Goal: Information Seeking & Learning: Learn about a topic

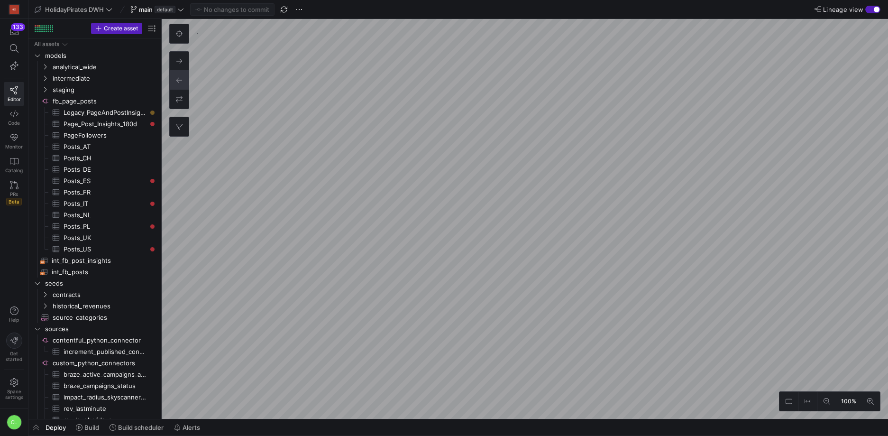
click at [215, 426] on div "Deploy Build Build scheduler Alerts" at bounding box center [458, 427] width 860 height 16
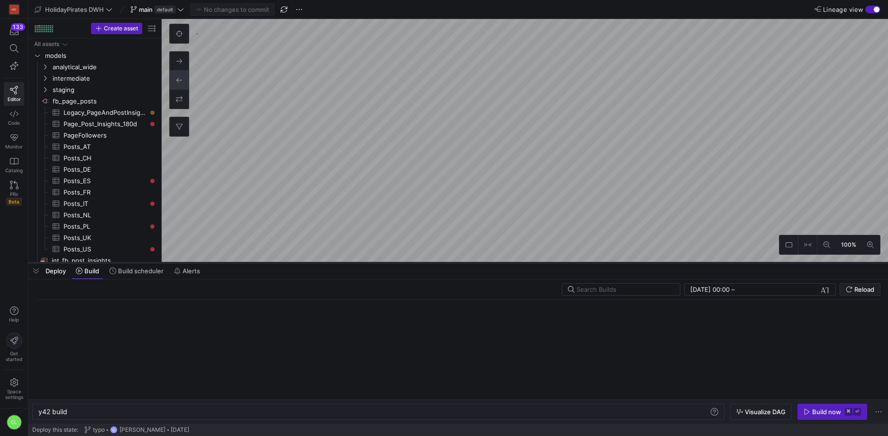
scroll to position [0, 28]
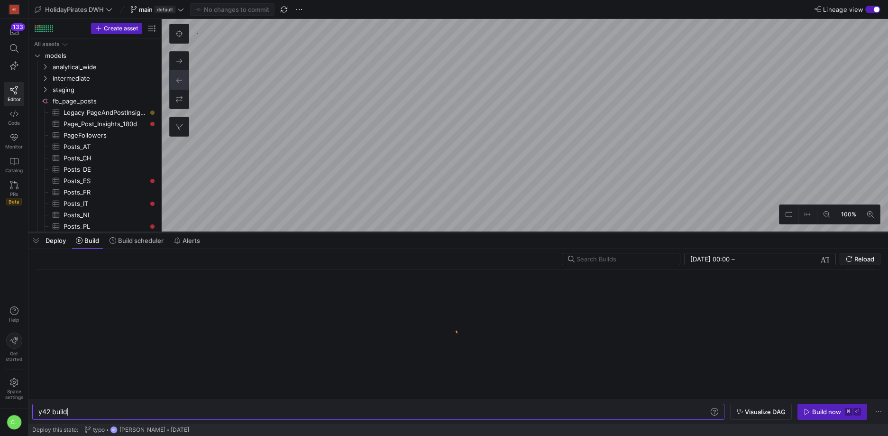
drag, startPoint x: 213, startPoint y: 263, endPoint x: 244, endPoint y: 145, distance: 122.3
click at [244, 231] on div at bounding box center [458, 233] width 860 height 4
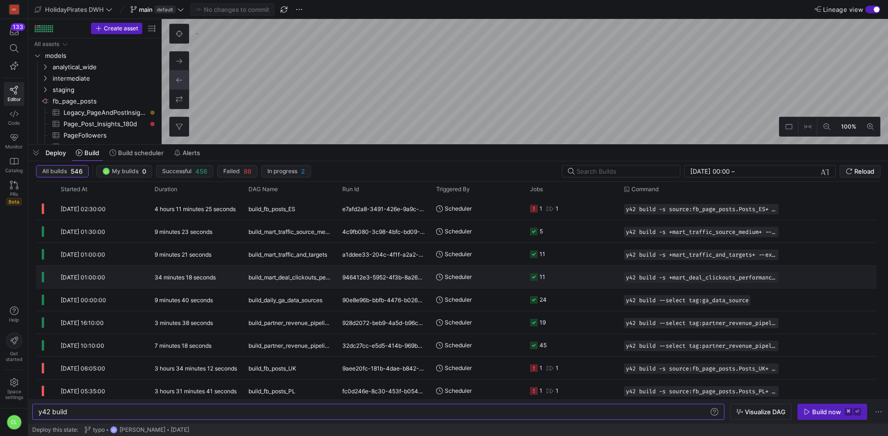
scroll to position [0, 0]
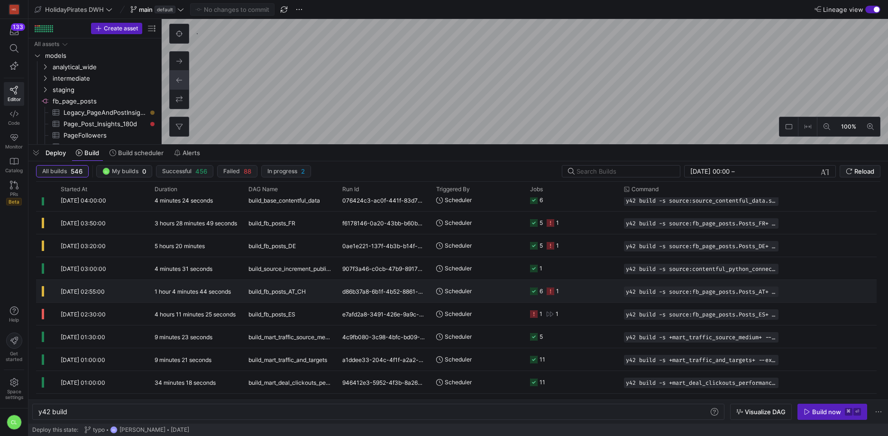
click at [116, 293] on div "29/09/25, 02:55:00" at bounding box center [102, 291] width 94 height 22
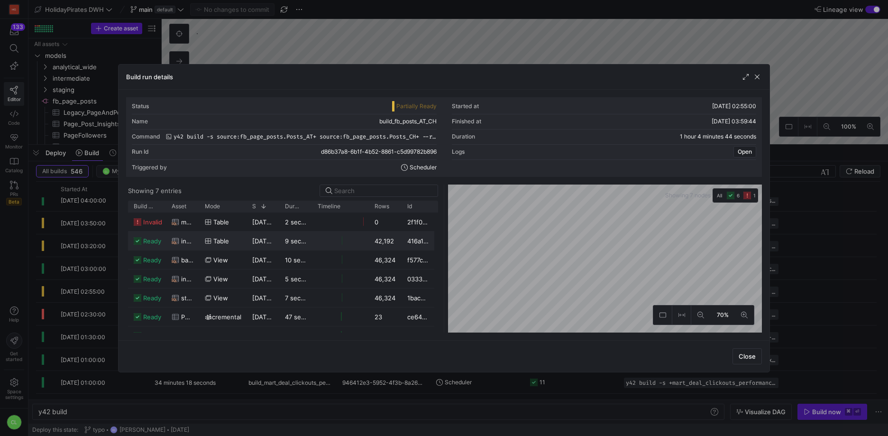
click at [416, 249] on as-split "Showing 7 entries Drag here to set row groups Drag here to set column labels Bu…" at bounding box center [444, 259] width 636 height 148
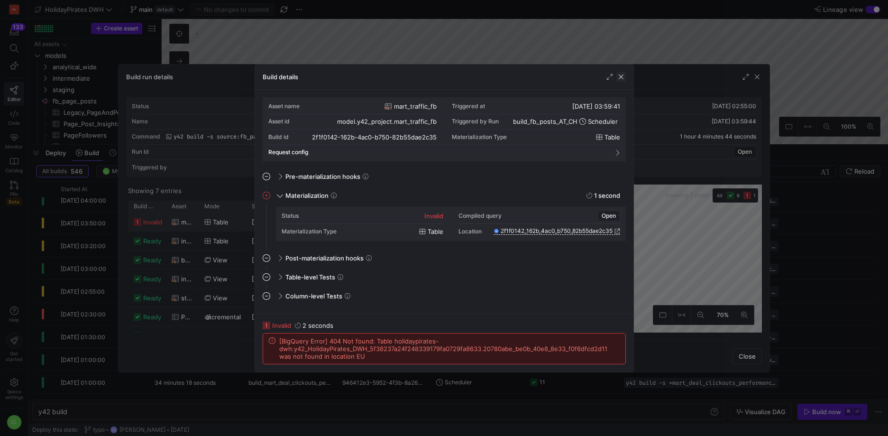
click at [618, 79] on span "button" at bounding box center [621, 76] width 9 height 9
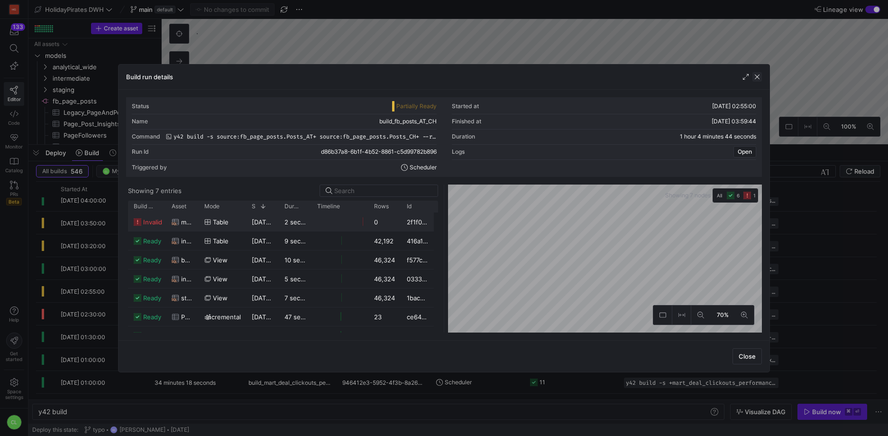
click at [760, 77] on span "button" at bounding box center [757, 76] width 9 height 9
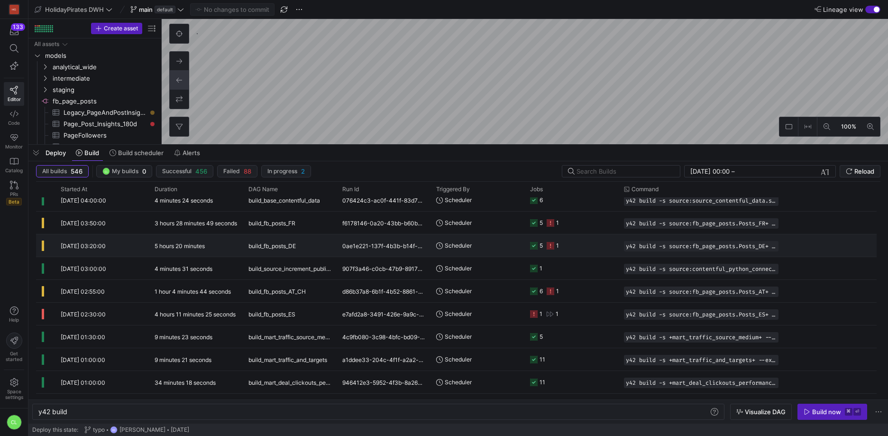
click at [452, 253] on span "Scheduler" at bounding box center [458, 245] width 27 height 22
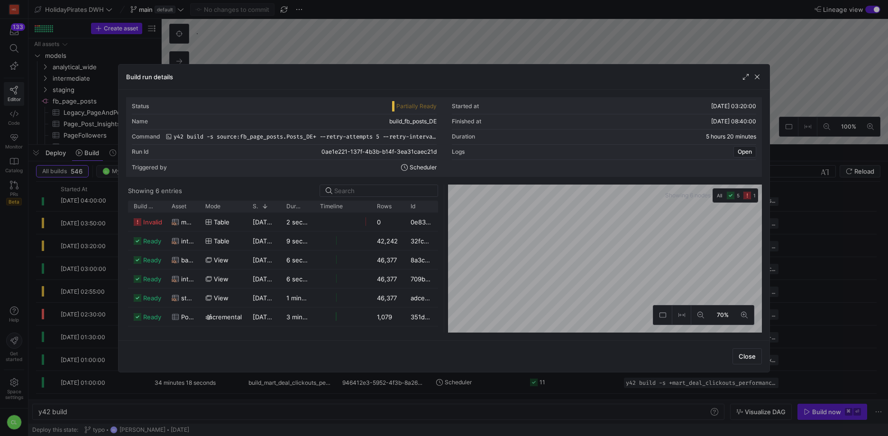
click at [373, 268] on as-split "Showing 6 entries Drag here to set row groups Drag here to set column labels Bu…" at bounding box center [444, 259] width 636 height 148
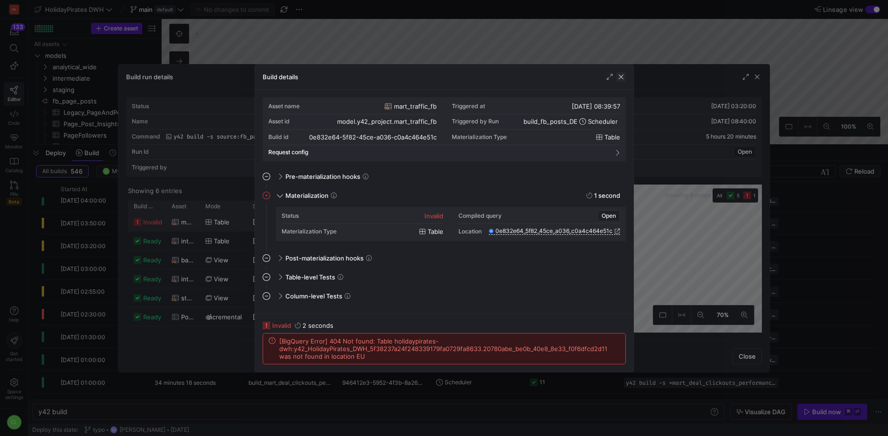
click at [621, 78] on span "button" at bounding box center [621, 76] width 9 height 9
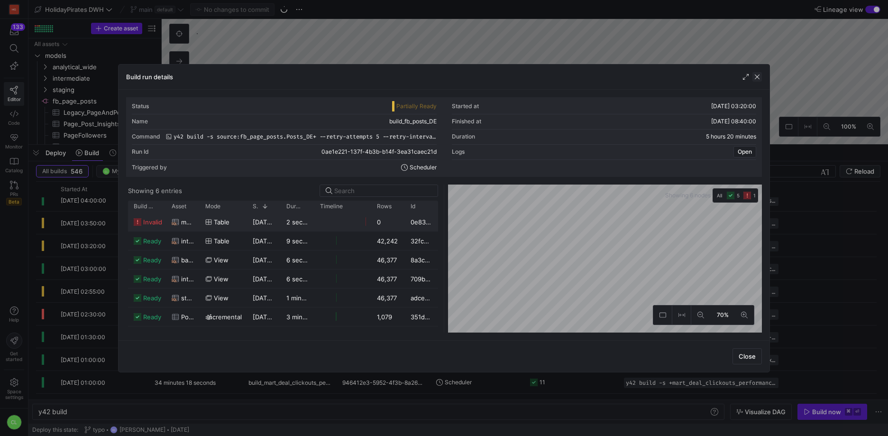
click at [761, 76] on span "button" at bounding box center [757, 76] width 9 height 9
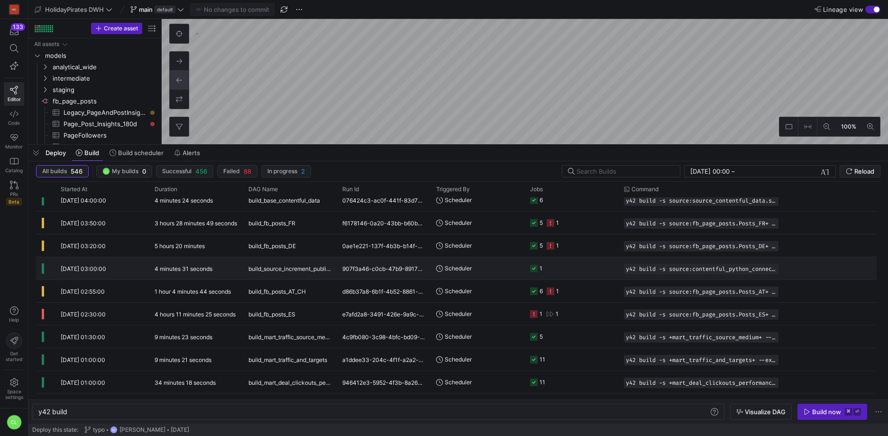
scroll to position [111, 0]
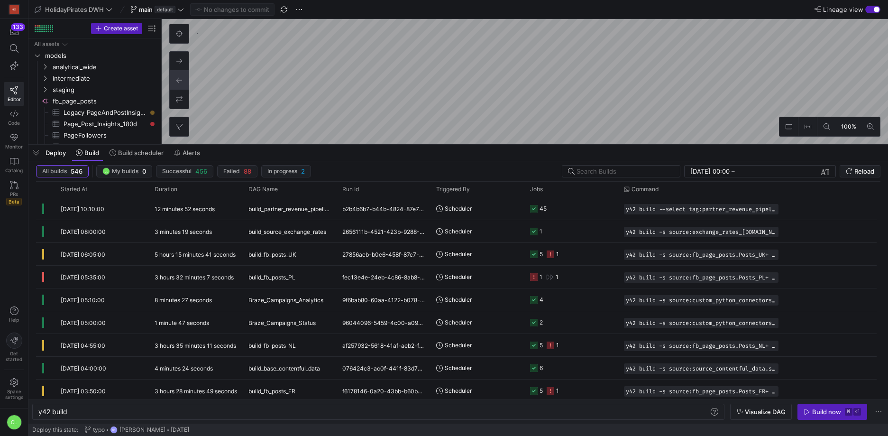
click at [474, 157] on div "Deploy Build Build scheduler Alerts" at bounding box center [458, 153] width 860 height 16
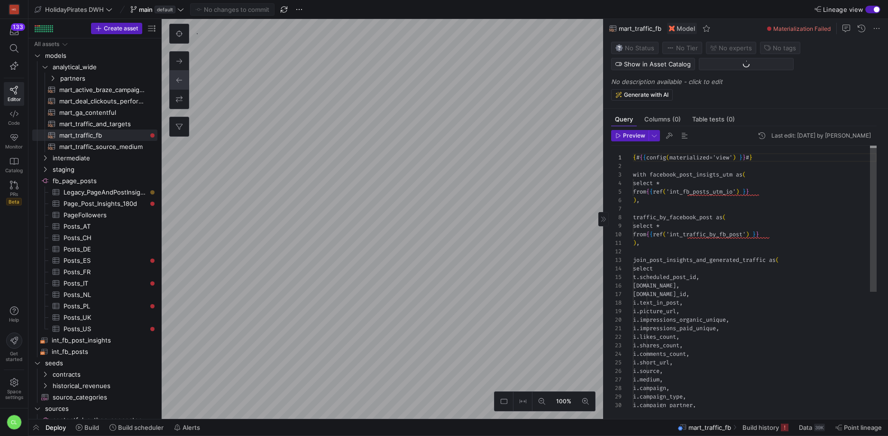
scroll to position [85, 0]
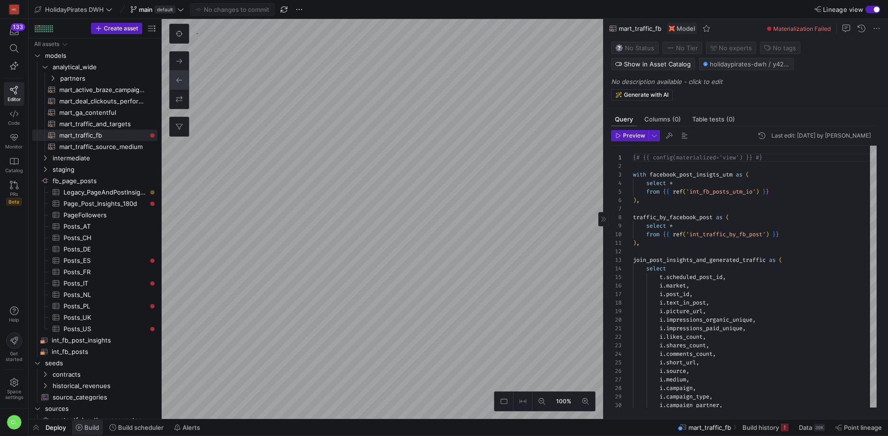
click at [96, 428] on span "Build" at bounding box center [91, 428] width 15 height 8
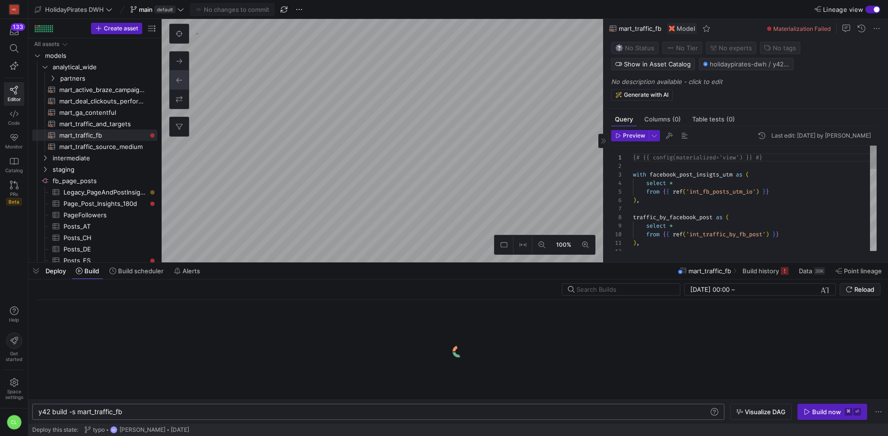
scroll to position [0, 85]
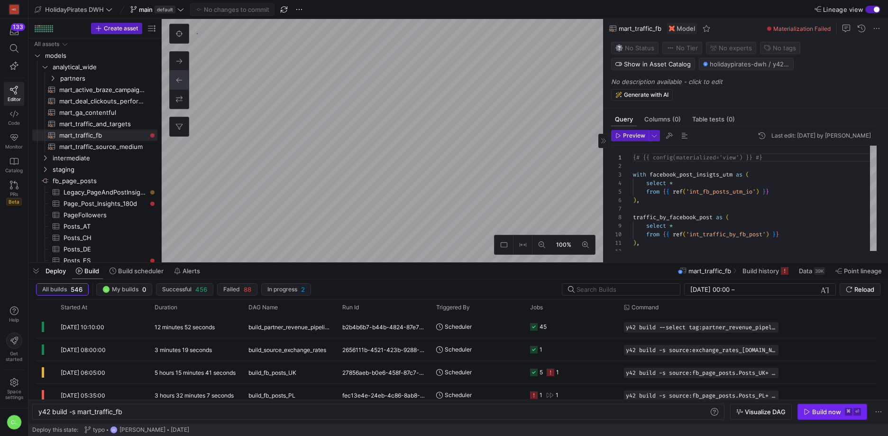
click at [813, 414] on div "Build now" at bounding box center [827, 412] width 29 height 8
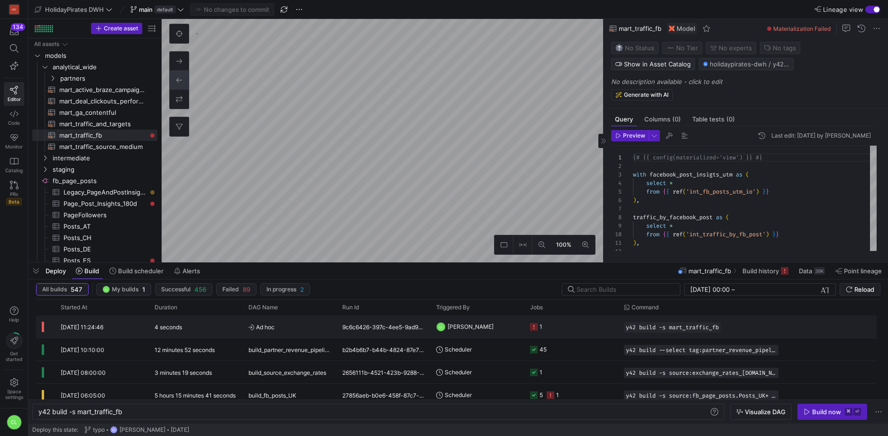
click at [583, 332] on y42-job-status-cell-renderer "1" at bounding box center [571, 326] width 83 height 21
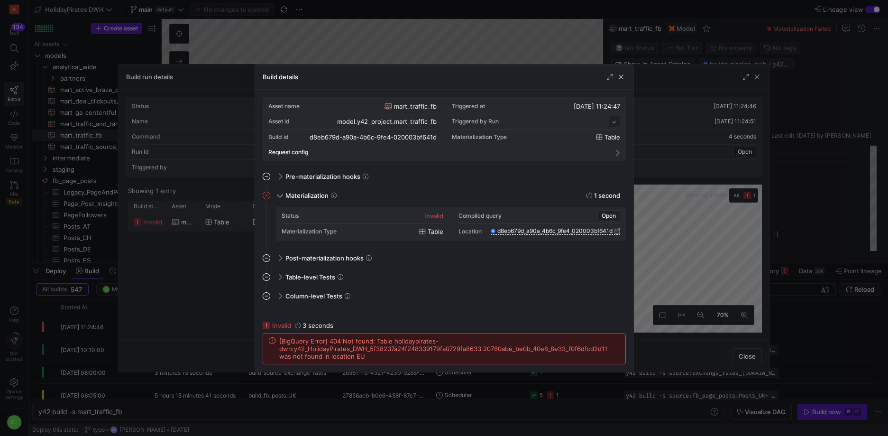
scroll to position [85, 0]
click at [685, 199] on div at bounding box center [444, 218] width 888 height 436
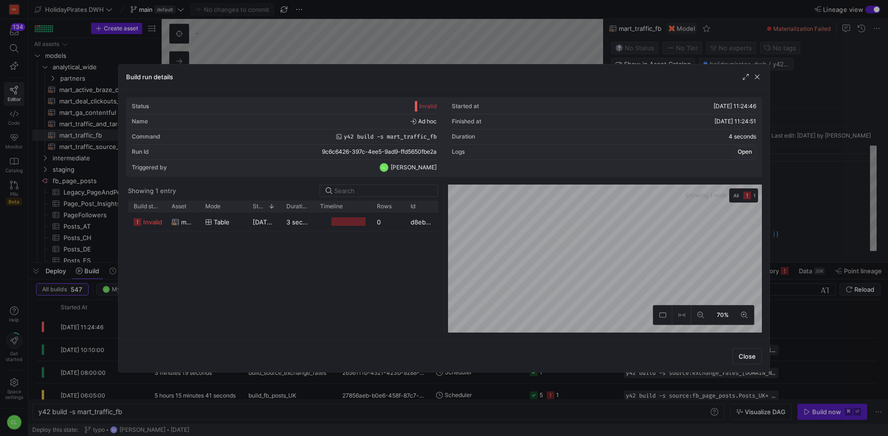
click at [746, 153] on span "Open" at bounding box center [745, 151] width 14 height 7
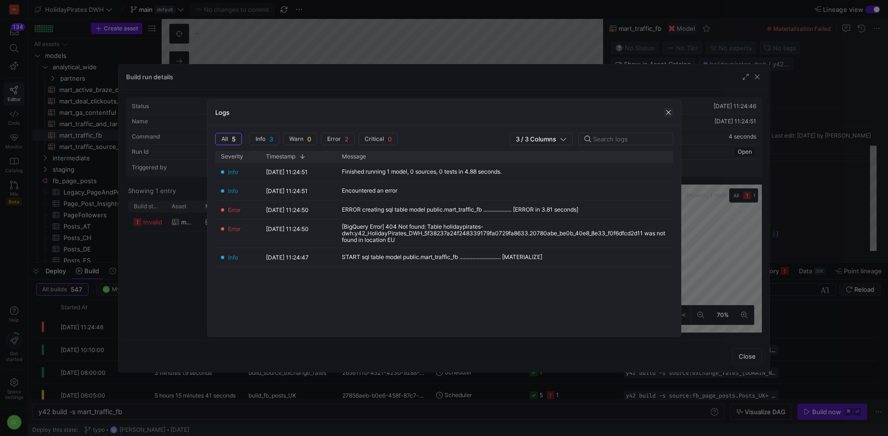
click at [670, 113] on span "button" at bounding box center [668, 112] width 9 height 9
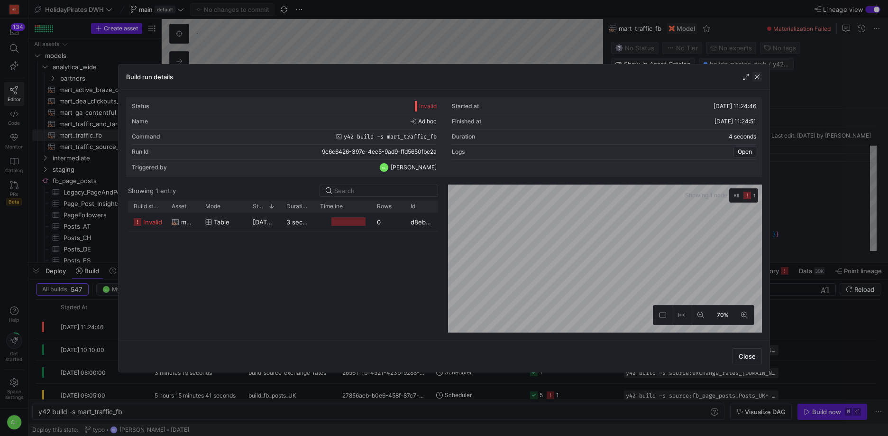
click at [756, 77] on span "button" at bounding box center [757, 76] width 9 height 9
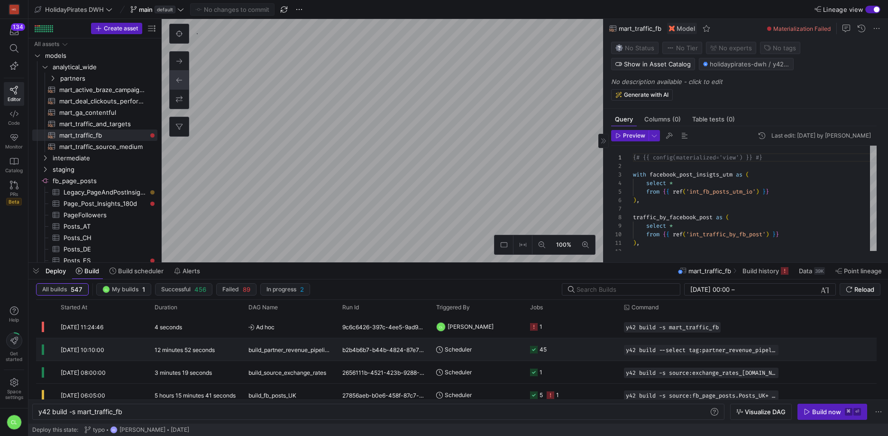
scroll to position [12, 0]
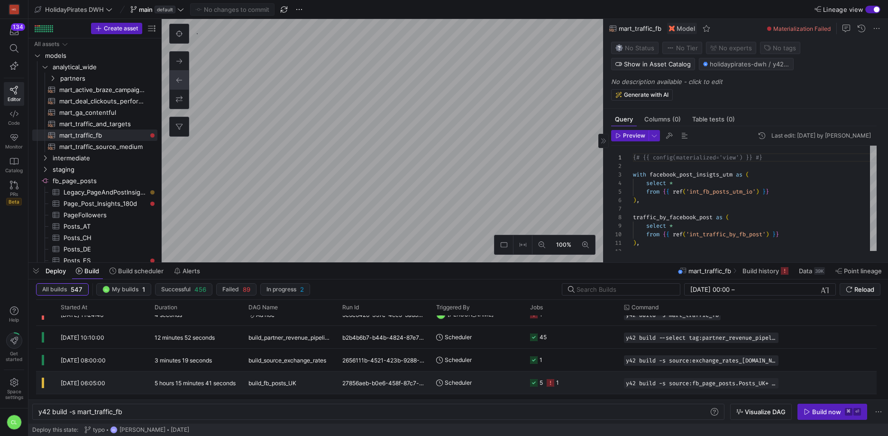
click at [574, 379] on y42-job-status-cell-renderer "5 1" at bounding box center [571, 382] width 83 height 21
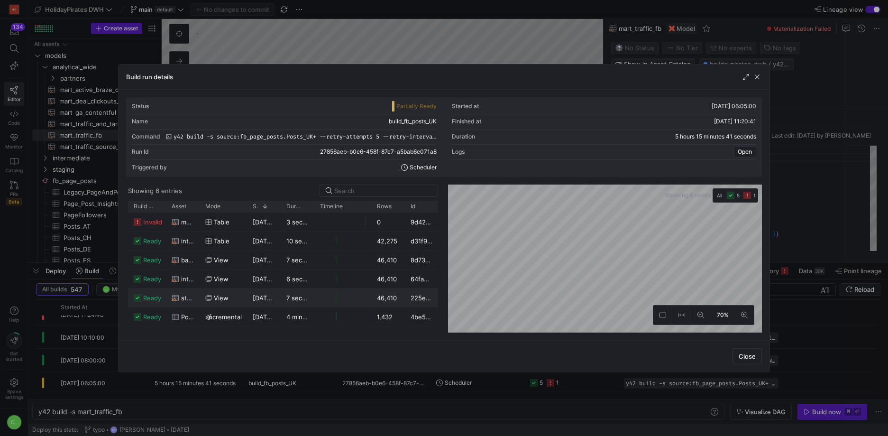
click at [379, 305] on as-split "Showing 6 entries Drag here to set row groups Drag here to set column labels Bu…" at bounding box center [444, 259] width 636 height 148
click at [370, 292] on as-split "Showing 6 entries Drag here to set row groups Drag here to set column labels Bu…" at bounding box center [444, 259] width 636 height 148
click at [758, 75] on span "button" at bounding box center [757, 76] width 9 height 9
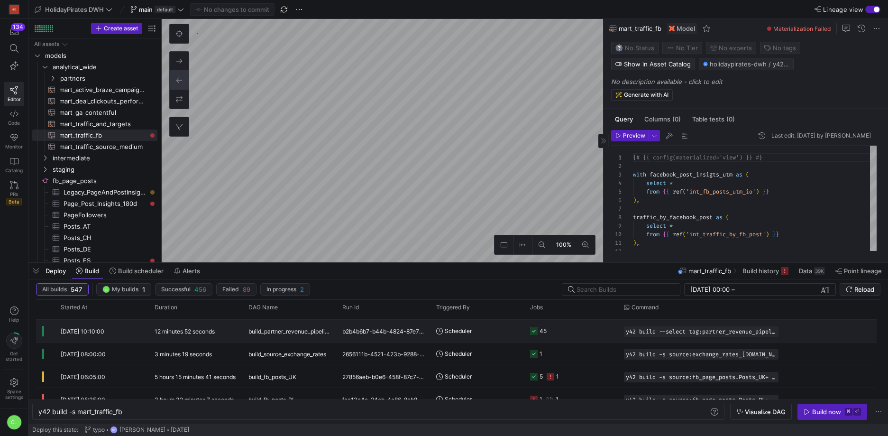
scroll to position [0, 0]
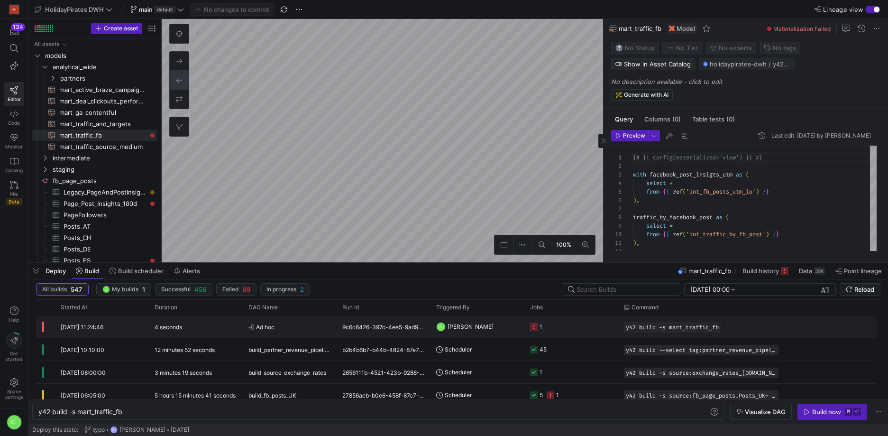
click at [617, 331] on div "1" at bounding box center [572, 326] width 94 height 22
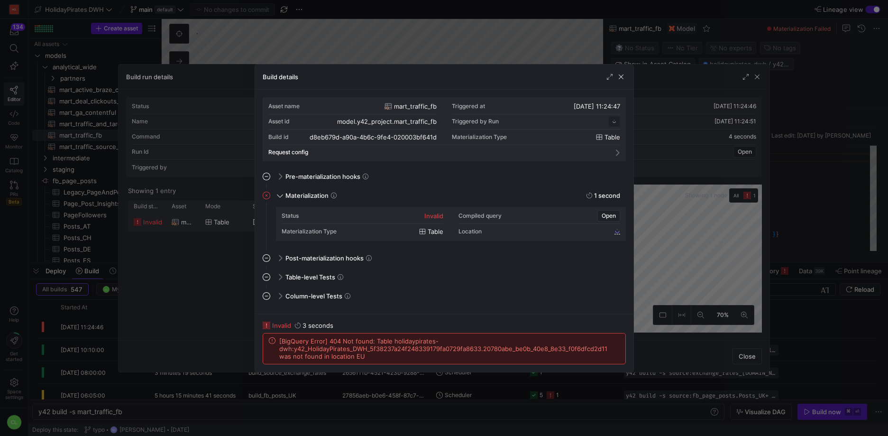
scroll to position [85, 0]
click at [743, 206] on div at bounding box center [444, 218] width 888 height 436
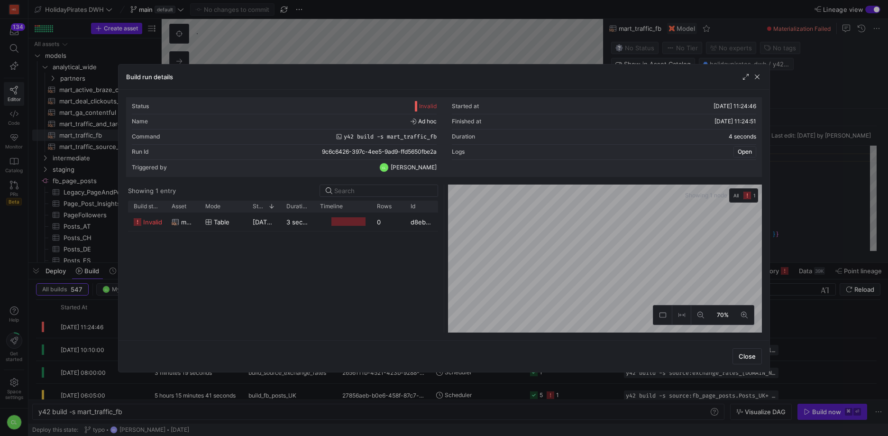
click at [746, 153] on span "Open" at bounding box center [745, 151] width 14 height 7
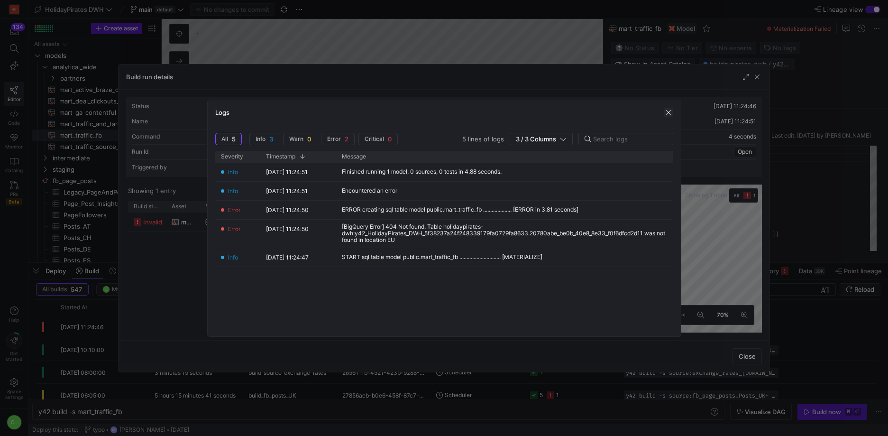
click at [666, 115] on span "button" at bounding box center [668, 112] width 9 height 9
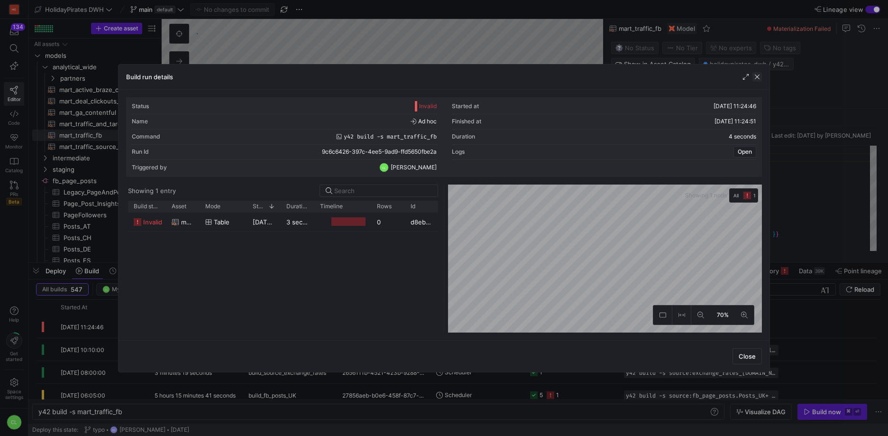
click at [756, 79] on span "button" at bounding box center [757, 76] width 9 height 9
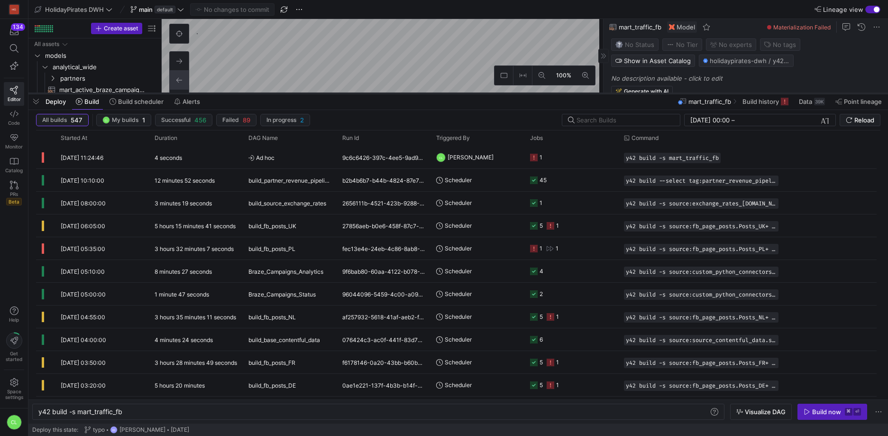
drag, startPoint x: 478, startPoint y: 263, endPoint x: 510, endPoint y: 94, distance: 172.4
click at [510, 94] on div at bounding box center [458, 94] width 860 height 4
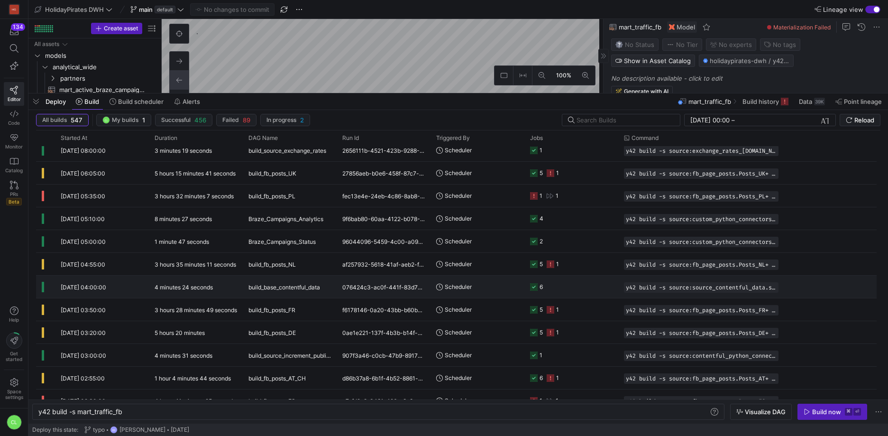
scroll to position [65, 0]
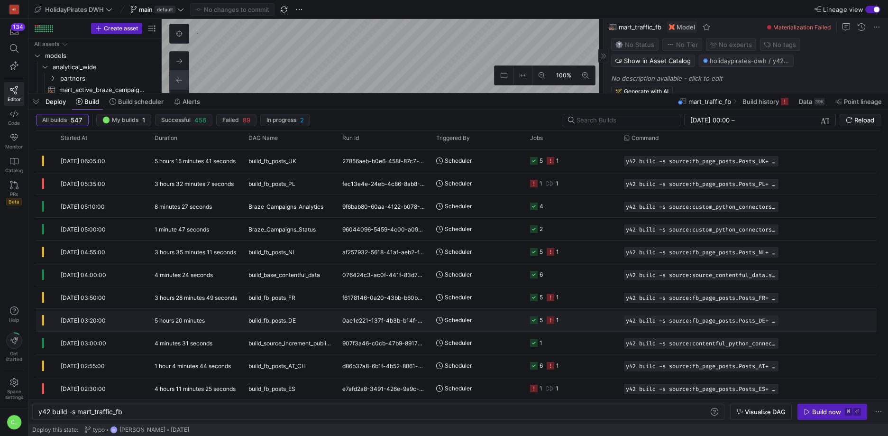
click at [581, 322] on y42-job-status-cell-renderer "5 1" at bounding box center [571, 319] width 83 height 21
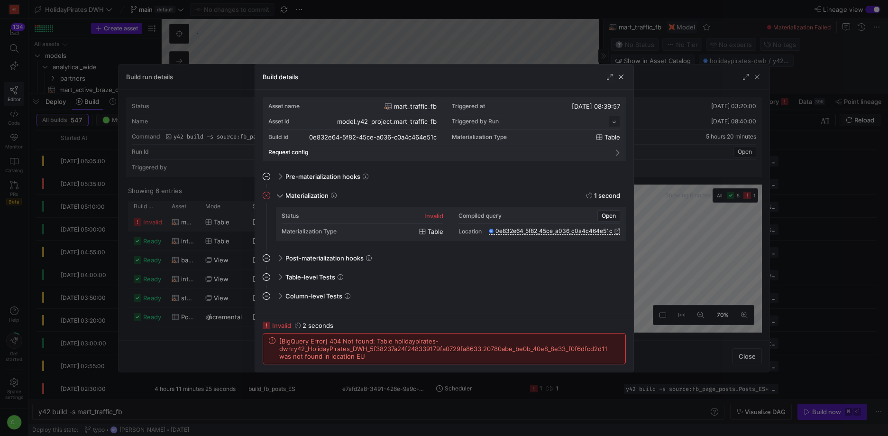
scroll to position [85, 0]
click at [621, 76] on span "button" at bounding box center [621, 76] width 9 height 9
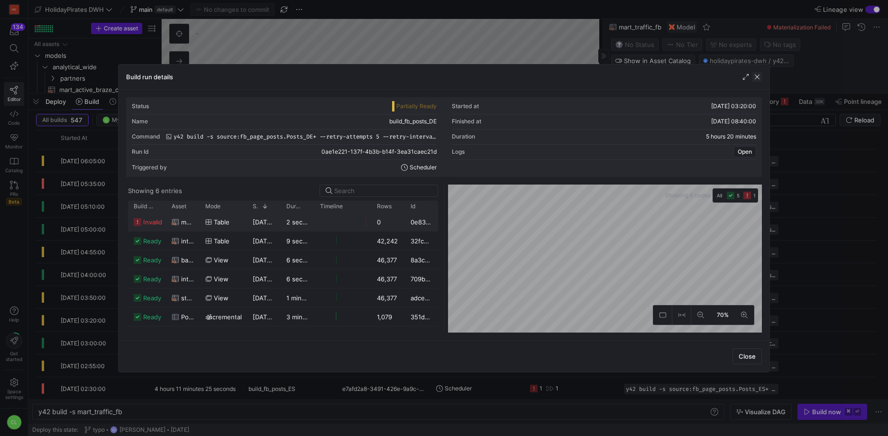
click at [755, 77] on span "button" at bounding box center [757, 76] width 9 height 9
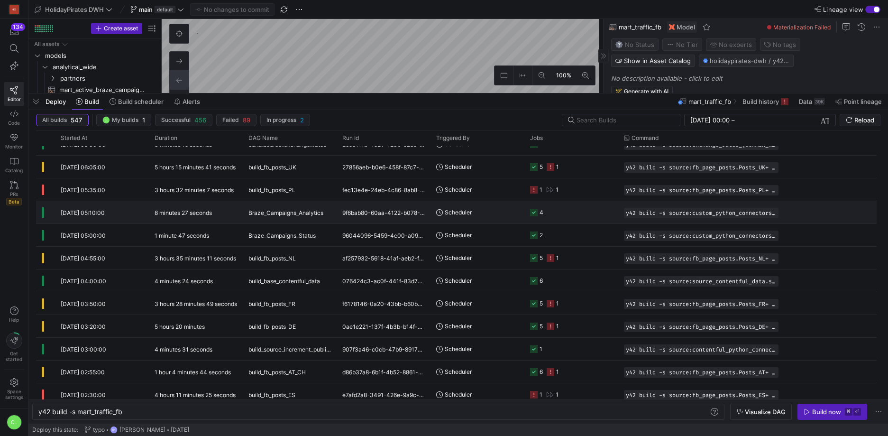
scroll to position [20, 0]
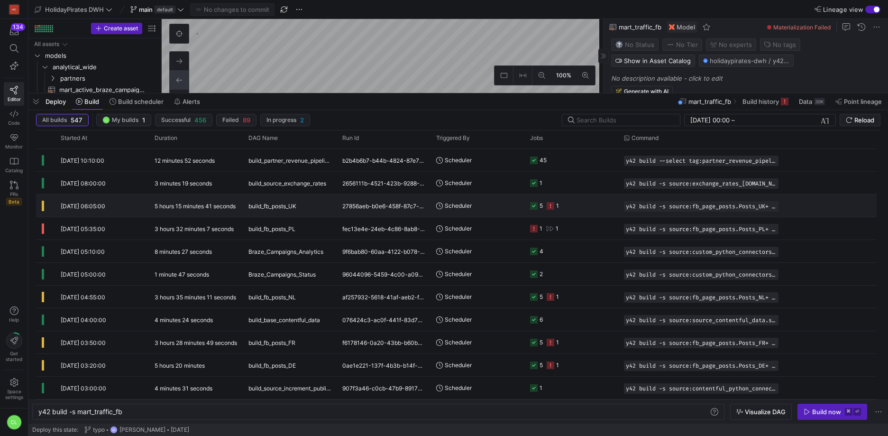
click at [503, 213] on y42-orchestration-triggered-by "Scheduler" at bounding box center [477, 205] width 83 height 21
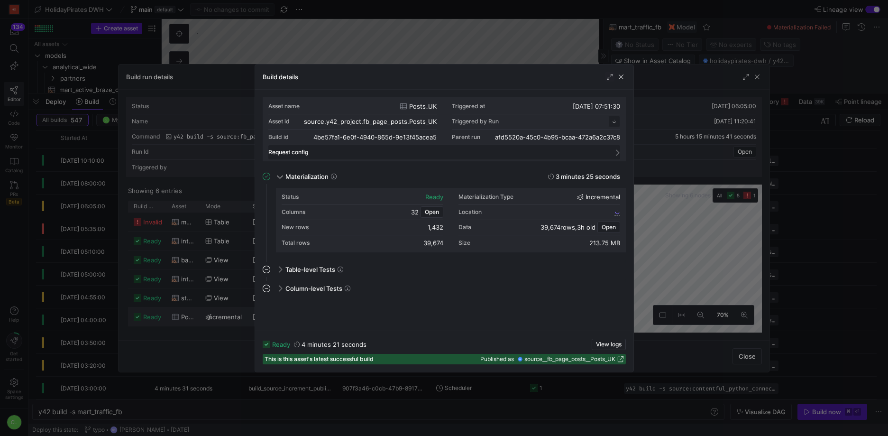
scroll to position [85, 0]
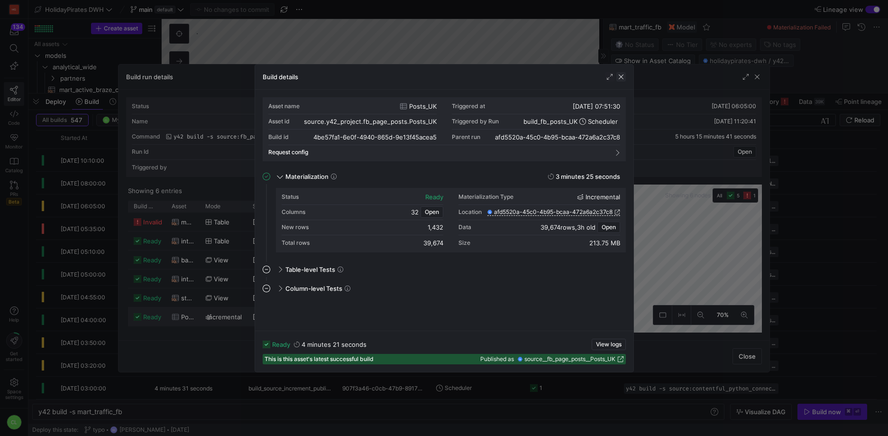
click at [623, 74] on span "button" at bounding box center [621, 76] width 9 height 9
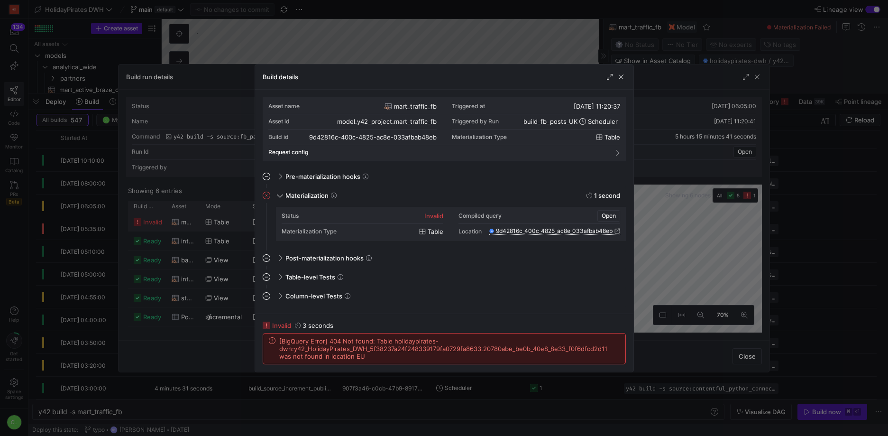
click at [605, 217] on span "Open" at bounding box center [609, 216] width 14 height 7
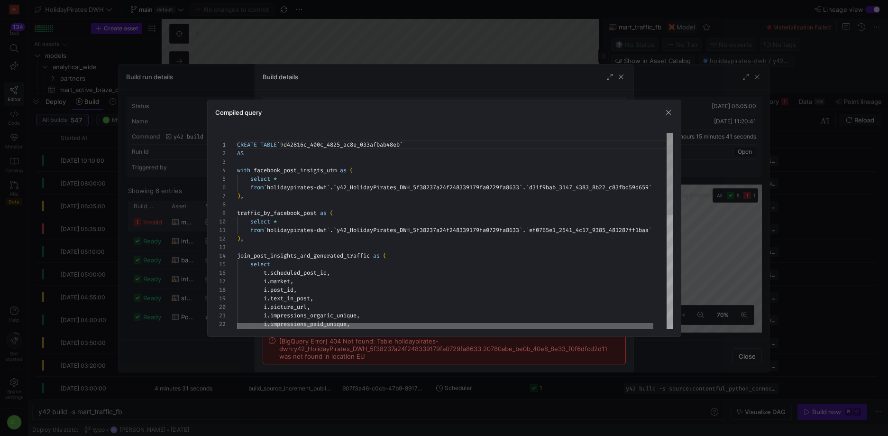
click at [426, 328] on div at bounding box center [445, 326] width 416 height 6
click at [438, 323] on div at bounding box center [458, 326] width 416 height 6
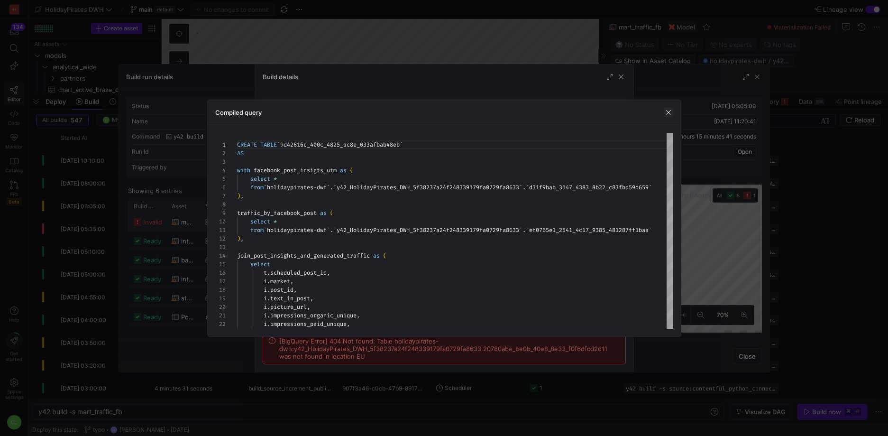
click at [666, 112] on span "button" at bounding box center [668, 112] width 9 height 9
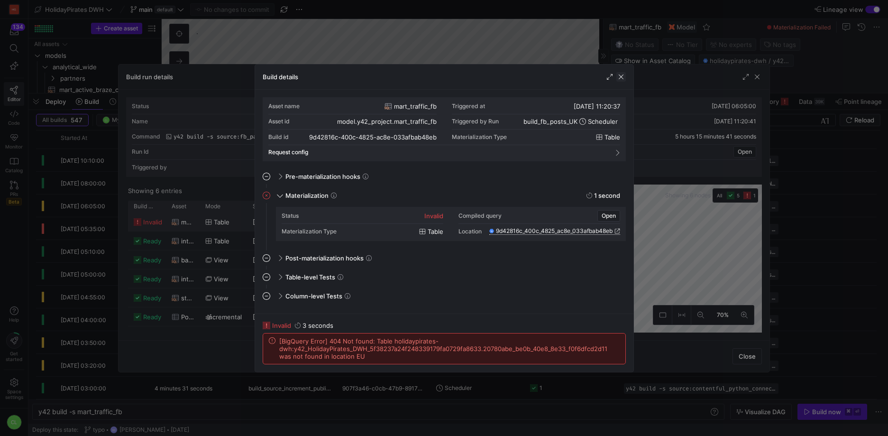
click at [619, 72] on span "button" at bounding box center [621, 76] width 9 height 9
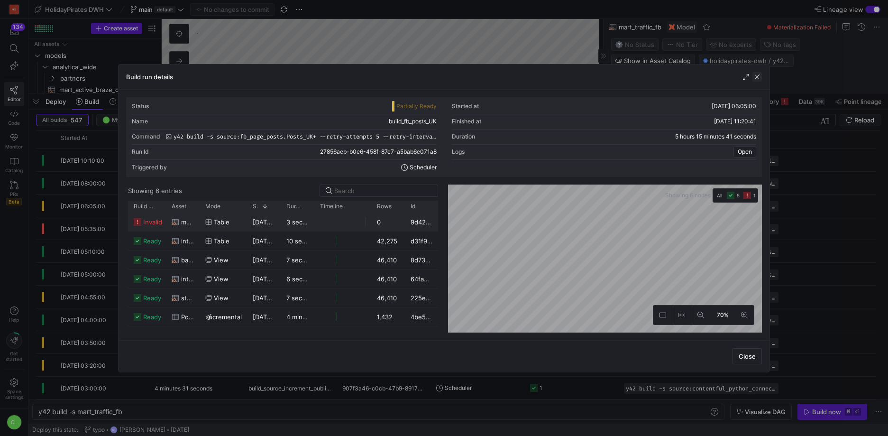
click at [757, 78] on span "button" at bounding box center [757, 76] width 9 height 9
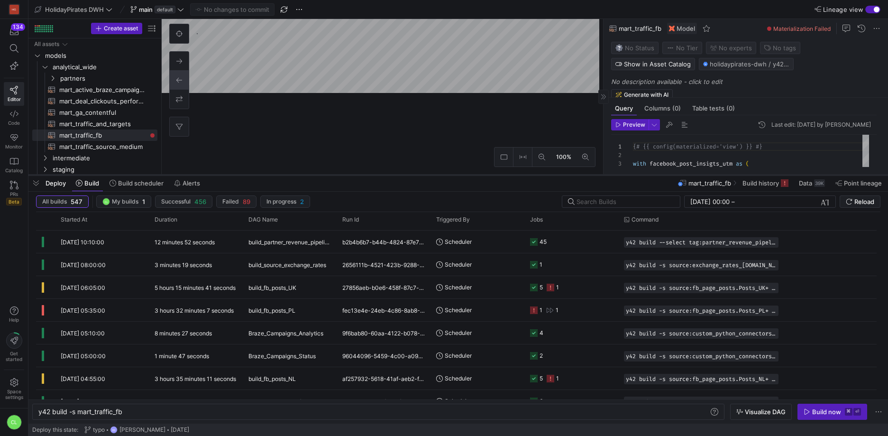
drag, startPoint x: 461, startPoint y: 93, endPoint x: 460, endPoint y: 190, distance: 97.2
click at [460, 177] on div at bounding box center [458, 175] width 860 height 4
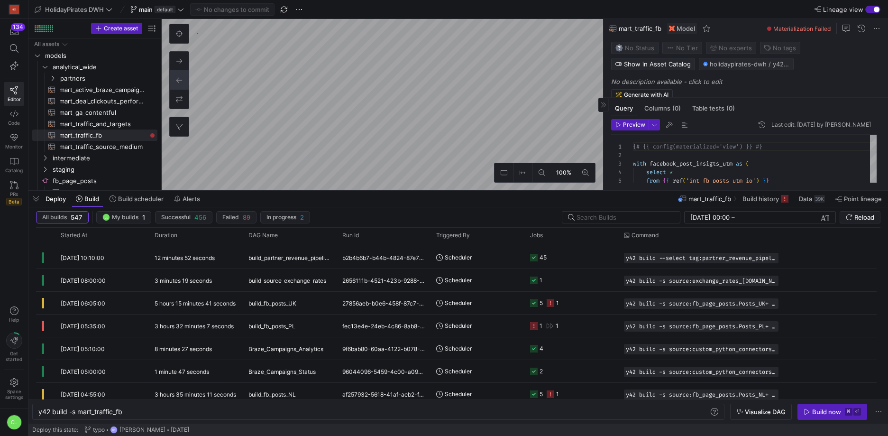
click at [447, 201] on div "Deploy Build Build scheduler Alerts mart_traffic_fb Build history Data 39K Poin…" at bounding box center [458, 199] width 860 height 16
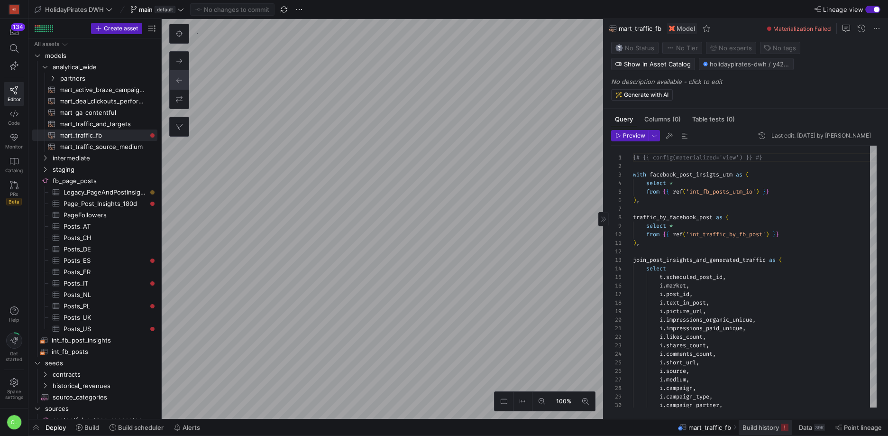
click at [754, 429] on span "Build history" at bounding box center [761, 428] width 37 height 8
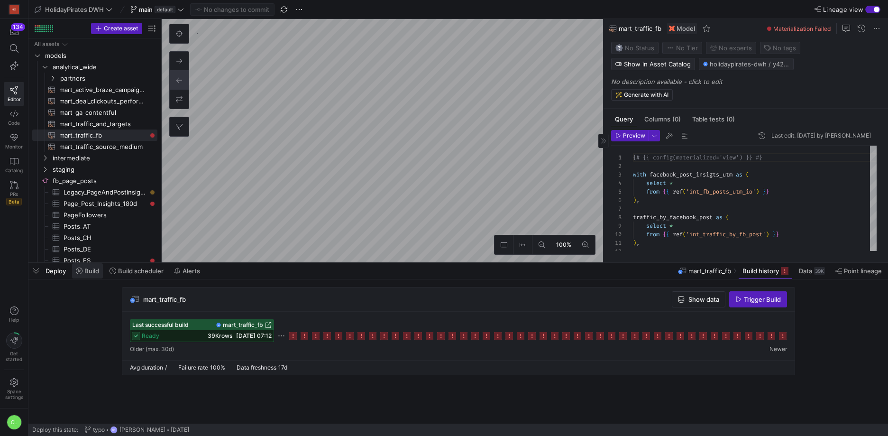
click at [91, 270] on span "Build" at bounding box center [91, 271] width 15 height 8
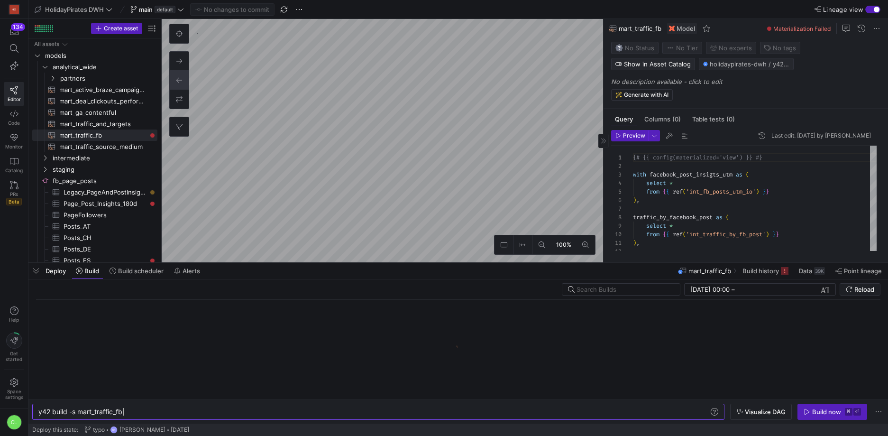
scroll to position [0, 85]
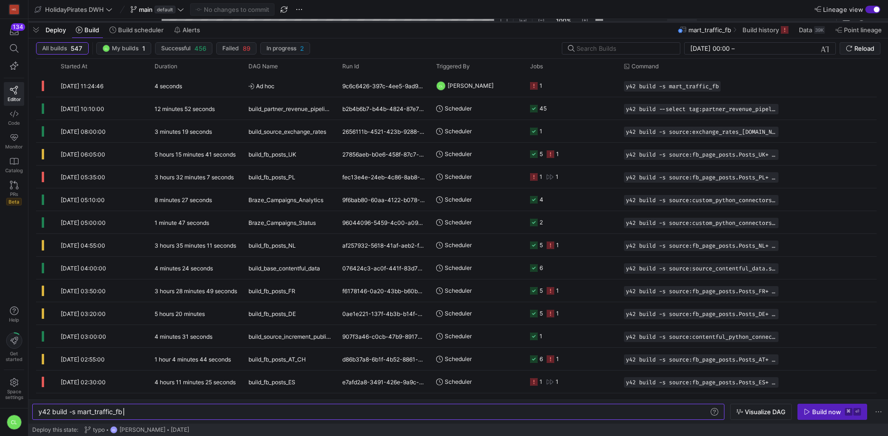
drag, startPoint x: 377, startPoint y: 262, endPoint x: 463, endPoint y: 18, distance: 258.9
click at [463, 20] on div at bounding box center [458, 22] width 860 height 4
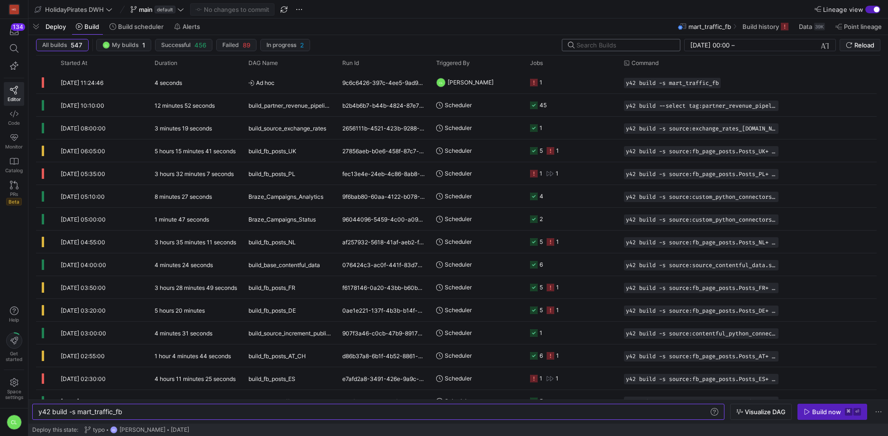
click at [617, 41] on input "text" at bounding box center [625, 45] width 96 height 8
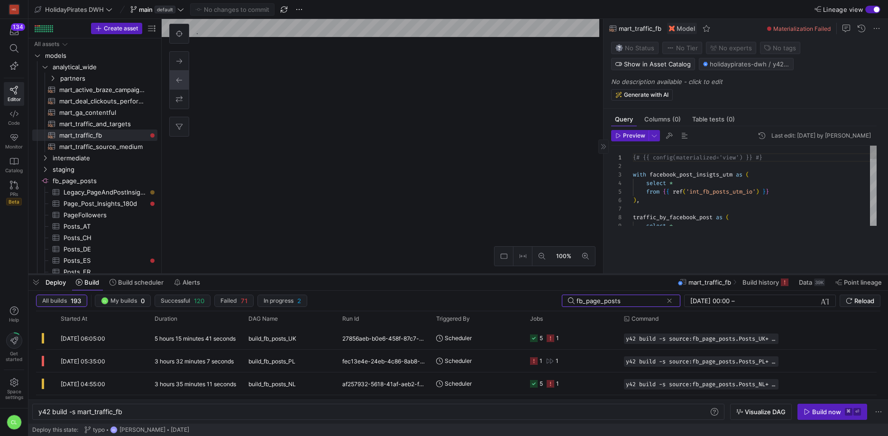
drag, startPoint x: 367, startPoint y: 16, endPoint x: 402, endPoint y: 272, distance: 258.1
click at [402, 272] on div at bounding box center [458, 274] width 860 height 4
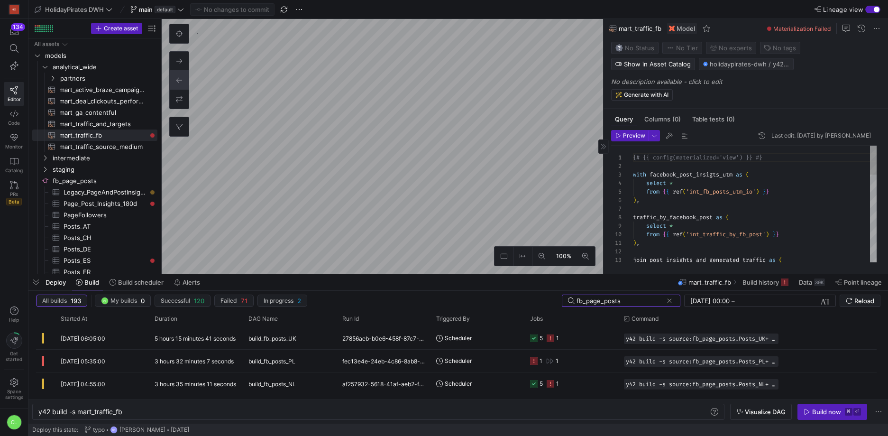
type input "fb_page_posts"
click at [537, 253] on button at bounding box center [542, 256] width 19 height 19
click at [636, 92] on as-split "33% 0 Query Columns (0) Table tests (0) Preview Last edit: Tuesday 18 February …" at bounding box center [525, 146] width 727 height 255
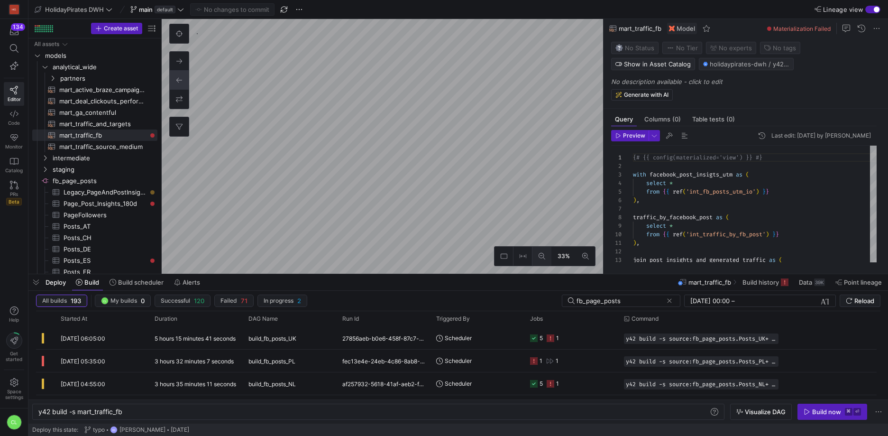
click at [545, 251] on button at bounding box center [542, 256] width 19 height 19
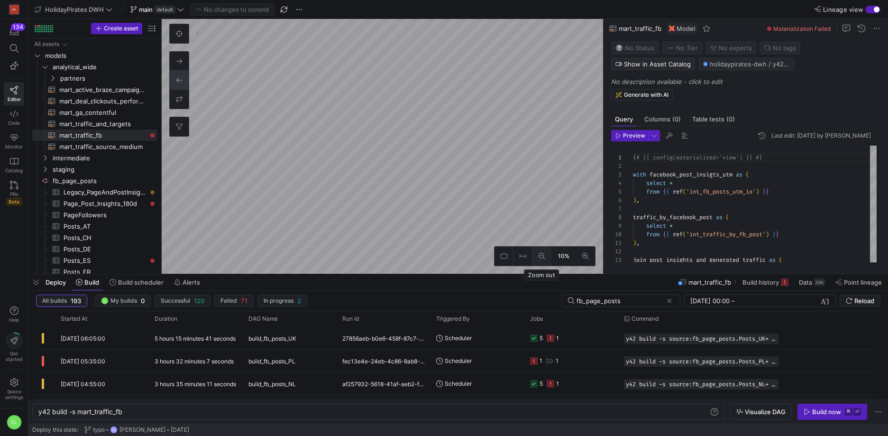
click at [545, 251] on button at bounding box center [542, 256] width 19 height 19
click at [180, 32] on icon at bounding box center [179, 33] width 7 height 7
click at [584, 250] on button at bounding box center [585, 256] width 19 height 19
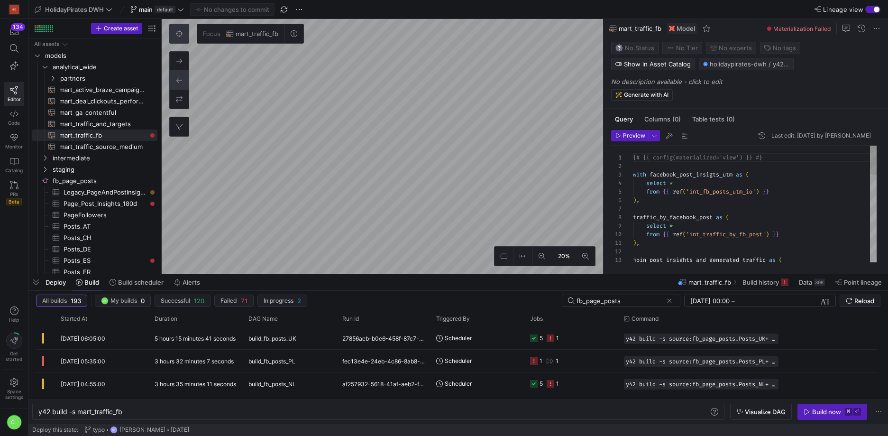
click at [633, 186] on as-split "20% Focus mart_traffic_fb 0 Query Columns (0) Table tests (0) Preview Last edit…" at bounding box center [525, 146] width 727 height 255
click at [588, 254] on icon at bounding box center [586, 256] width 7 height 7
click at [583, 261] on button at bounding box center [585, 256] width 19 height 19
click at [502, 252] on div "75%" at bounding box center [383, 146] width 442 height 255
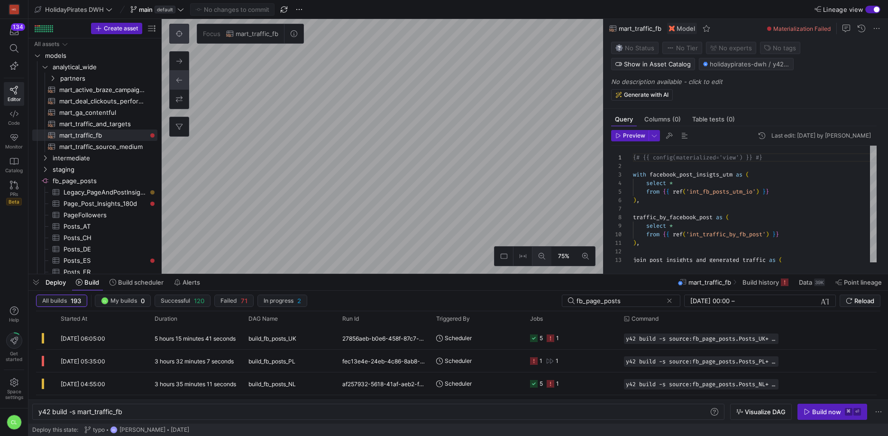
click at [542, 254] on icon at bounding box center [542, 256] width 7 height 7
click at [548, 257] on button at bounding box center [542, 256] width 19 height 19
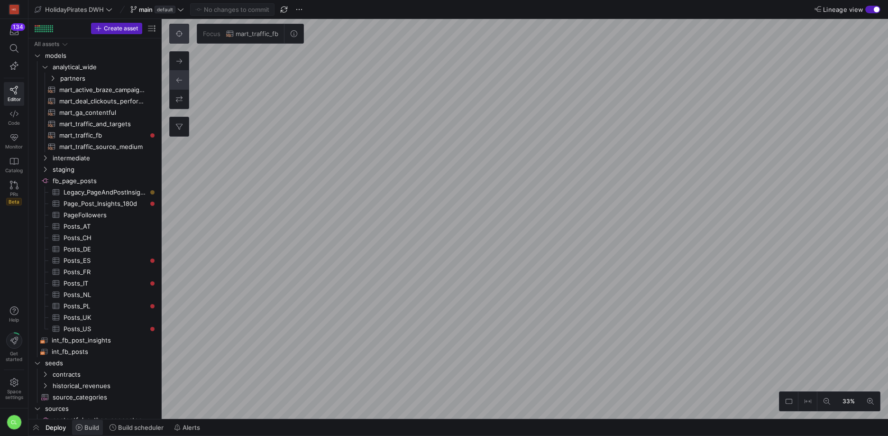
click at [96, 426] on span "Build" at bounding box center [91, 428] width 15 height 8
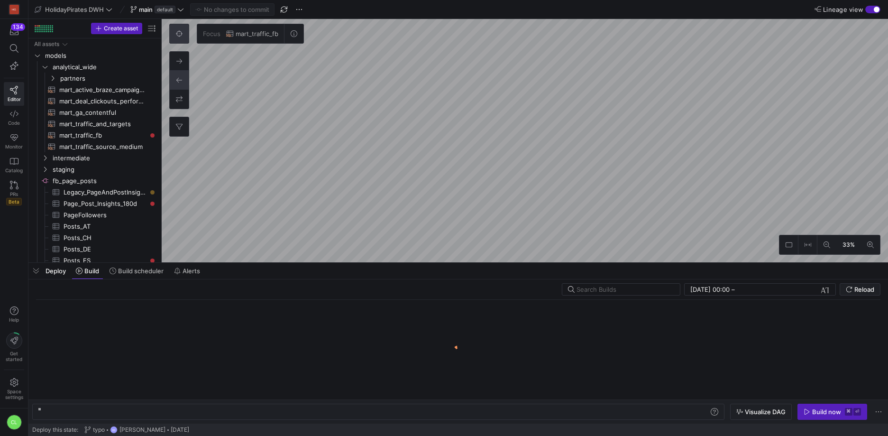
scroll to position [0, 28]
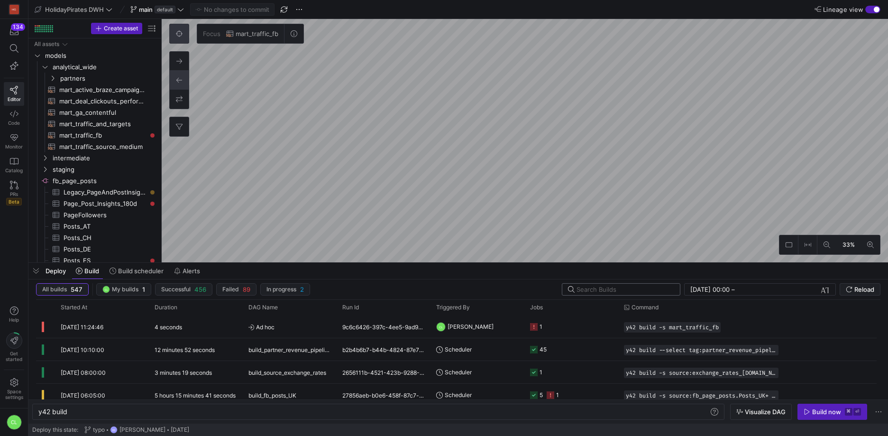
click at [624, 287] on input "text" at bounding box center [625, 290] width 96 height 8
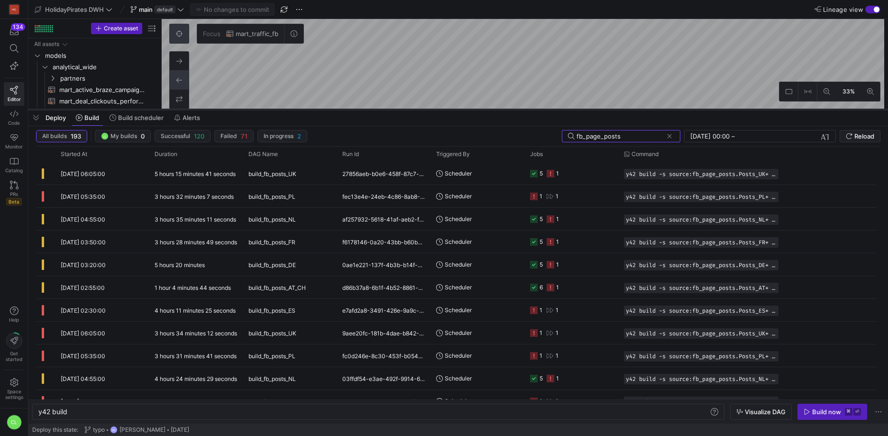
drag, startPoint x: 406, startPoint y: 260, endPoint x: 449, endPoint y: 68, distance: 196.8
click at [449, 108] on div at bounding box center [458, 110] width 860 height 4
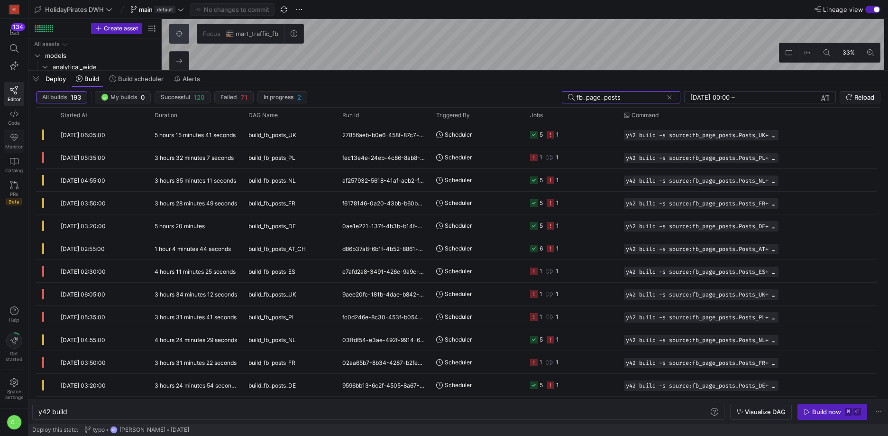
type input "fb_page_posts"
click at [598, 222] on y42-job-status-cell-renderer "5 1" at bounding box center [571, 225] width 83 height 21
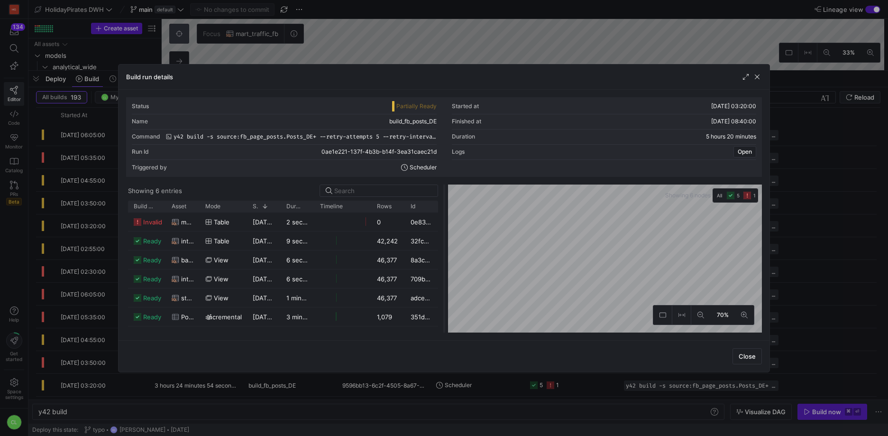
click at [442, 205] on as-split "Showing 6 entries Drag here to set row groups Drag here to set column labels Bu…" at bounding box center [444, 259] width 636 height 148
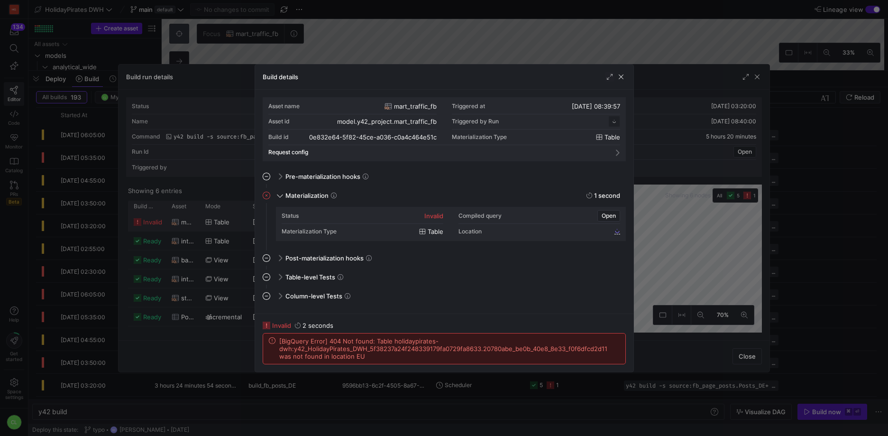
scroll to position [85, 0]
click at [610, 213] on span "Open" at bounding box center [609, 216] width 14 height 7
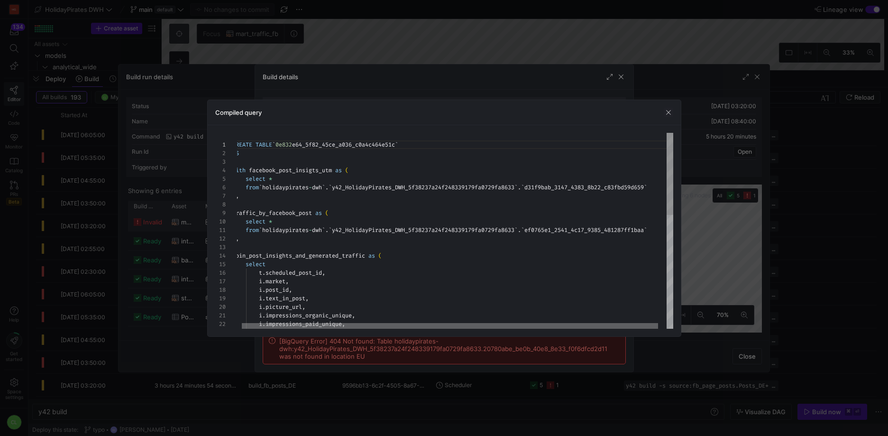
click at [453, 323] on div at bounding box center [450, 326] width 416 height 6
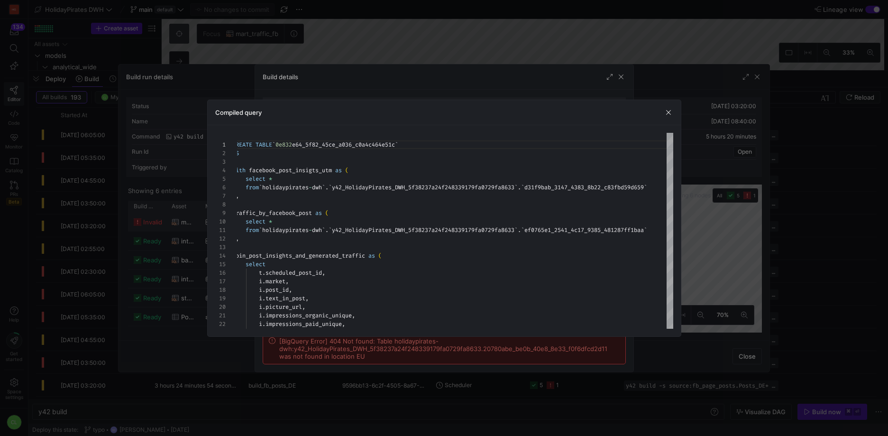
click at [667, 118] on div "Compiled query" at bounding box center [444, 112] width 473 height 25
click at [670, 113] on span "button" at bounding box center [668, 112] width 9 height 9
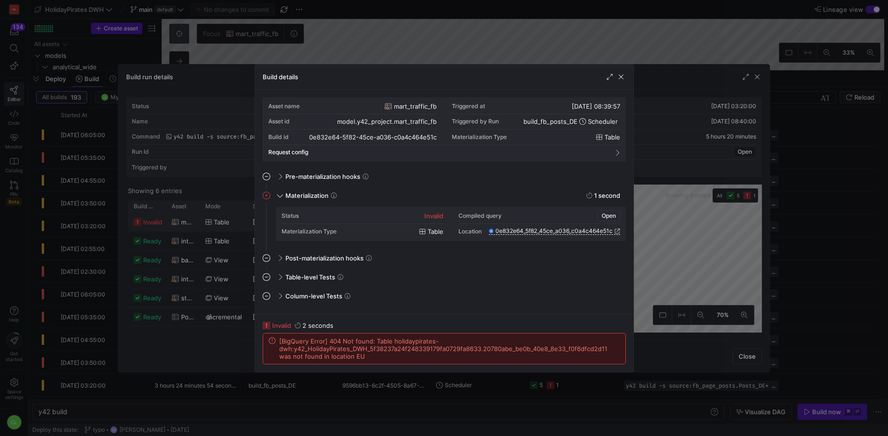
click at [615, 220] on span "button" at bounding box center [609, 216] width 22 height 10
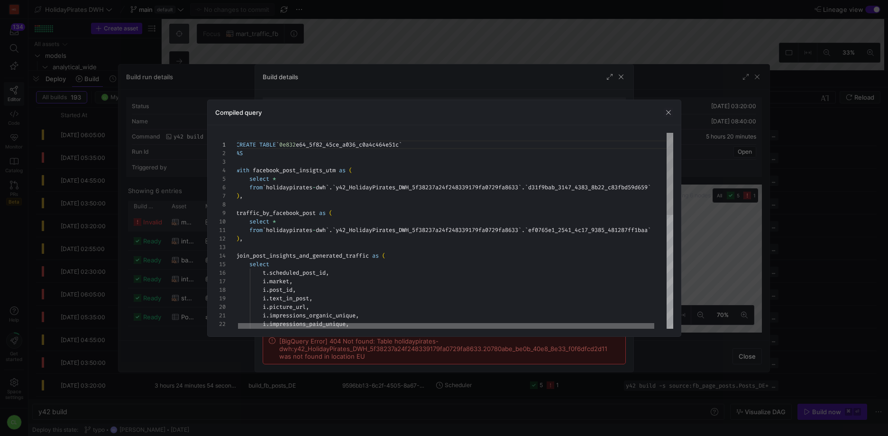
click at [566, 323] on div at bounding box center [446, 326] width 416 height 6
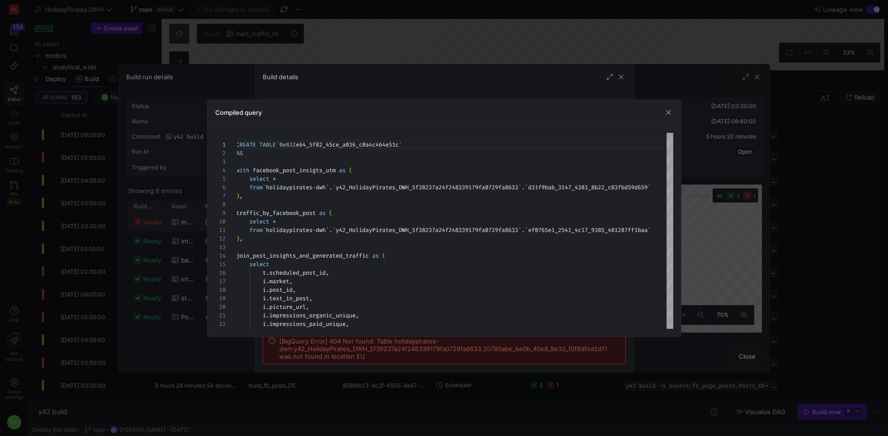
click at [672, 107] on div "Compiled query" at bounding box center [444, 112] width 473 height 25
click at [677, 111] on div "Compiled query" at bounding box center [444, 112] width 473 height 25
click at [667, 111] on span "button" at bounding box center [668, 112] width 9 height 9
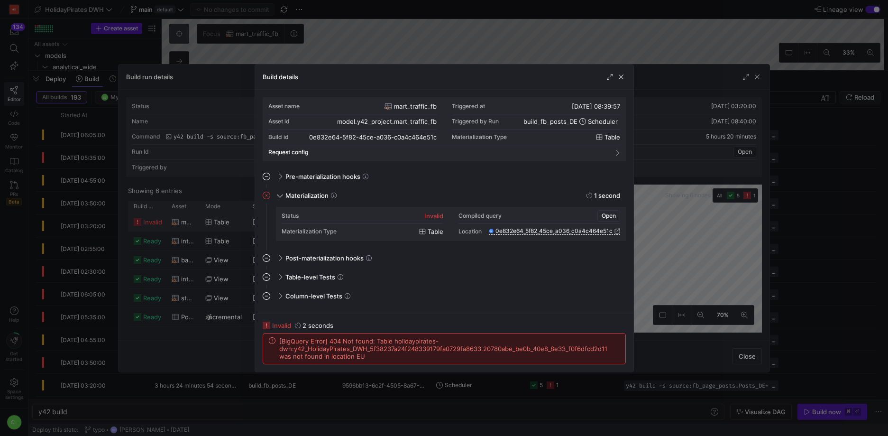
click at [610, 213] on span "Open" at bounding box center [609, 216] width 14 height 7
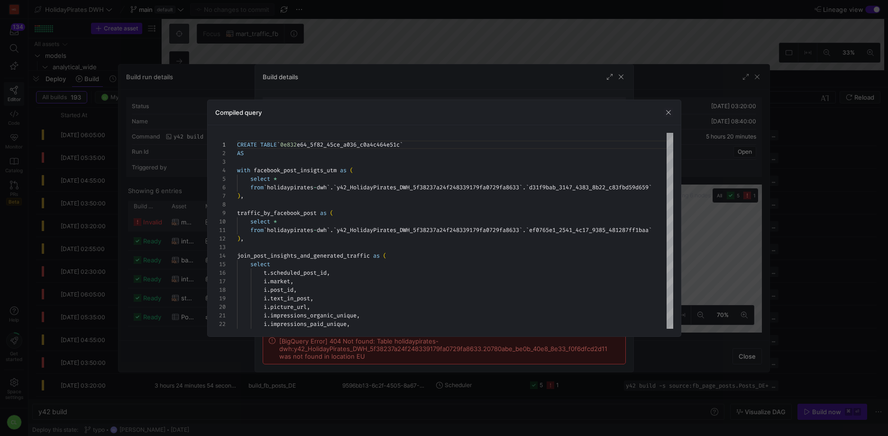
click at [508, 331] on div "1 2 3 4 5 6 7 8 9 10 11 12 13 14 15 16 17 18 19 20 21 22 23 CREATE TABLE ` 0e83…" at bounding box center [444, 230] width 473 height 211
click at [519, 353] on div at bounding box center [444, 218] width 888 height 436
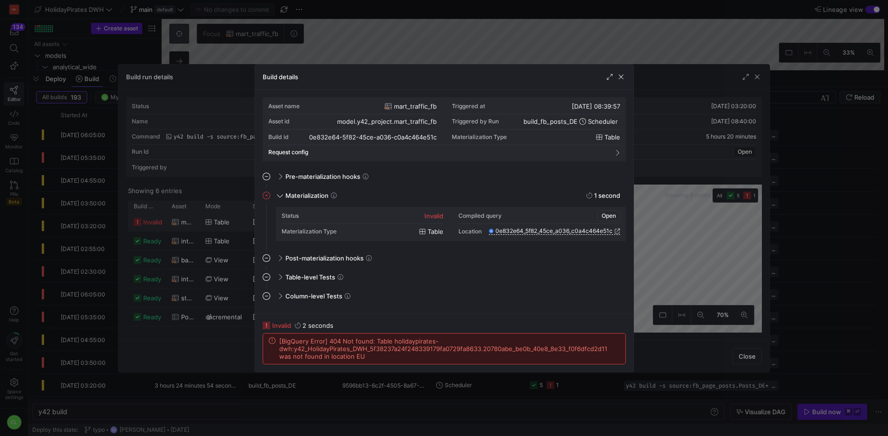
click at [607, 216] on span "Open" at bounding box center [609, 216] width 14 height 7
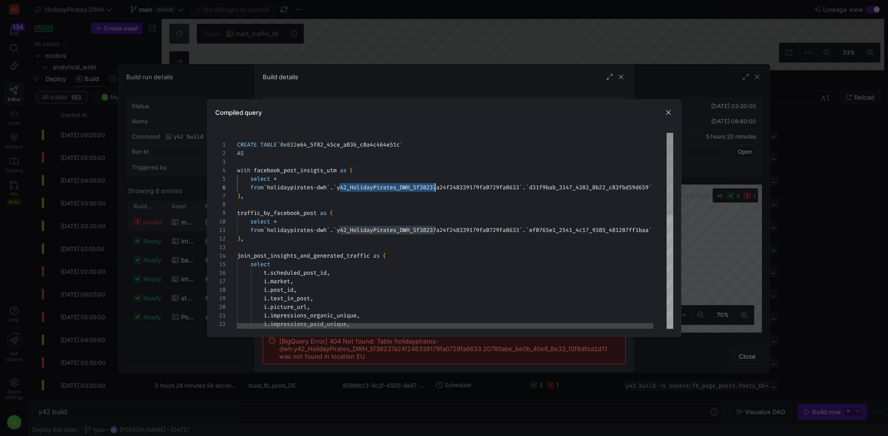
drag, startPoint x: 341, startPoint y: 189, endPoint x: 435, endPoint y: 187, distance: 94.9
click at [435, 187] on div "CREATE TABLE ` 0e832 e64_5f82_45ce_a036_c0a4c464e51c ` AS with facebook_post_in…" at bounding box center [462, 366] width 450 height 466
click at [361, 185] on div "CREATE TABLE ` 0e832 e64_5f82_45ce_a036_c0a4c464e51c ` AS with facebook_post_in…" at bounding box center [462, 366] width 450 height 466
click at [383, 191] on div "CREATE TABLE ` 0e832 e64_5f82_45ce_a036_c0a4c464e51c ` AS with facebook_post_in…" at bounding box center [462, 366] width 450 height 466
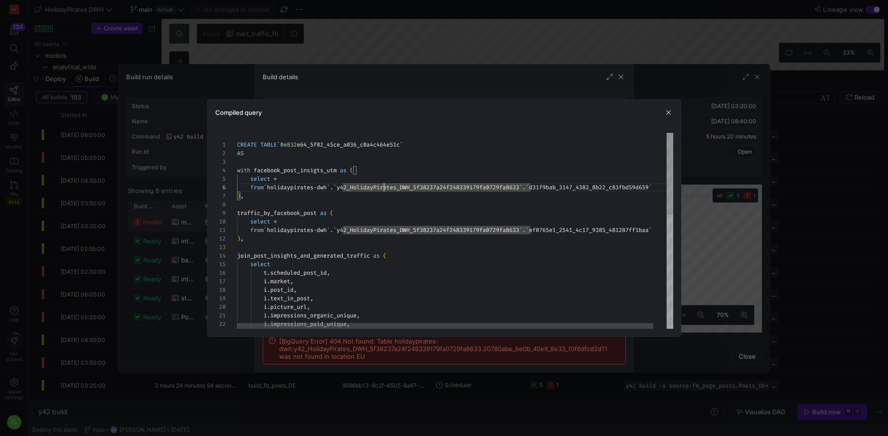
click at [352, 191] on div "CREATE TABLE ` 0e832 e64_5f82_45ce_a036_c0a4c464e51c ` AS with facebook_post_in…" at bounding box center [462, 366] width 450 height 466
drag, startPoint x: 342, startPoint y: 189, endPoint x: 532, endPoint y: 185, distance: 190.3
click at [532, 185] on div "CREATE TABLE ` 0e832 e64_5f82_45ce_a036_c0a4c464e51c ` AS with facebook_post_in…" at bounding box center [462, 366] width 450 height 466
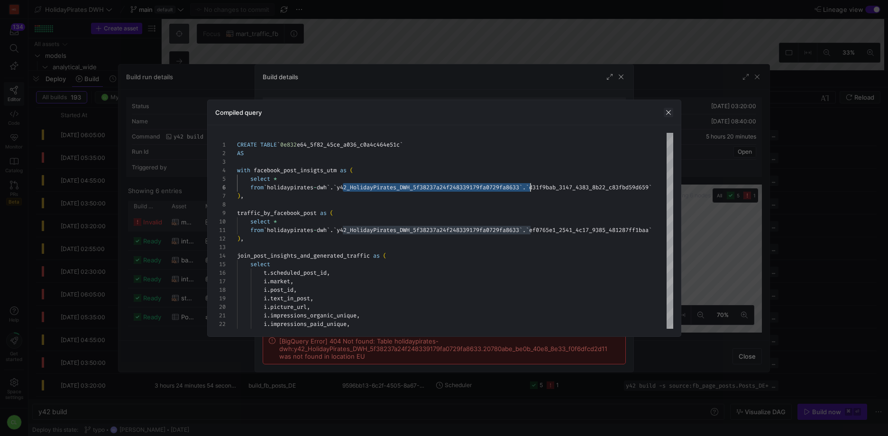
click at [673, 108] on span "button" at bounding box center [668, 112] width 9 height 9
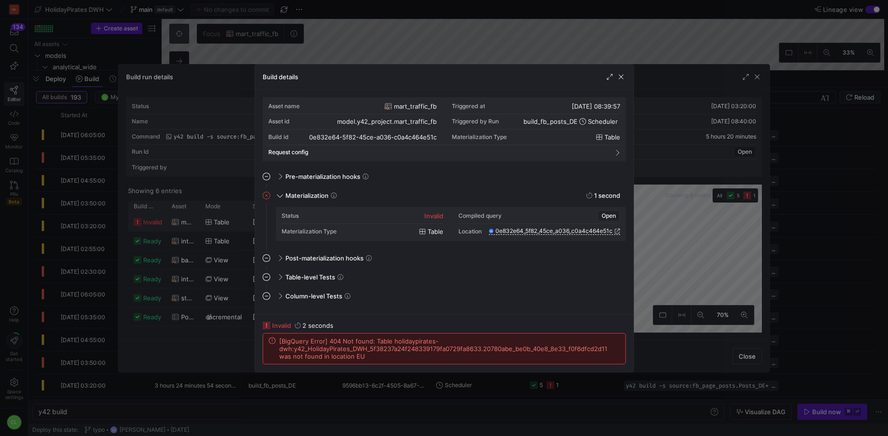
click at [670, 111] on div at bounding box center [444, 218] width 888 height 436
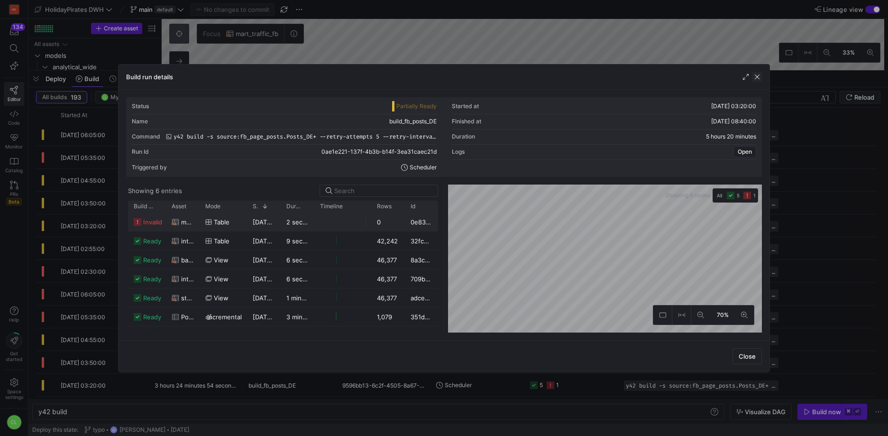
click at [759, 74] on span "button" at bounding box center [757, 76] width 9 height 9
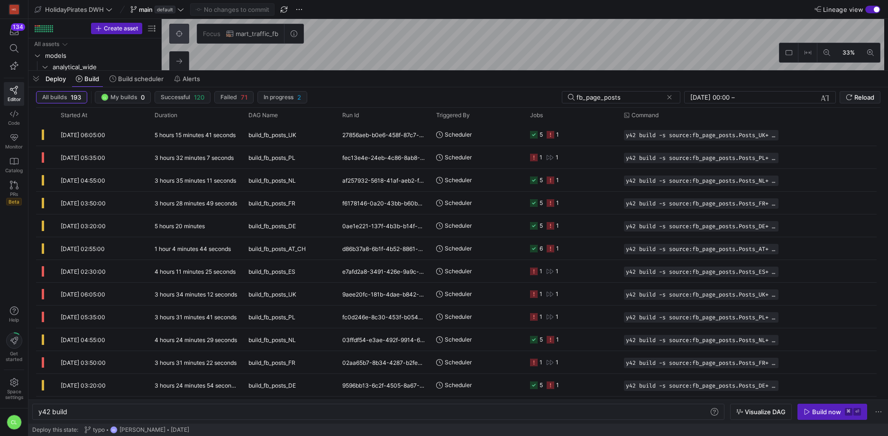
click at [395, 80] on div "Deploy Build Build scheduler Alerts" at bounding box center [458, 79] width 860 height 16
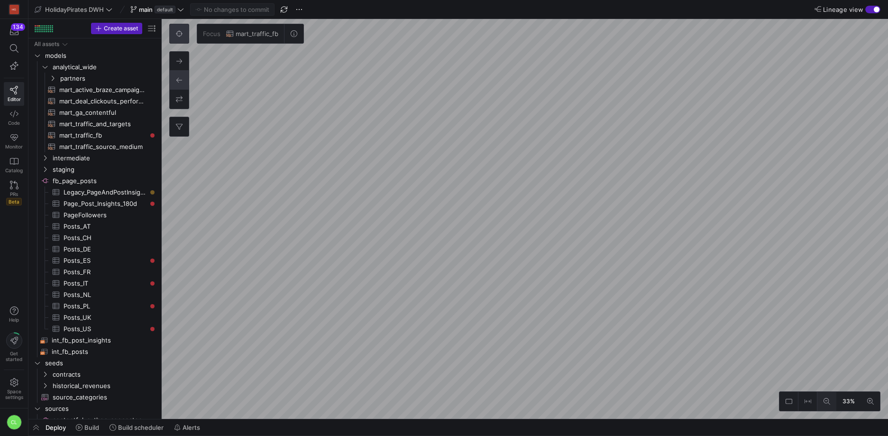
click at [829, 405] on button at bounding box center [827, 401] width 19 height 19
click at [89, 422] on span at bounding box center [87, 427] width 31 height 15
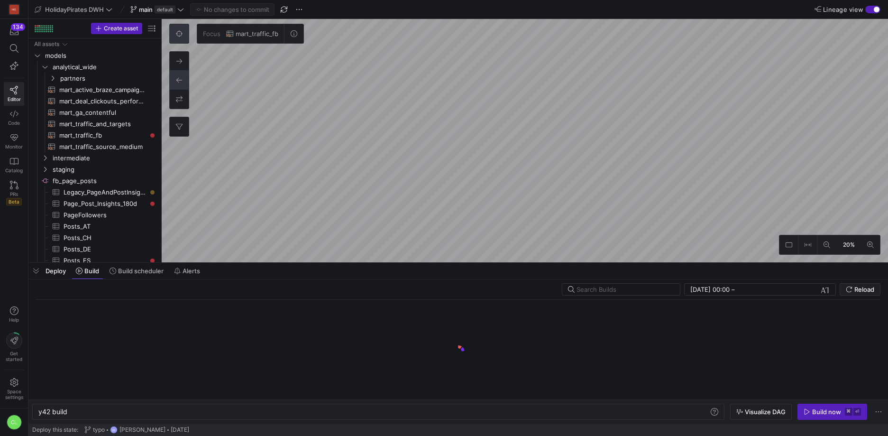
scroll to position [0, 28]
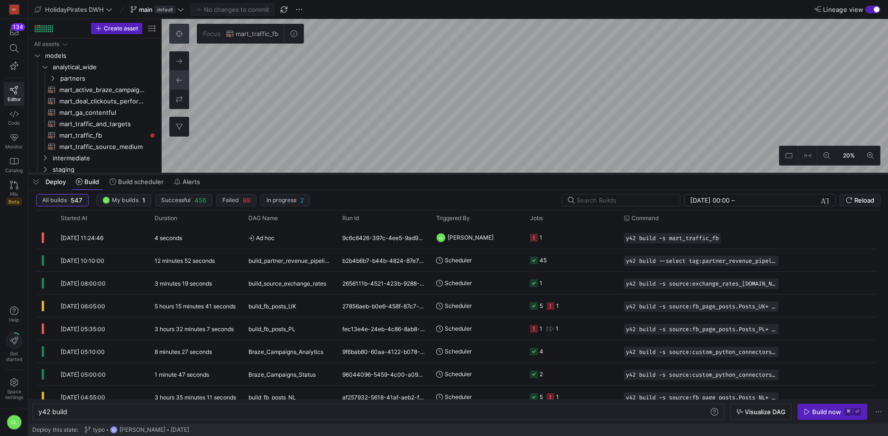
drag, startPoint x: 283, startPoint y: 261, endPoint x: 300, endPoint y: 172, distance: 90.8
click at [300, 172] on div at bounding box center [458, 174] width 860 height 4
click at [411, 234] on div "9c6c6426-397c-4ee5-9ad9-ffd5650fbe2a" at bounding box center [384, 237] width 94 height 22
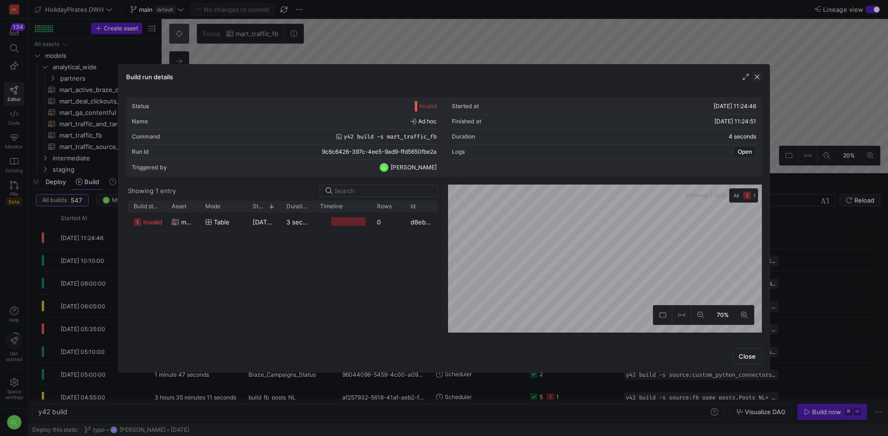
click at [756, 76] on span "button" at bounding box center [757, 76] width 9 height 9
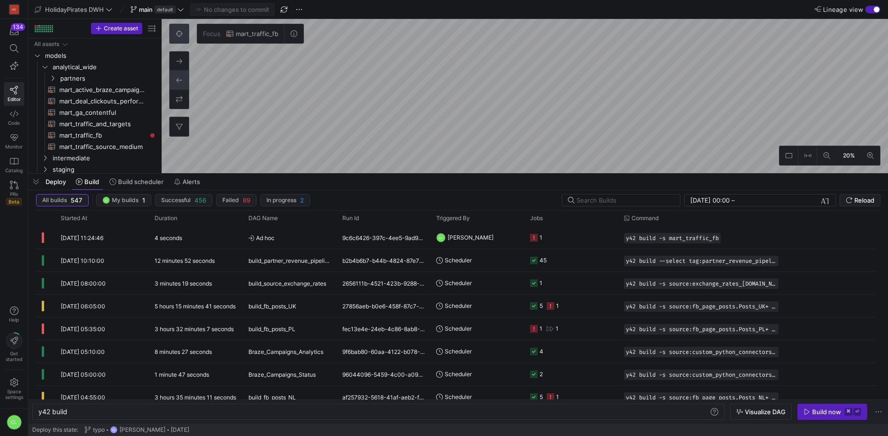
click at [581, 182] on div "Deploy Build Build scheduler Alerts" at bounding box center [458, 182] width 860 height 16
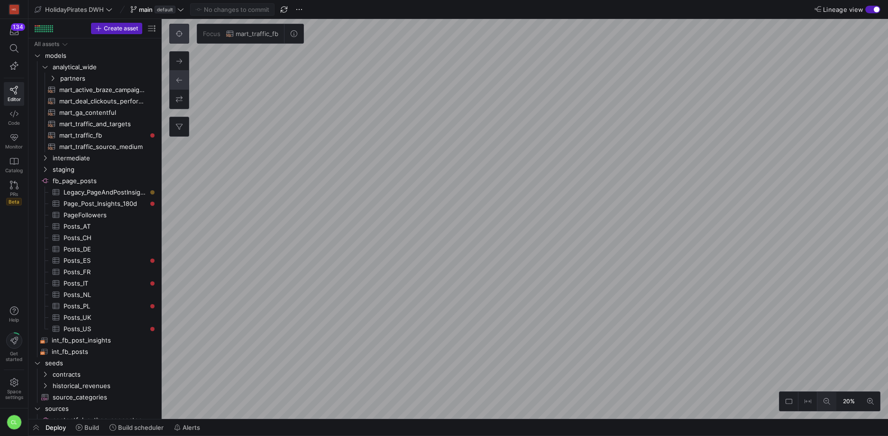
click at [825, 405] on button at bounding box center [827, 401] width 19 height 19
click at [870, 400] on icon at bounding box center [871, 401] width 7 height 7
click at [187, 38] on button at bounding box center [179, 33] width 19 height 19
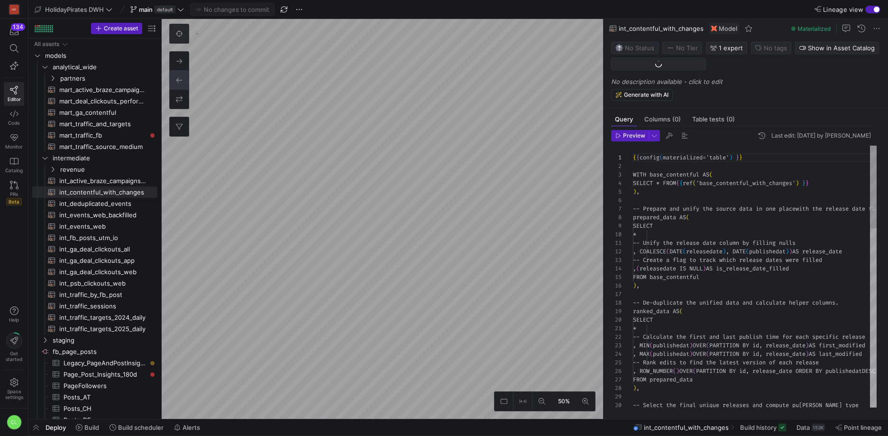
scroll to position [85, 0]
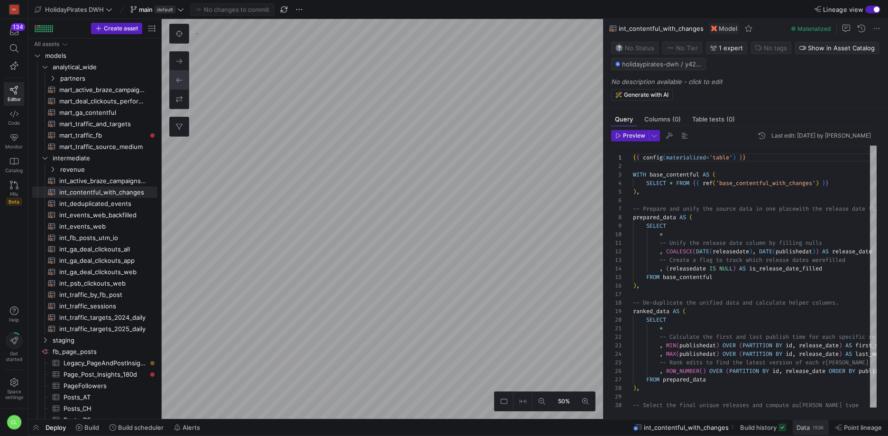
click at [805, 425] on span "Data" at bounding box center [803, 428] width 13 height 8
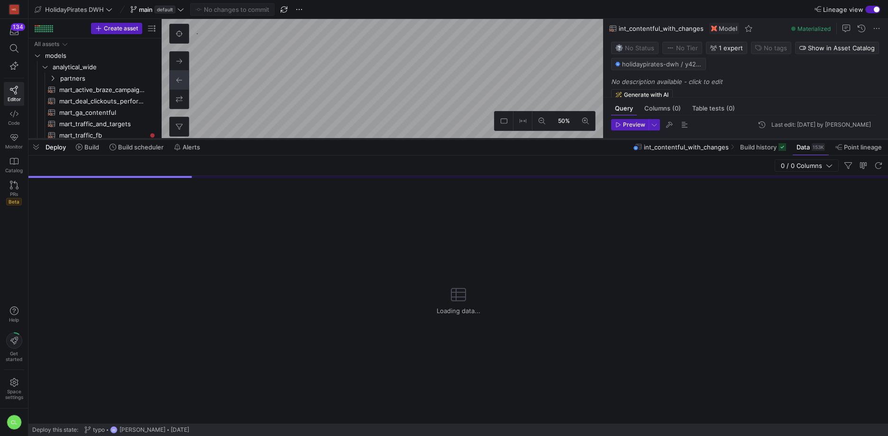
drag, startPoint x: 541, startPoint y: 262, endPoint x: 577, endPoint y: 136, distance: 131.2
click at [577, 137] on div at bounding box center [458, 139] width 860 height 4
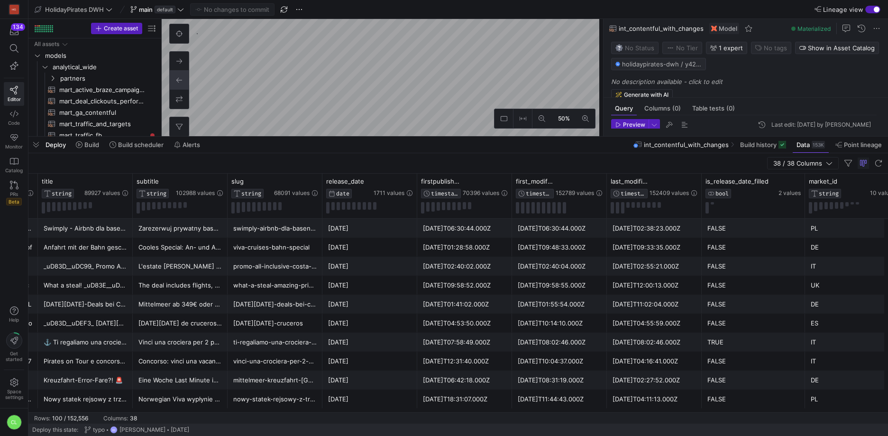
scroll to position [0, 74]
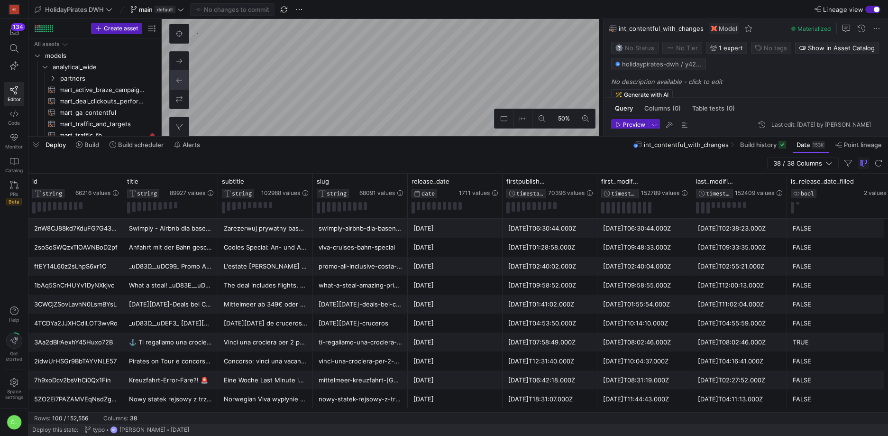
click at [410, 161] on div "38 / 38 Columns" at bounding box center [458, 163] width 860 height 20
click at [434, 148] on div "Deploy Build Build scheduler Alerts int_contentful_with_changes Build history D…" at bounding box center [458, 145] width 860 height 16
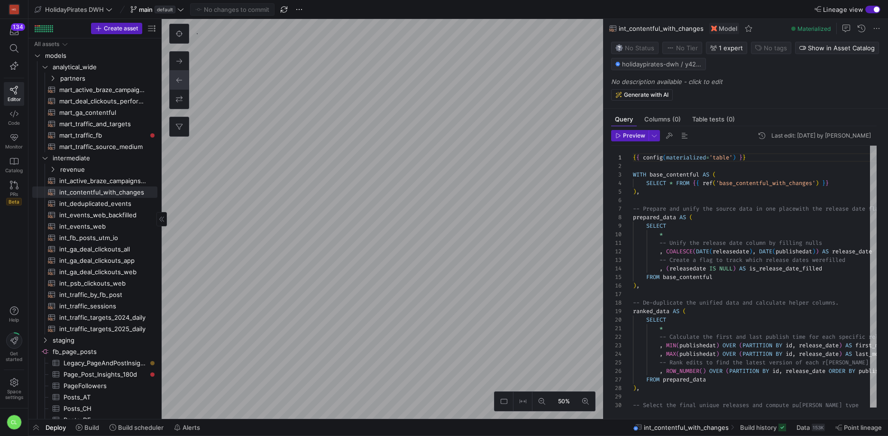
type textarea "{{ config(materialized='table') }} -- GA4 post deal web and app traffic WITH ga…"
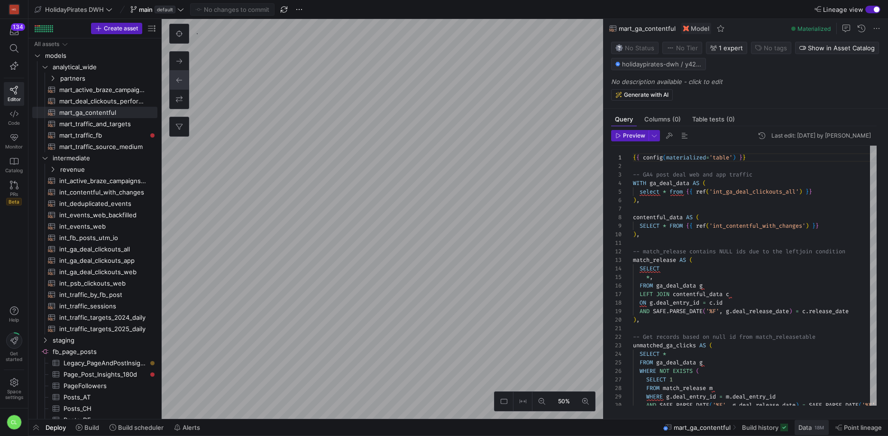
click at [802, 428] on span "Data" at bounding box center [805, 428] width 13 height 8
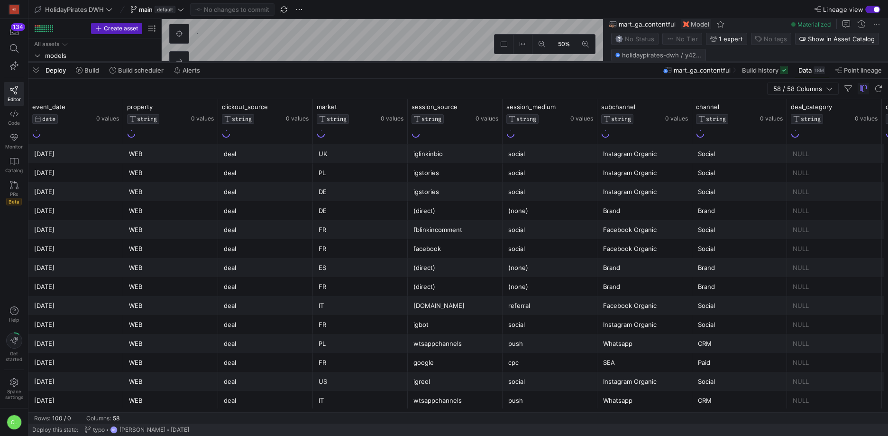
drag, startPoint x: 281, startPoint y: 263, endPoint x: 354, endPoint y: 56, distance: 218.9
click at [354, 60] on div at bounding box center [458, 62] width 860 height 4
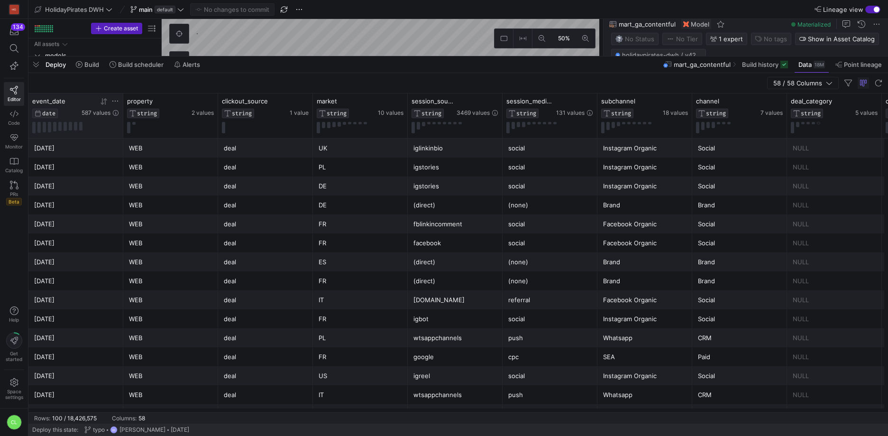
click at [116, 103] on icon at bounding box center [115, 101] width 8 height 8
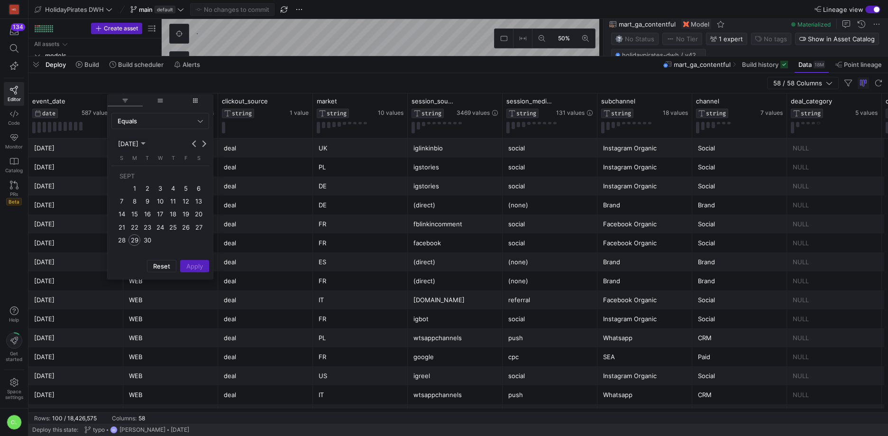
click at [136, 187] on span "1" at bounding box center [134, 188] width 11 height 11
click at [202, 126] on div "Equals" at bounding box center [160, 120] width 85 height 15
click at [157, 212] on span "Between" at bounding box center [160, 215] width 89 height 8
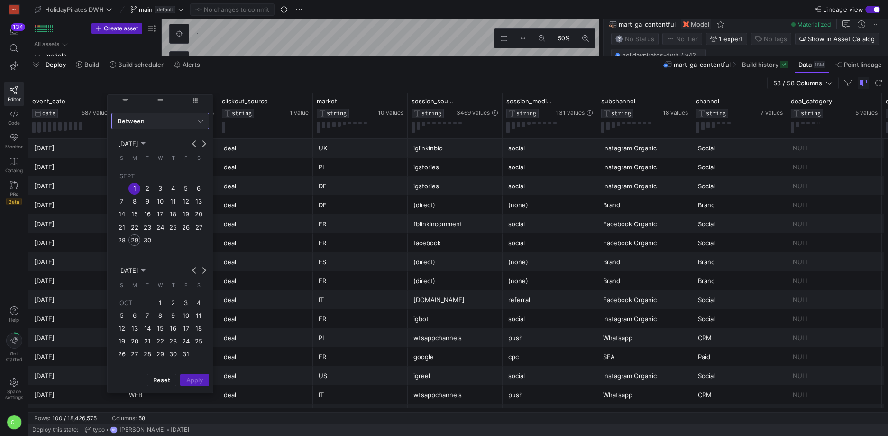
click at [148, 240] on span "30" at bounding box center [147, 239] width 11 height 11
click at [194, 378] on span "Apply" at bounding box center [194, 380] width 17 height 8
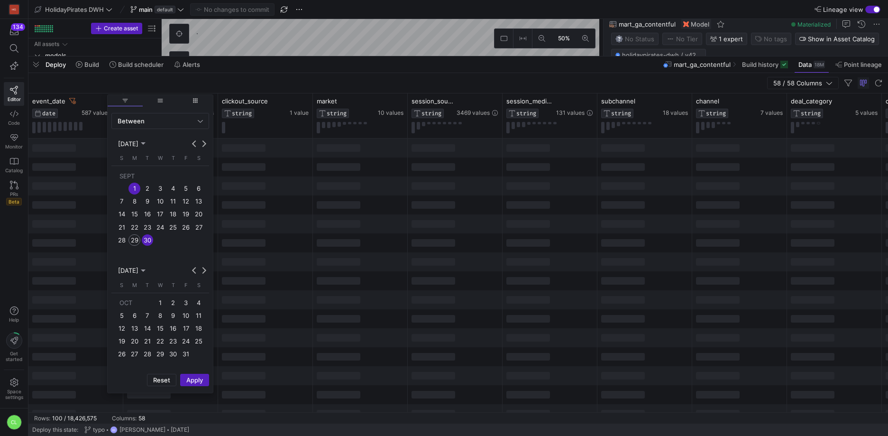
click at [270, 224] on div at bounding box center [265, 223] width 95 height 19
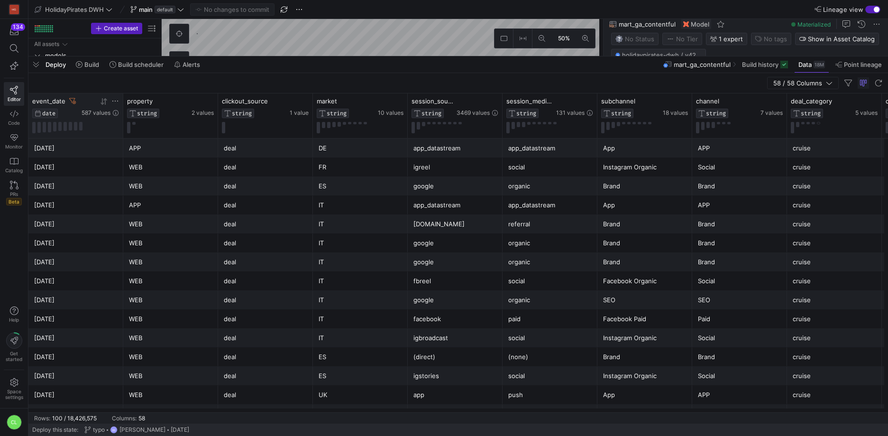
click at [107, 104] on icon at bounding box center [104, 102] width 8 height 8
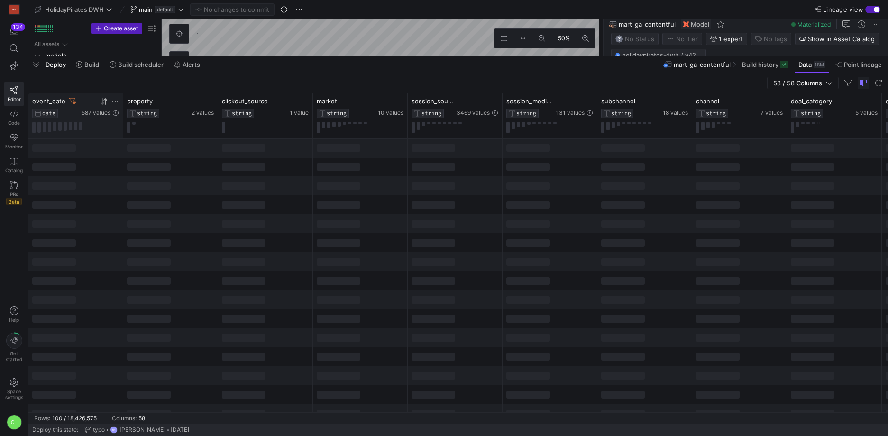
click at [107, 104] on icon at bounding box center [104, 102] width 8 height 8
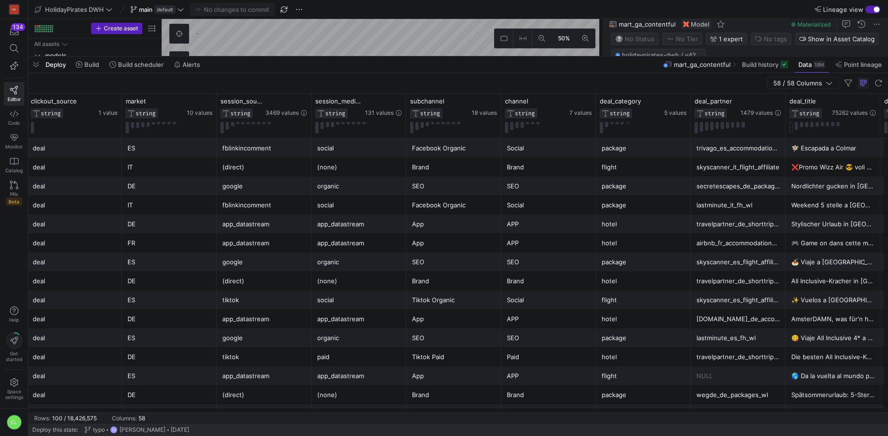
scroll to position [0, 243]
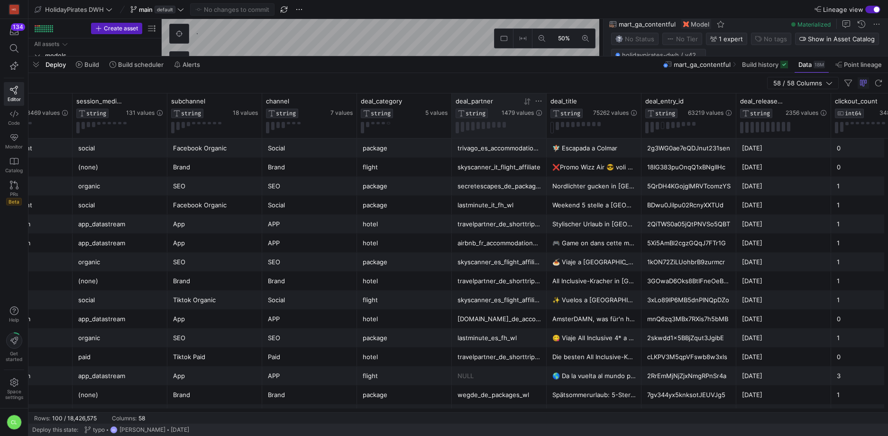
click at [540, 103] on icon at bounding box center [539, 101] width 8 height 8
click at [554, 111] on div "Contains" at bounding box center [579, 115] width 85 height 8
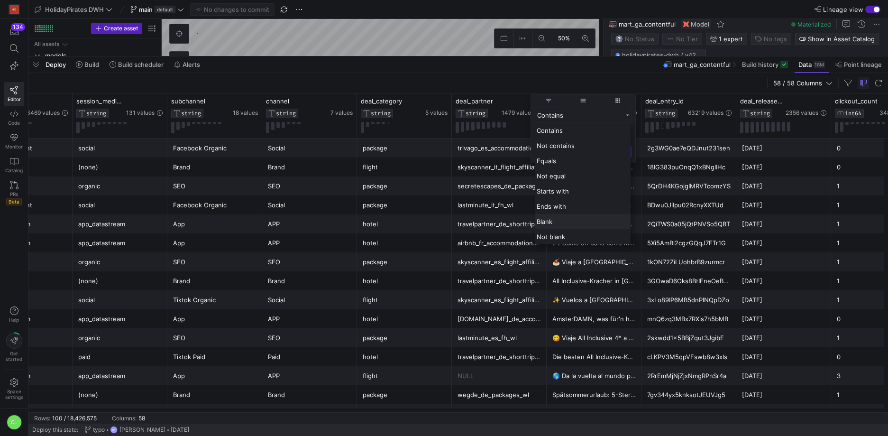
click at [579, 223] on div "Blank" at bounding box center [583, 221] width 96 height 15
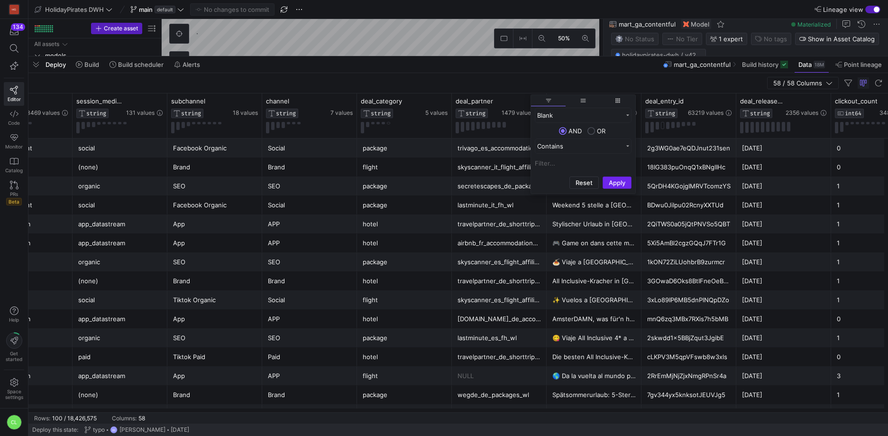
click at [620, 184] on button "Apply" at bounding box center [617, 182] width 29 height 12
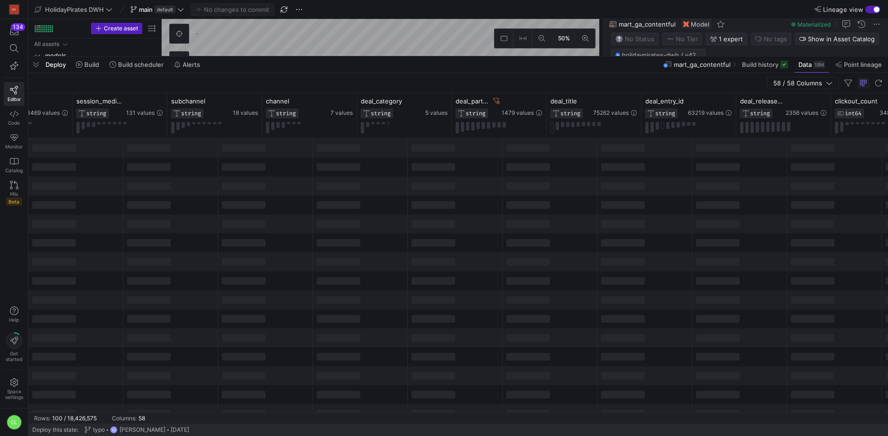
click at [535, 222] on div at bounding box center [529, 224] width 44 height 8
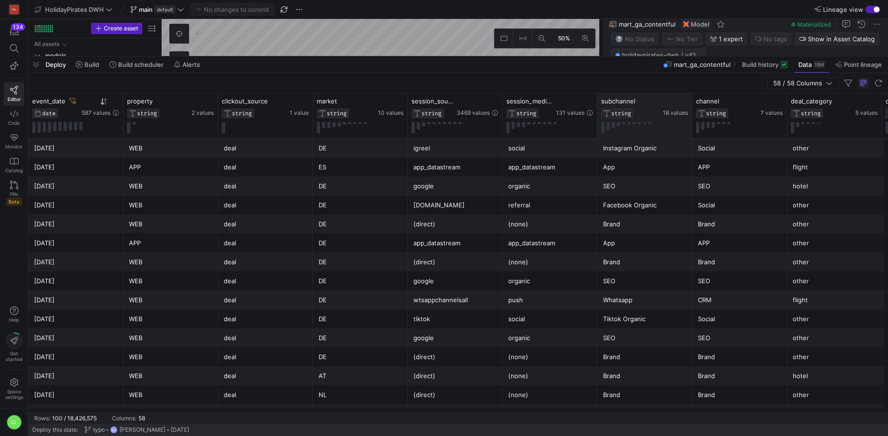
click at [689, 102] on div "subchannel STRING 18 values" at bounding box center [645, 115] width 95 height 45
click at [688, 102] on div "subchannel STRING 18 values" at bounding box center [645, 115] width 95 height 45
click at [685, 103] on icon at bounding box center [685, 101] width 8 height 8
click at [749, 192] on button "Apply" at bounding box center [763, 198] width 29 height 12
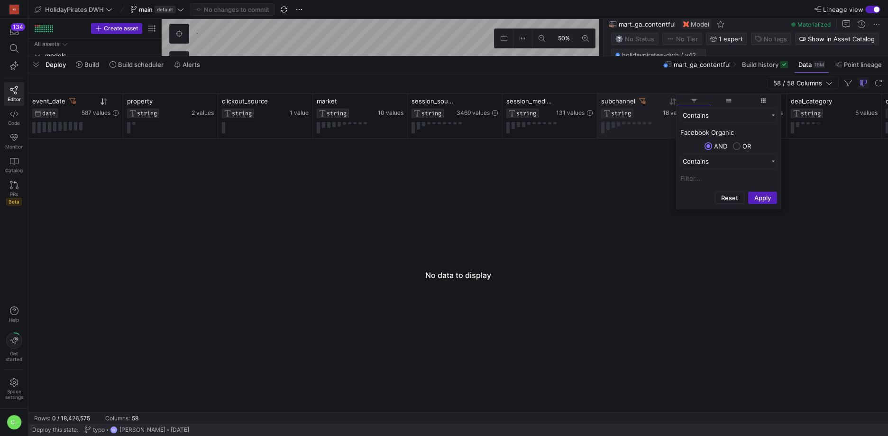
type input "Facebook Organic"
click at [749, 192] on button "Apply" at bounding box center [763, 198] width 29 height 12
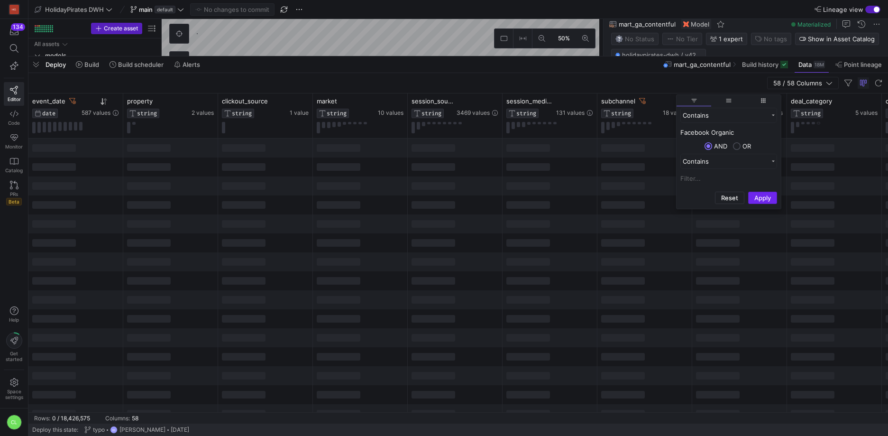
click at [766, 194] on button "Apply" at bounding box center [763, 198] width 29 height 12
click at [616, 191] on div at bounding box center [645, 185] width 95 height 19
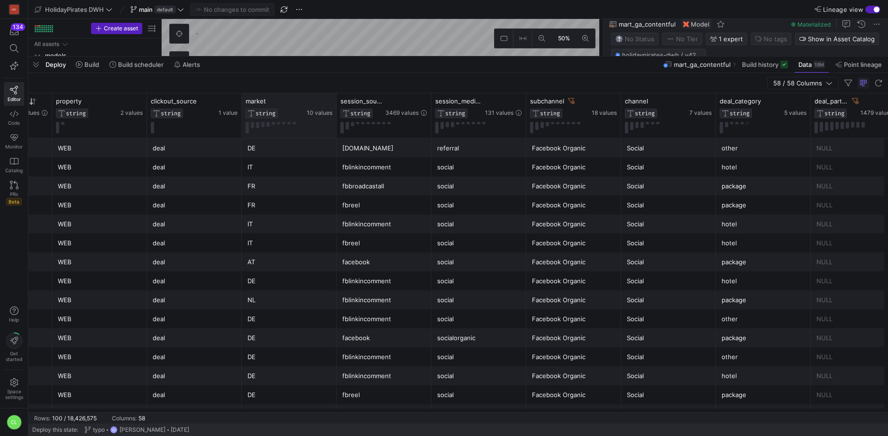
click at [333, 105] on div "market STRING 10 values" at bounding box center [289, 115] width 95 height 45
click at [329, 103] on icon at bounding box center [329, 101] width 8 height 8
type input "DE"
click at [404, 197] on button "Apply" at bounding box center [407, 198] width 29 height 12
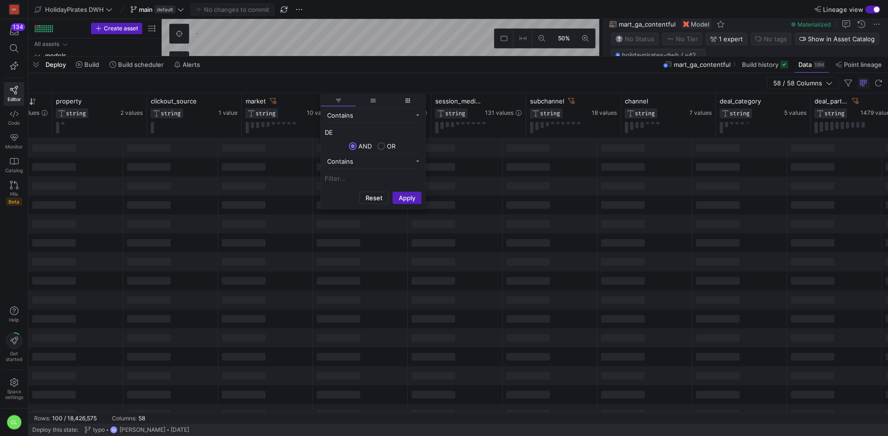
click at [329, 227] on div at bounding box center [339, 224] width 44 height 8
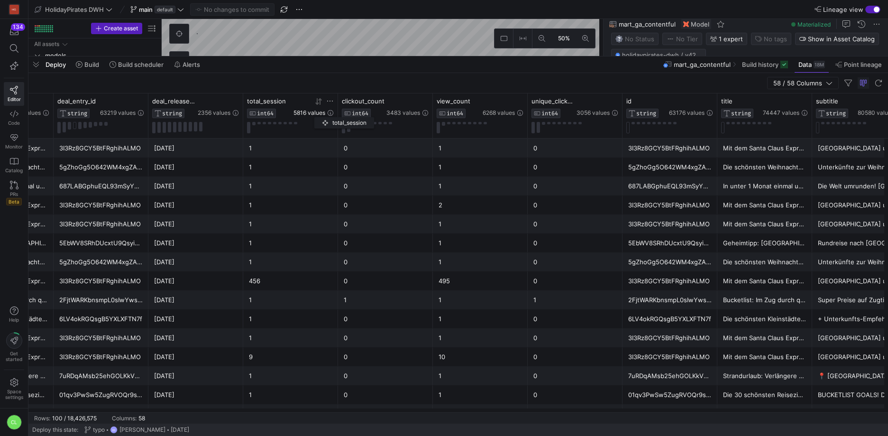
drag, startPoint x: 533, startPoint y: 111, endPoint x: 315, endPoint y: 116, distance: 218.3
click at [315, 116] on div "total_session INT64 5816 values" at bounding box center [290, 107] width 87 height 21
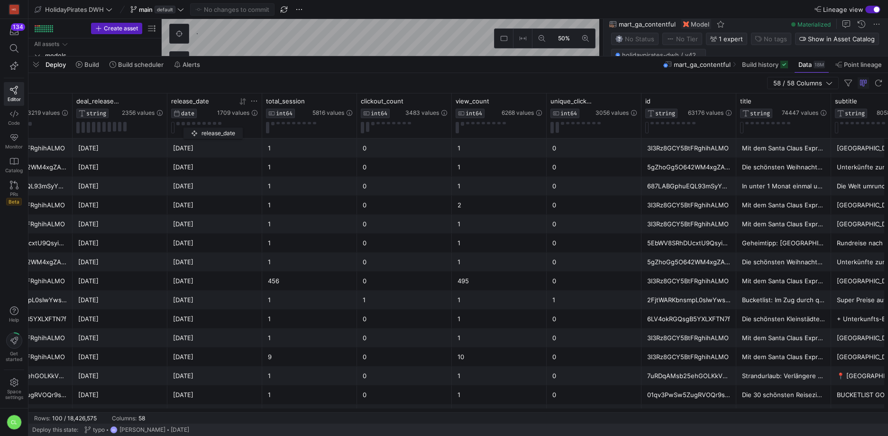
drag, startPoint x: 837, startPoint y: 101, endPoint x: 188, endPoint y: 126, distance: 649.4
click at [188, 126] on div "release_date DATE 1709 values" at bounding box center [214, 115] width 87 height 36
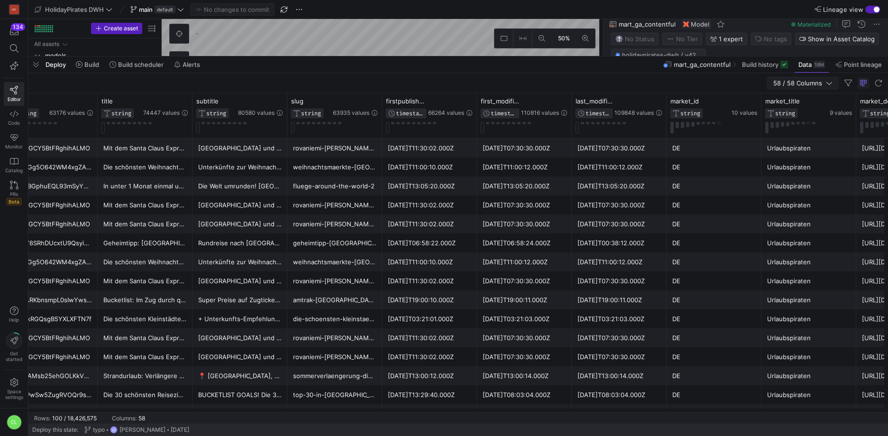
click at [818, 81] on span "58 / 58 Columns" at bounding box center [800, 83] width 53 height 8
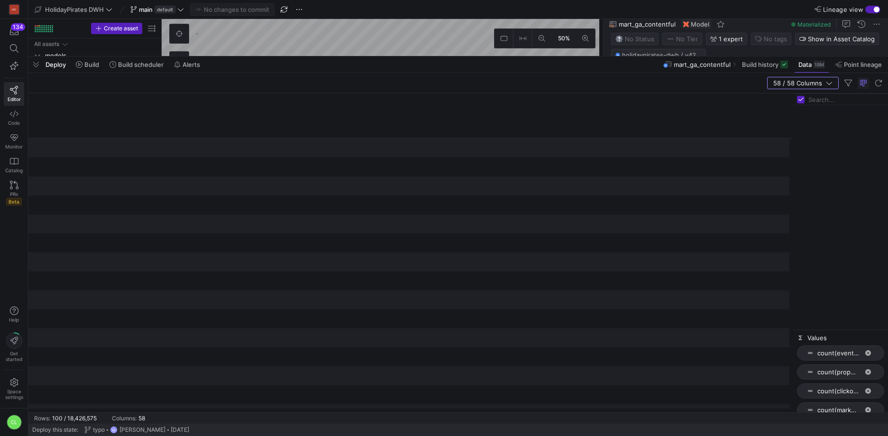
scroll to position [496, 0]
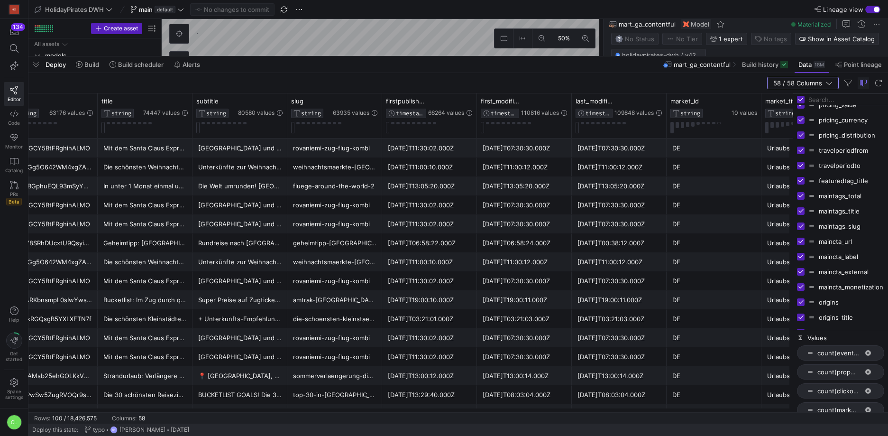
click at [805, 272] on input "Press SPACE to toggle visibility (visible)" at bounding box center [801, 272] width 8 height 8
checkbox input "false"
click at [802, 258] on input "Press SPACE to toggle visibility (visible)" at bounding box center [801, 257] width 8 height 8
checkbox input "false"
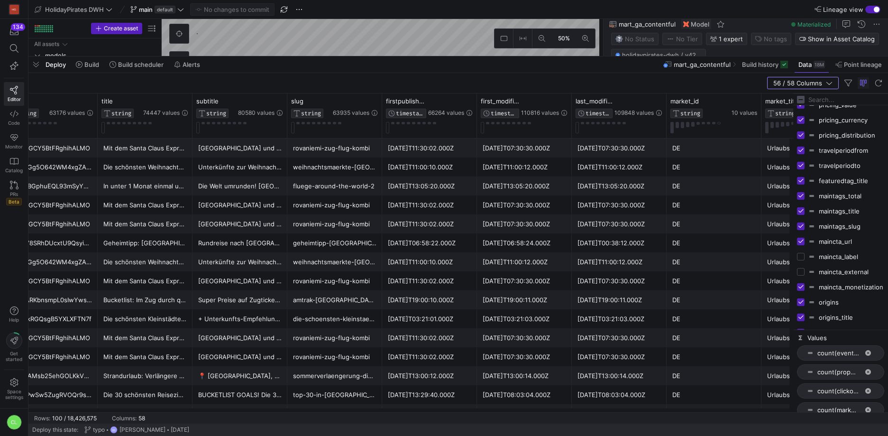
click at [801, 245] on input "Press SPACE to toggle visibility (visible)" at bounding box center [801, 242] width 8 height 8
checkbox input "false"
click at [803, 230] on input "Press SPACE to toggle visibility (visible)" at bounding box center [801, 226] width 8 height 8
checkbox input "false"
click at [803, 214] on input "Press SPACE to toggle visibility (visible)" at bounding box center [801, 211] width 8 height 8
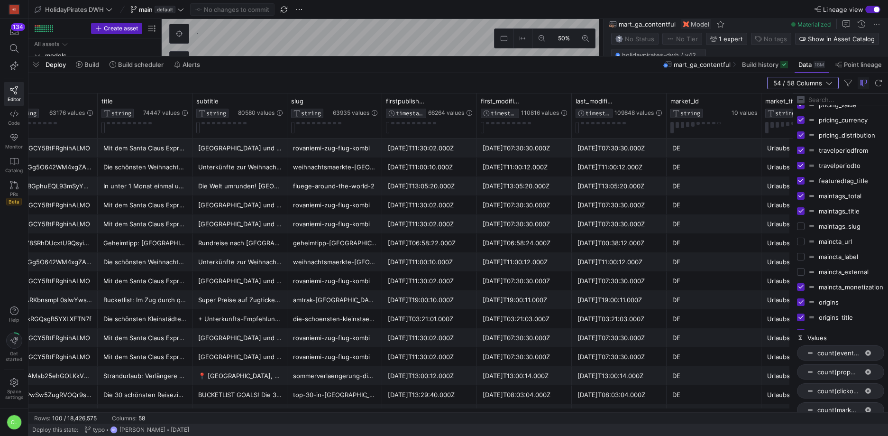
checkbox input "false"
click at [803, 197] on input "Press SPACE to toggle visibility (visible)" at bounding box center [801, 196] width 8 height 8
checkbox input "false"
click at [802, 180] on input "Press SPACE to toggle visibility (visible)" at bounding box center [801, 181] width 8 height 8
checkbox input "false"
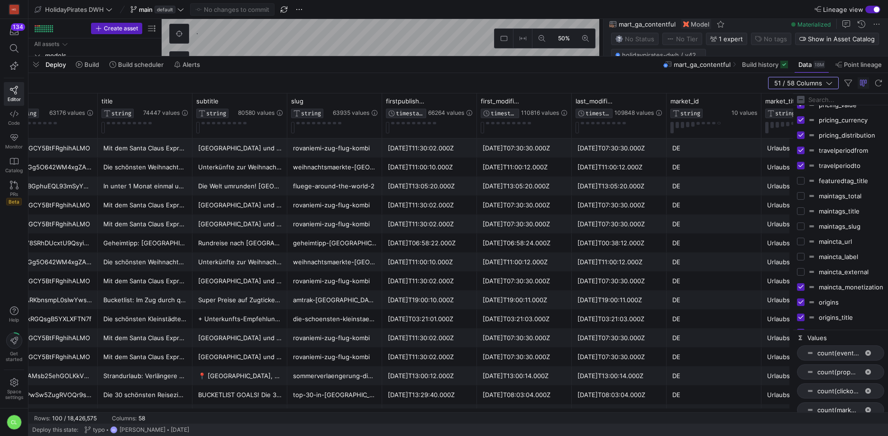
click at [800, 165] on input "Press SPACE to toggle visibility (visible)" at bounding box center [801, 166] width 8 height 8
checkbox input "false"
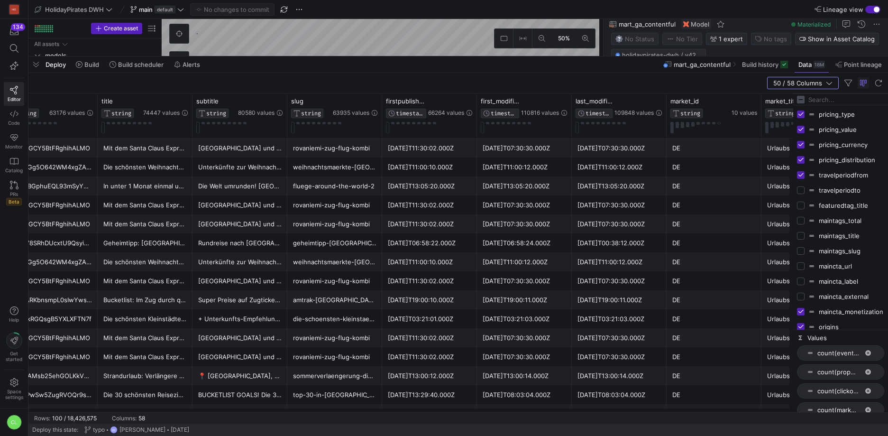
click at [800, 172] on input "Press SPACE to toggle visibility (visible)" at bounding box center [801, 175] width 8 height 8
checkbox input "false"
click at [804, 156] on input "Press SPACE to toggle visibility (visible)" at bounding box center [801, 160] width 8 height 8
checkbox input "false"
click at [804, 144] on input "Press SPACE to toggle visibility (visible)" at bounding box center [801, 145] width 8 height 8
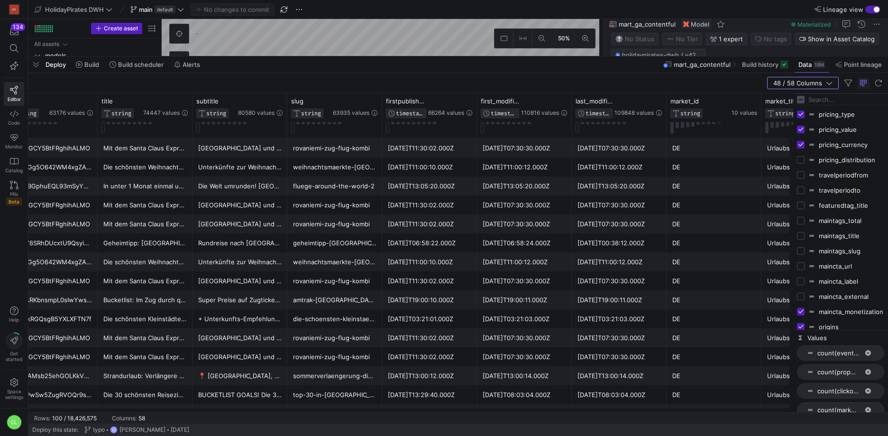
checkbox input "false"
click at [802, 159] on input "Press SPACE to toggle visibility (visible)" at bounding box center [801, 158] width 8 height 8
checkbox input "false"
click at [804, 144] on input "Press SPACE to toggle visibility (visible)" at bounding box center [801, 143] width 8 height 8
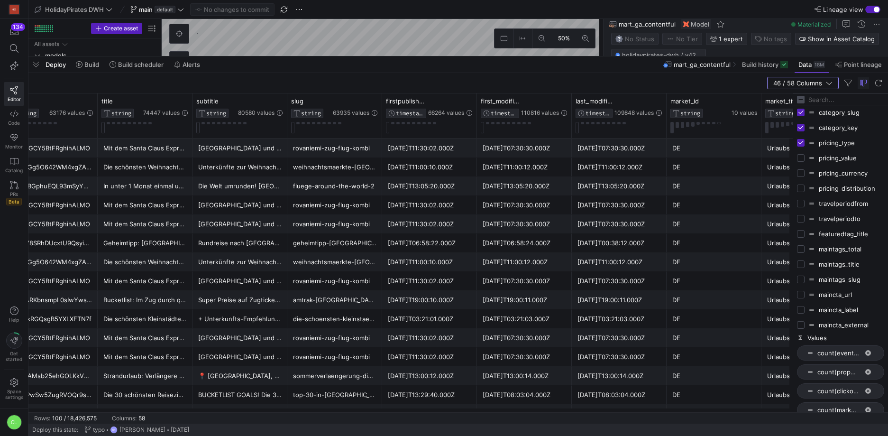
checkbox input "false"
click at [805, 220] on input "Press SPACE to toggle visibility (visible)" at bounding box center [801, 220] width 8 height 8
checkbox input "false"
click at [803, 208] on input "Press SPACE to toggle visibility (visible)" at bounding box center [801, 205] width 8 height 8
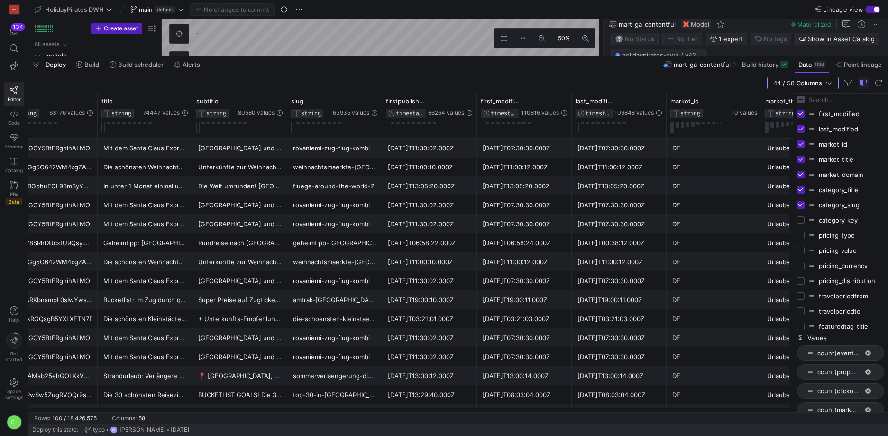
checkbox input "false"
click at [803, 191] on input "Press SPACE to toggle visibility (visible)" at bounding box center [801, 190] width 8 height 8
checkbox input "false"
click at [802, 176] on input "Press SPACE to toggle visibility (visible)" at bounding box center [801, 175] width 8 height 8
checkbox input "false"
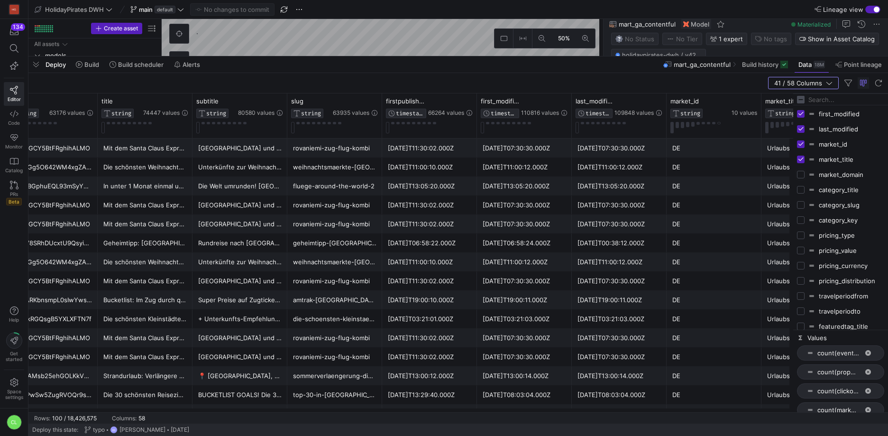
scroll to position [295, 0]
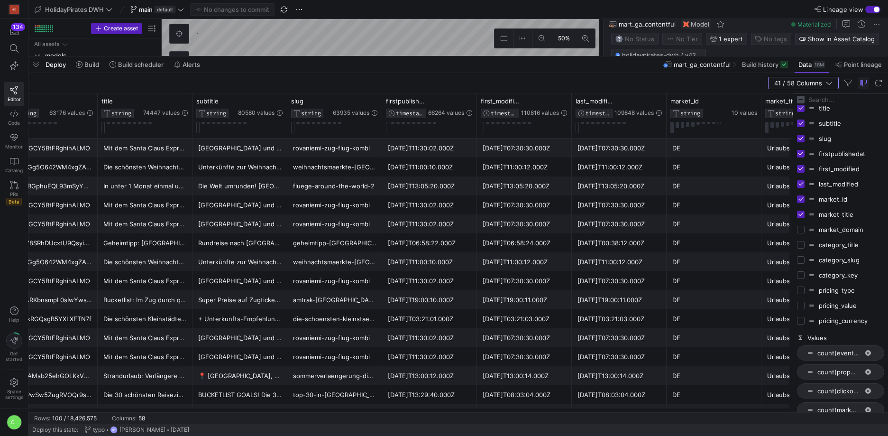
click at [802, 199] on input "Press SPACE to toggle visibility (visible)" at bounding box center [801, 199] width 8 height 8
checkbox input "false"
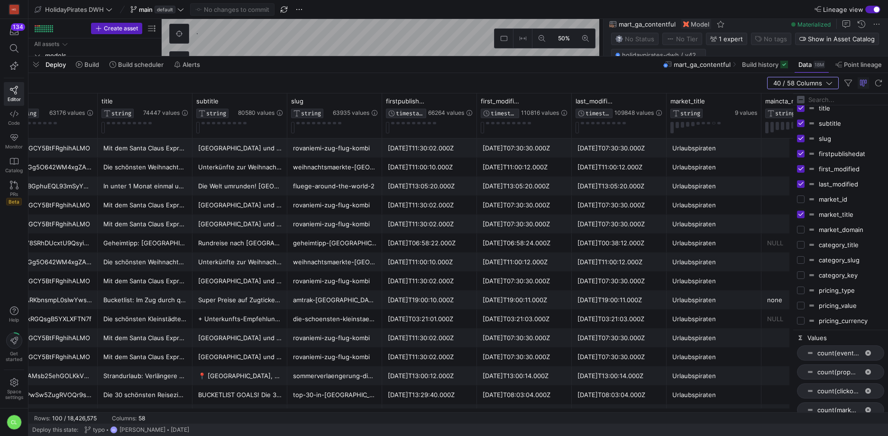
click at [805, 214] on input "Press SPACE to toggle visibility (visible)" at bounding box center [801, 215] width 8 height 8
checkbox input "false"
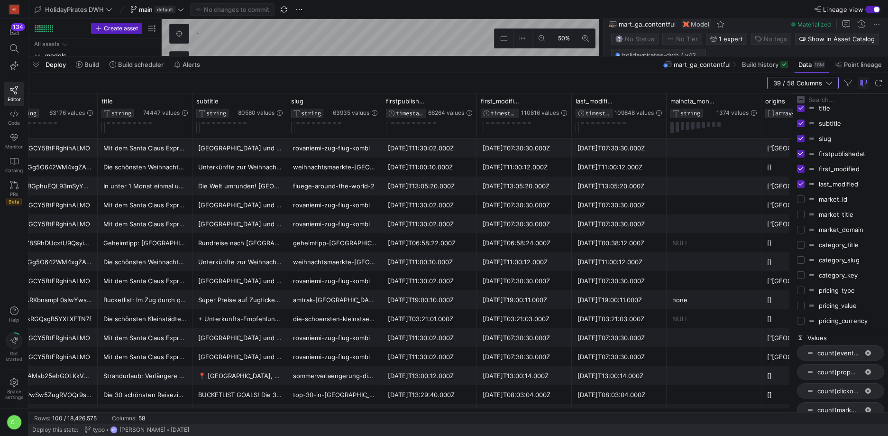
click at [804, 183] on input "Press SPACE to toggle visibility (visible)" at bounding box center [801, 184] width 8 height 8
checkbox input "false"
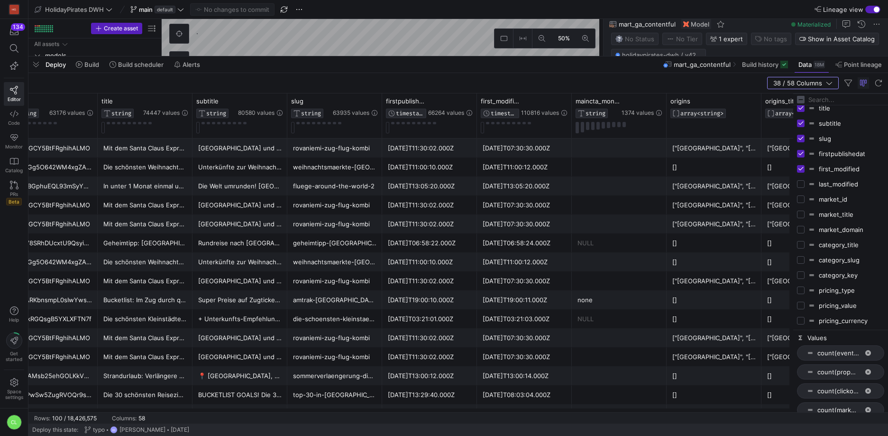
click at [803, 166] on input "Press SPACE to toggle visibility (visible)" at bounding box center [801, 169] width 8 height 8
checkbox input "false"
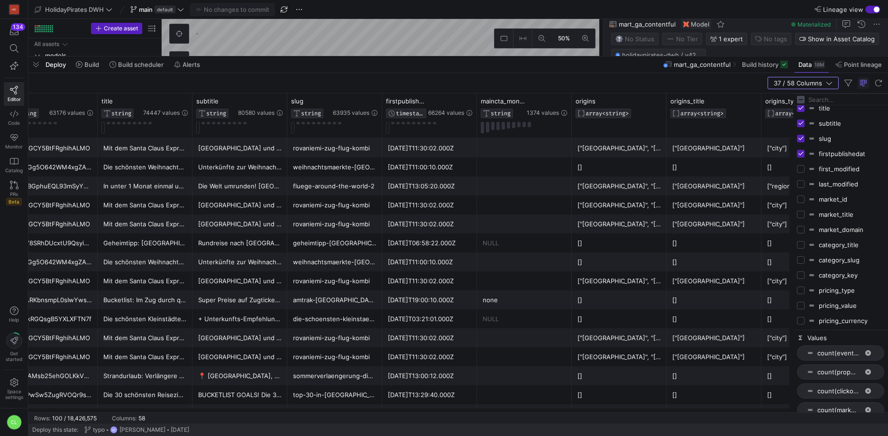
click at [801, 151] on input "Press SPACE to toggle visibility (visible)" at bounding box center [801, 154] width 8 height 8
checkbox input "false"
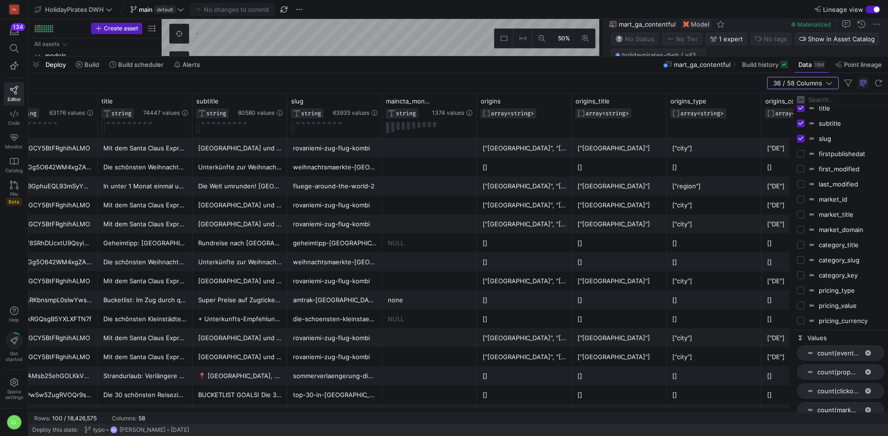
click at [800, 143] on div "slug" at bounding box center [840, 138] width 87 height 15
click at [803, 149] on input "Press SPACE to toggle visibility (visible)" at bounding box center [801, 151] width 8 height 8
checkbox input "false"
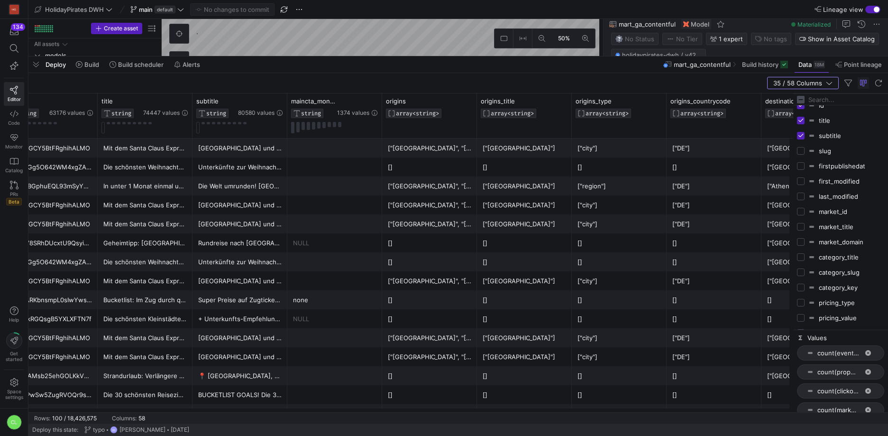
scroll to position [270, 0]
click at [802, 146] on input "Press SPACE to toggle visibility (visible)" at bounding box center [801, 148] width 8 height 8
checkbox input "false"
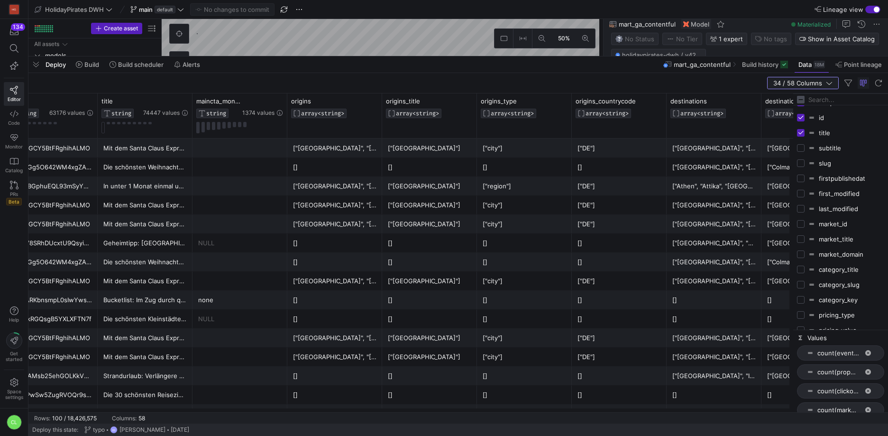
click at [833, 82] on span "button" at bounding box center [803, 82] width 71 height 11
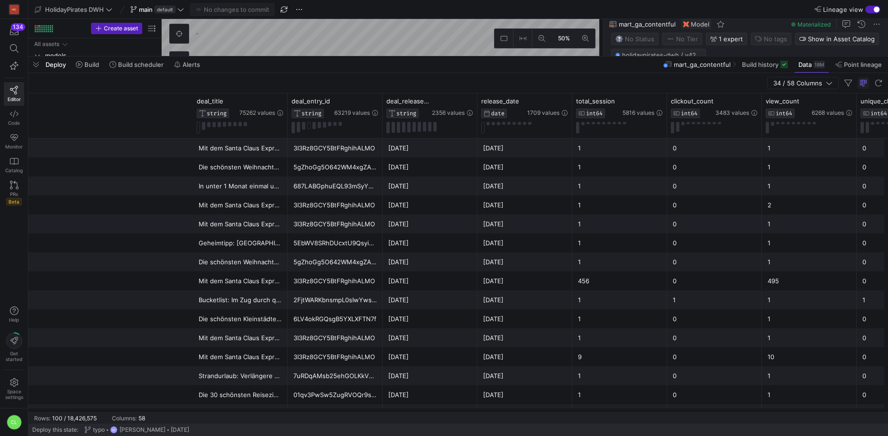
scroll to position [0, 0]
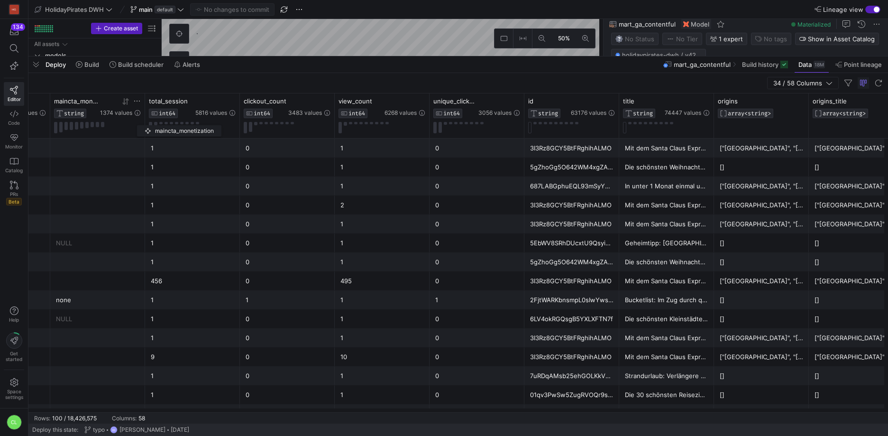
drag, startPoint x: 637, startPoint y: 109, endPoint x: 128, endPoint y: 126, distance: 509.7
click at [123, 125] on div "maincta_monetization STRING 1374 values" at bounding box center [97, 115] width 87 height 36
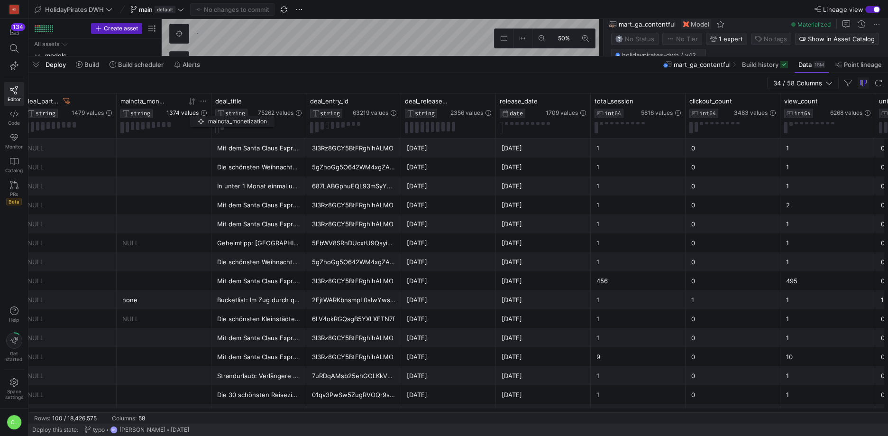
drag, startPoint x: 527, startPoint y: 99, endPoint x: 195, endPoint y: 114, distance: 331.9
click at [195, 114] on div "maincta_monetization STRING 1374 values" at bounding box center [163, 107] width 87 height 21
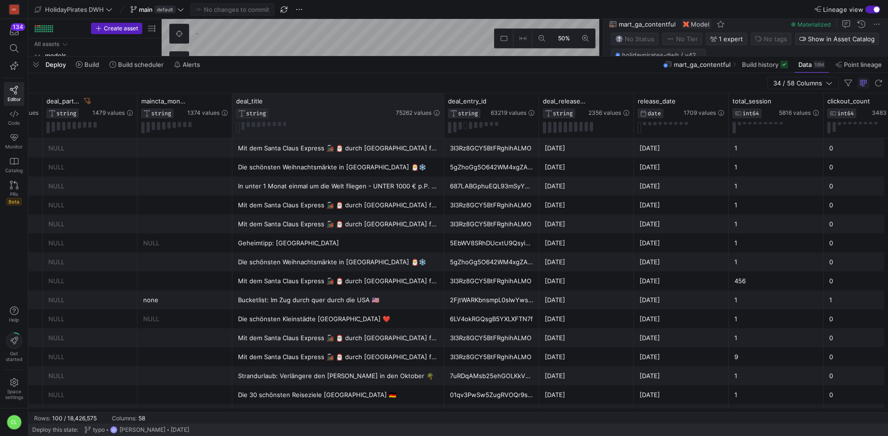
drag, startPoint x: 325, startPoint y: 101, endPoint x: 443, endPoint y: 105, distance: 117.2
click at [443, 105] on div at bounding box center [444, 115] width 4 height 45
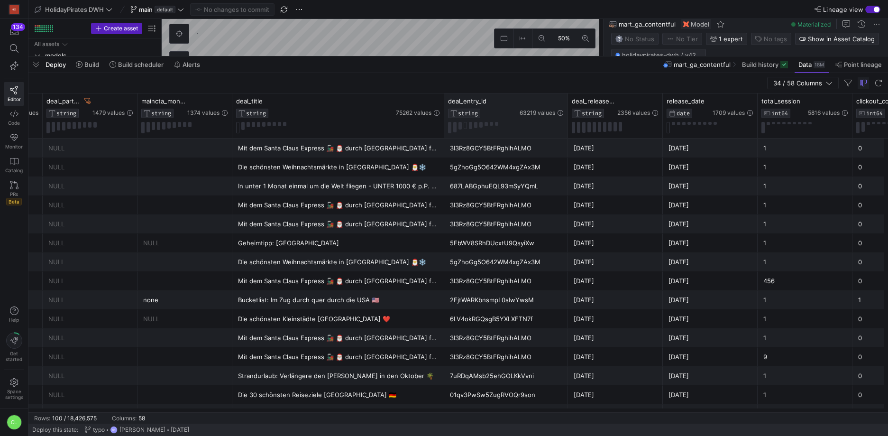
drag, startPoint x: 537, startPoint y: 105, endPoint x: 566, endPoint y: 104, distance: 29.0
click at [566, 104] on div at bounding box center [568, 115] width 4 height 45
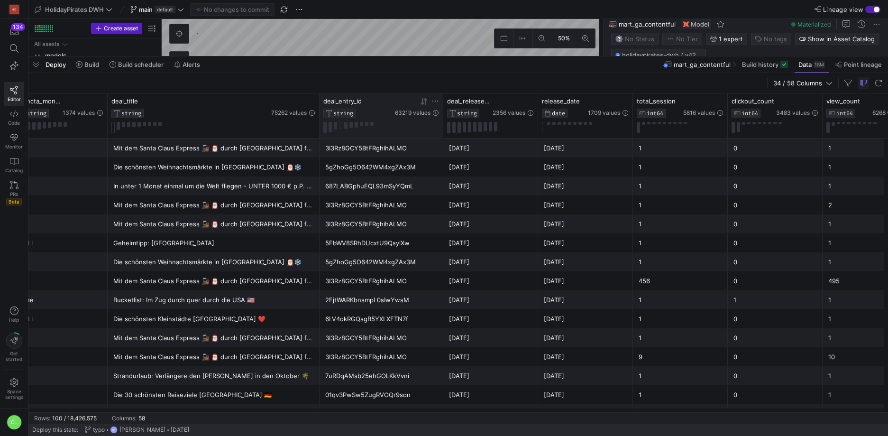
click at [426, 103] on icon at bounding box center [425, 101] width 3 height 7
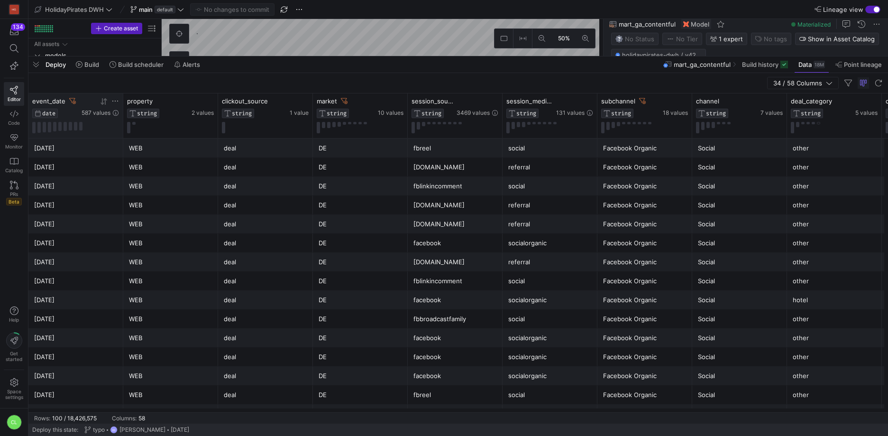
click at [103, 103] on icon at bounding box center [104, 102] width 8 height 8
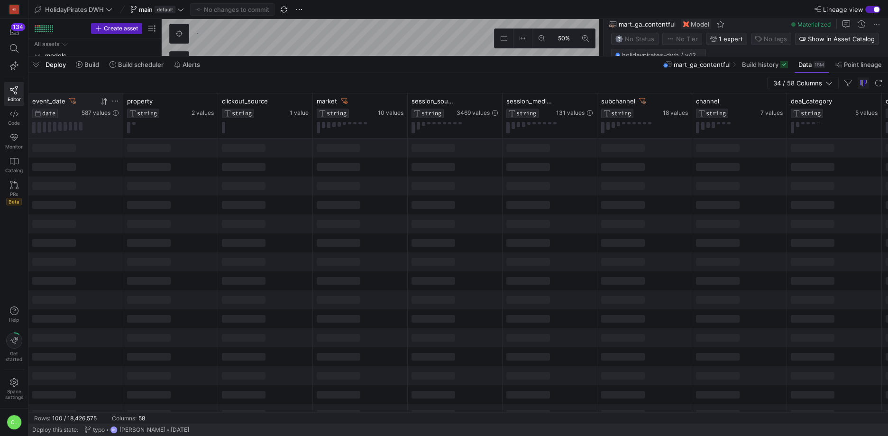
click at [103, 103] on icon at bounding box center [104, 102] width 8 height 8
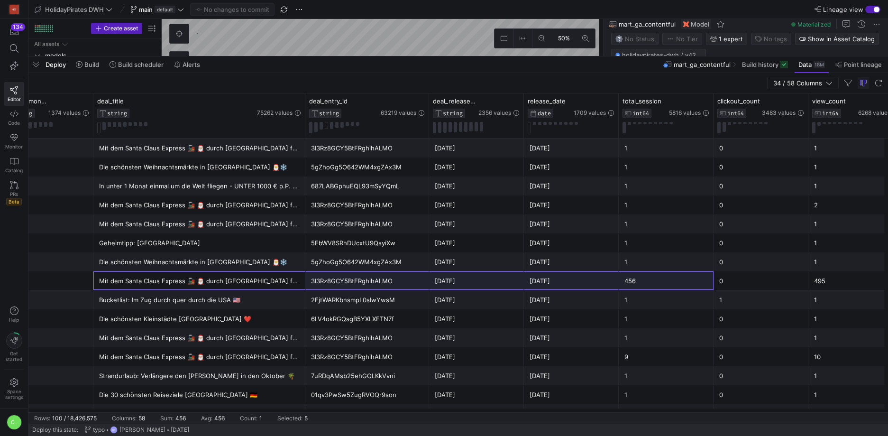
drag, startPoint x: 271, startPoint y: 284, endPoint x: 59, endPoint y: 294, distance: 212.3
click at [643, 275] on div "NULL Mit dem Santa Claus Express 🚂 🎅🏼 durch [GEOGRAPHIC_DATA] fahren 3I3Rz8GCY5…" at bounding box center [736, 280] width 3372 height 19
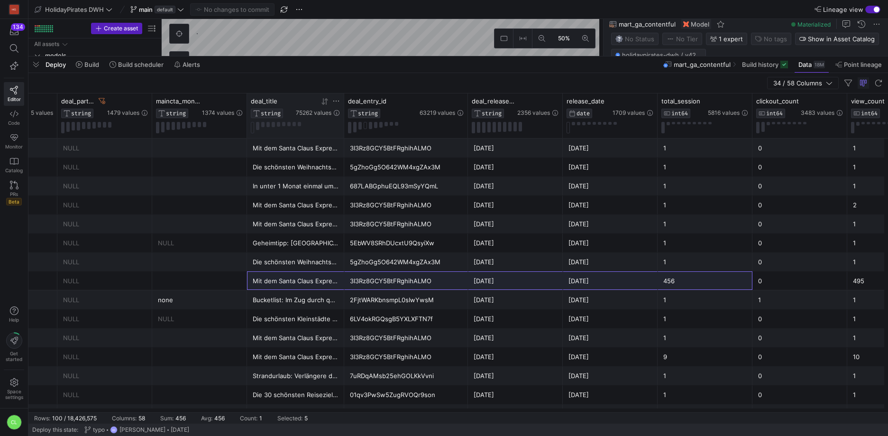
drag, startPoint x: 458, startPoint y: 99, endPoint x: 315, endPoint y: 101, distance: 143.3
click at [315, 101] on div "deal_title STRING 75262 values" at bounding box center [295, 115] width 97 height 45
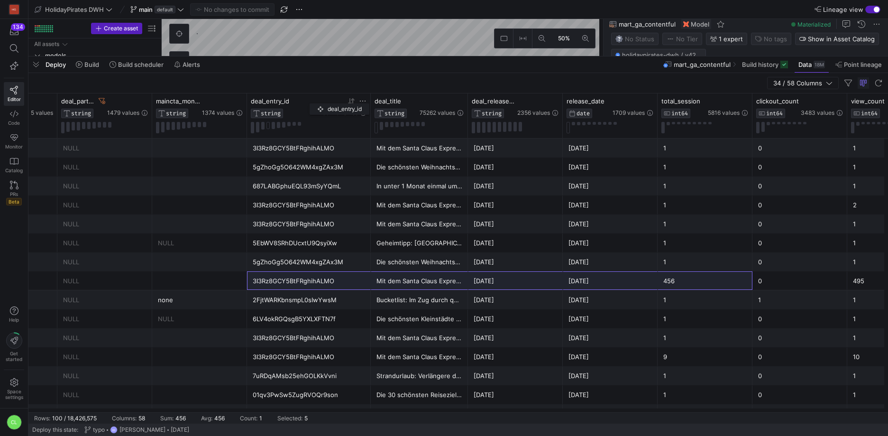
drag, startPoint x: 397, startPoint y: 99, endPoint x: 315, endPoint y: 102, distance: 82.6
click at [315, 102] on div "deal_entry_id" at bounding box center [286, 101] width 70 height 8
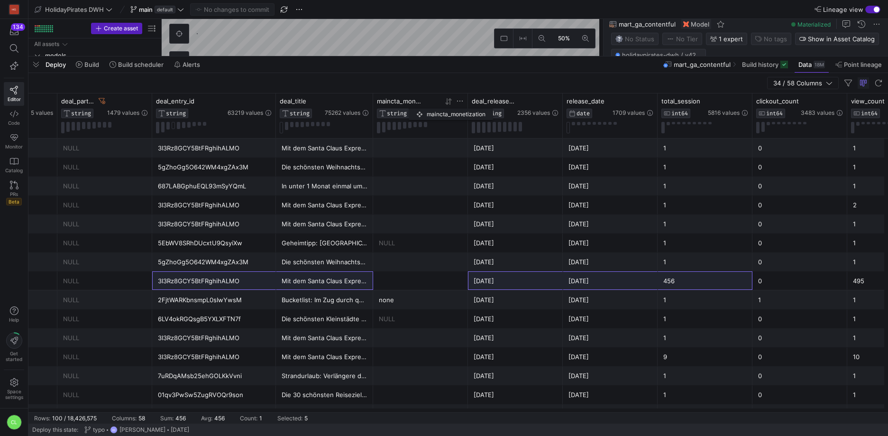
drag, startPoint x: 183, startPoint y: 104, endPoint x: 447, endPoint y: 109, distance: 263.8
click at [447, 109] on div "maincta_monetization STRING 1374 values" at bounding box center [420, 107] width 87 height 21
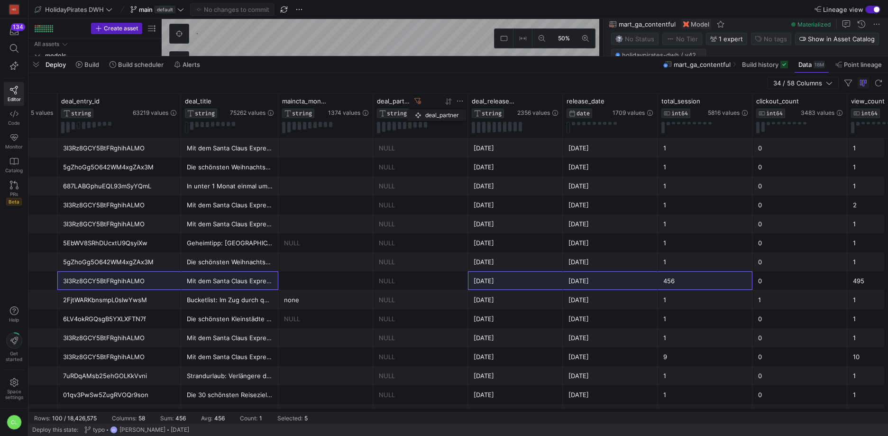
drag, startPoint x: 85, startPoint y: 105, endPoint x: 412, endPoint y: 108, distance: 327.3
click at [412, 108] on div "deal_partner STRING" at bounding box center [399, 107] width 44 height 21
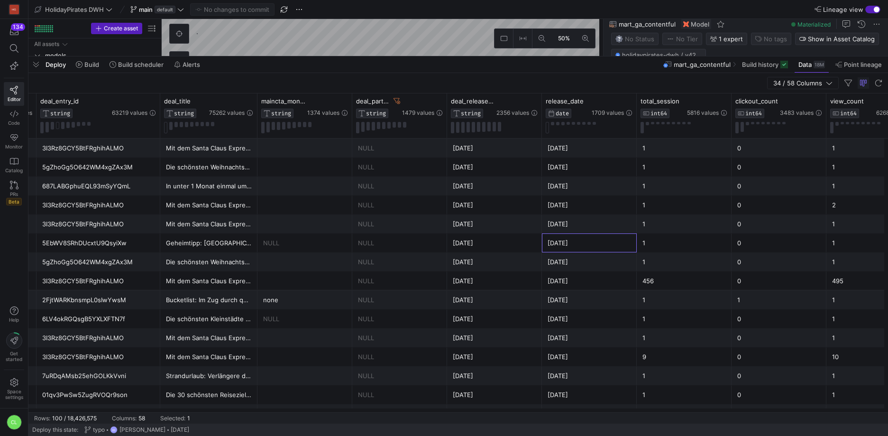
click at [542, 236] on div "[DATE]" at bounding box center [589, 242] width 95 height 19
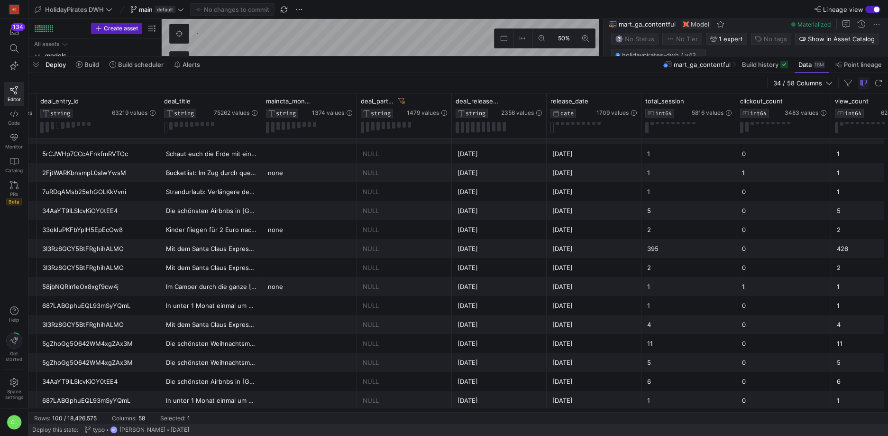
drag, startPoint x: 255, startPoint y: 105, endPoint x: 158, endPoint y: 108, distance: 96.8
click at [159, 108] on div "deal_title STRING 75262 values deal_entry_id STRING 63219 values deal_release_d…" at bounding box center [814, 115] width 3262 height 45
click at [430, 259] on div "NULL" at bounding box center [404, 268] width 83 height 19
click at [276, 253] on div at bounding box center [309, 248] width 95 height 19
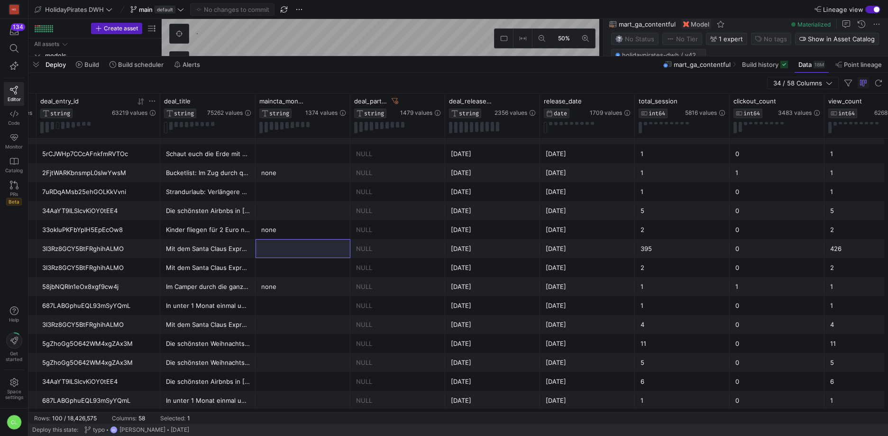
drag, startPoint x: 261, startPoint y: 107, endPoint x: 100, endPoint y: 121, distance: 162.4
click at [100, 121] on div "deal_title STRING 75262 values deal_entry_id STRING 63219 values deal_release_d…" at bounding box center [810, 115] width 3255 height 45
click at [351, 253] on div "NULL" at bounding box center [398, 248] width 95 height 19
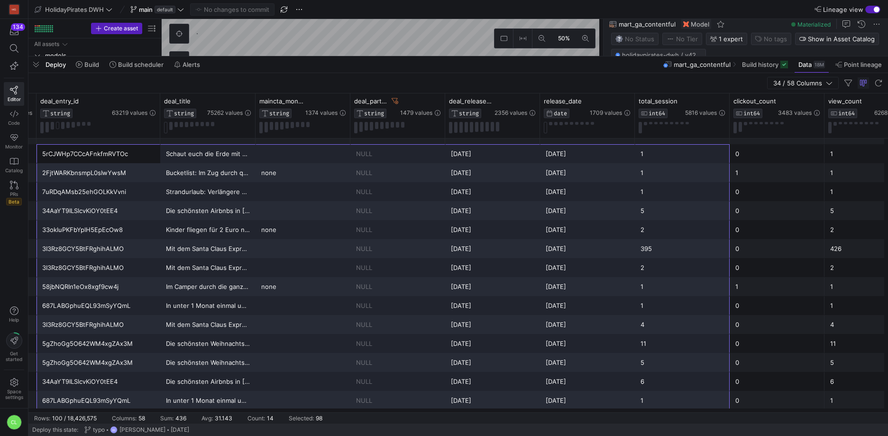
scroll to position [677, 0]
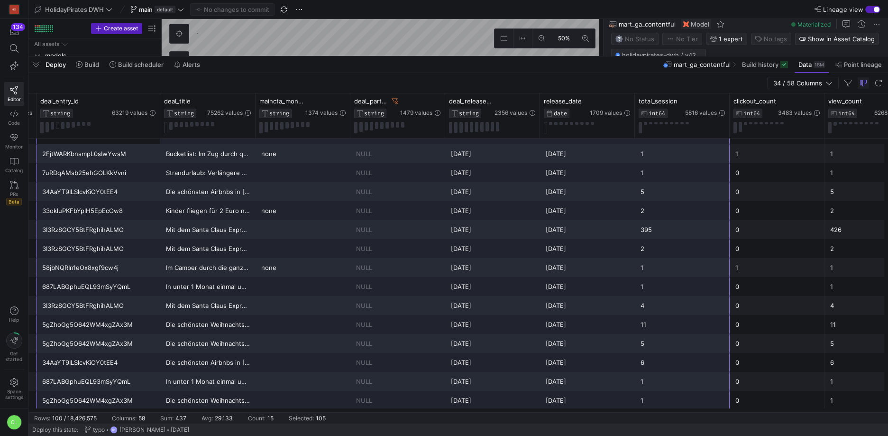
drag, startPoint x: 103, startPoint y: 153, endPoint x: 673, endPoint y: 397, distance: 619.4
click at [673, 397] on div "Social other 5qO0esMEUhlTQ5K7DqgDmU Weltreise durch die Weihnachtstraditionen 🎄…" at bounding box center [810, 419] width 3255 height 1916
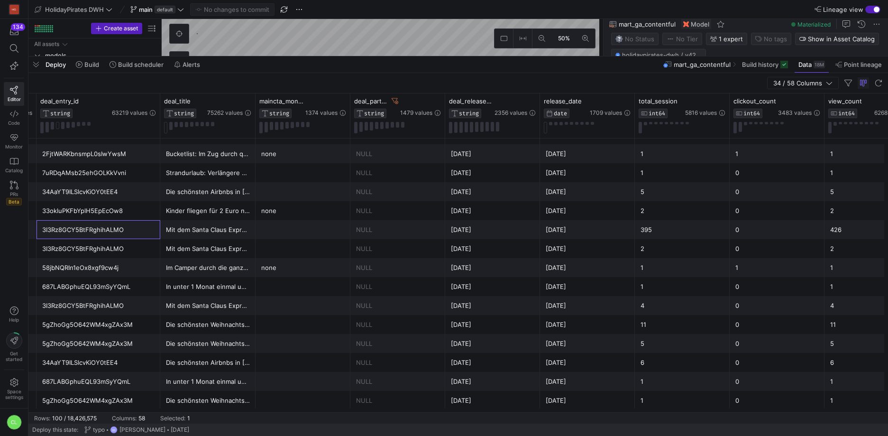
click at [112, 233] on div "3I3Rz8GCY5BtFRghihALMO" at bounding box center [98, 230] width 112 height 19
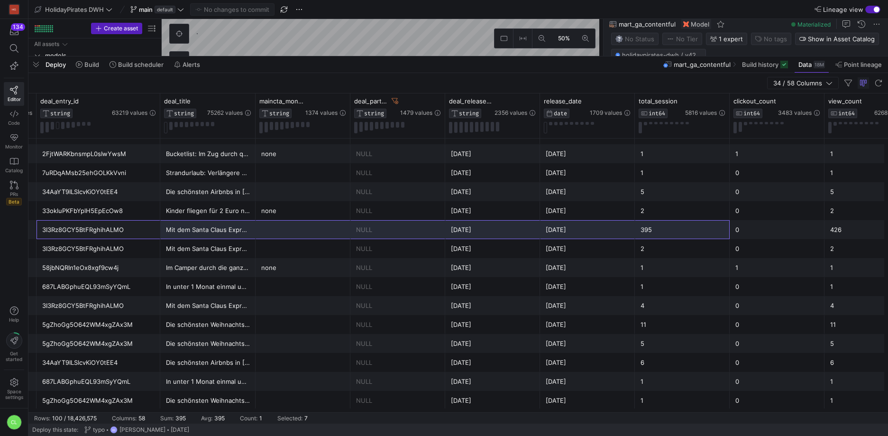
drag, startPoint x: 127, startPoint y: 223, endPoint x: 689, endPoint y: 233, distance: 561.7
click at [698, 234] on div "Social other 3I3Rz8GCY5BtFRghihALMO Mit dem Santa Claus Express 🚂 🎅🏼 durch [GEO…" at bounding box center [810, 229] width 3255 height 19
click at [125, 190] on div "34AaYT9ILSlcvKiOY0tEE4" at bounding box center [98, 192] width 112 height 19
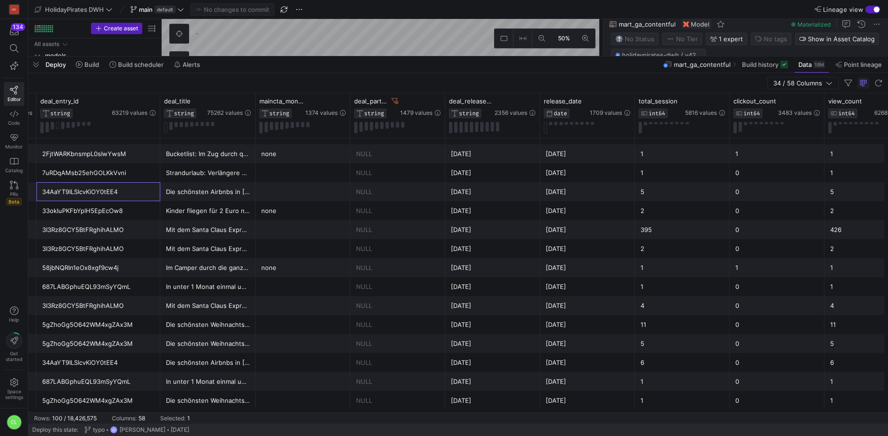
click at [124, 327] on div "5gZhoGg5O642WM4xgZAx3M" at bounding box center [98, 324] width 112 height 19
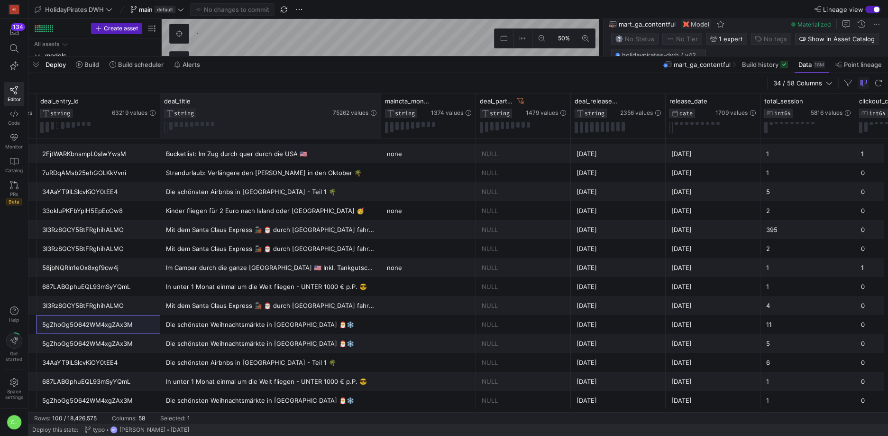
drag, startPoint x: 254, startPoint y: 104, endPoint x: 380, endPoint y: 97, distance: 125.9
click at [380, 97] on div at bounding box center [381, 115] width 4 height 45
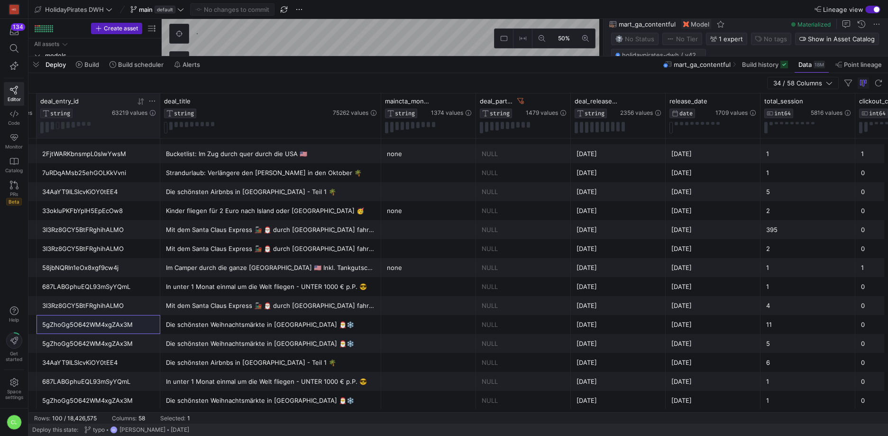
click at [154, 99] on icon at bounding box center [152, 101] width 8 height 8
click at [199, 130] on input "Filter Value" at bounding box center [196, 132] width 97 height 11
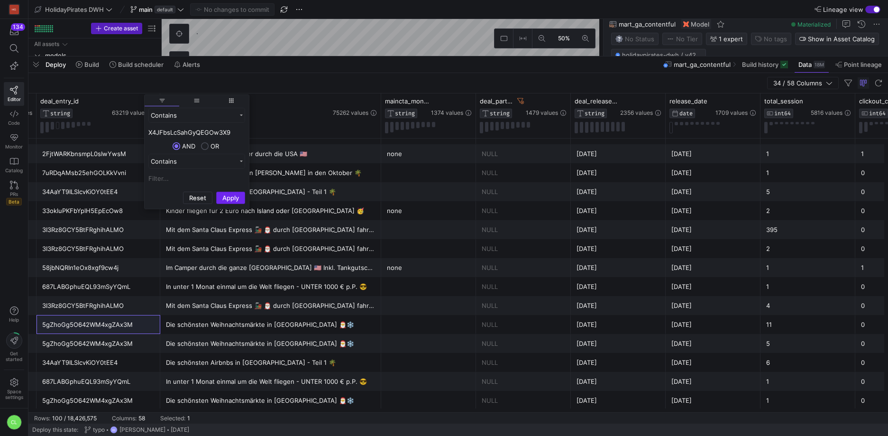
type input "X4JFbsLcSahGyQEGOw3X9"
click at [231, 198] on button "Apply" at bounding box center [230, 198] width 29 height 12
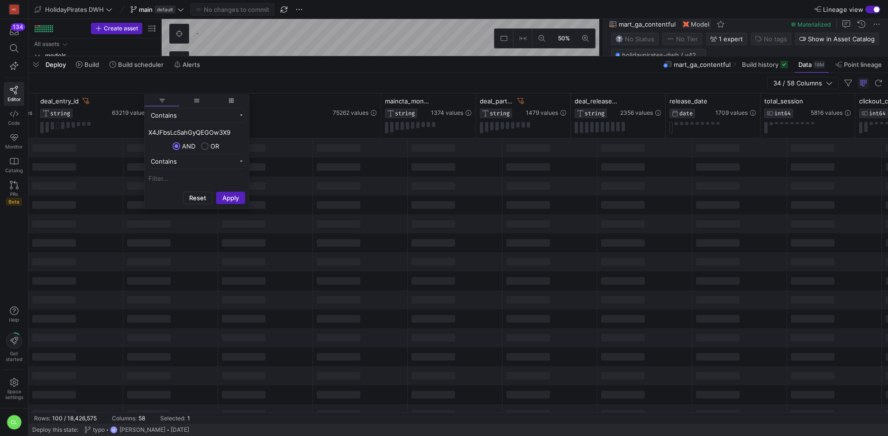
click at [276, 242] on div at bounding box center [265, 242] width 95 height 19
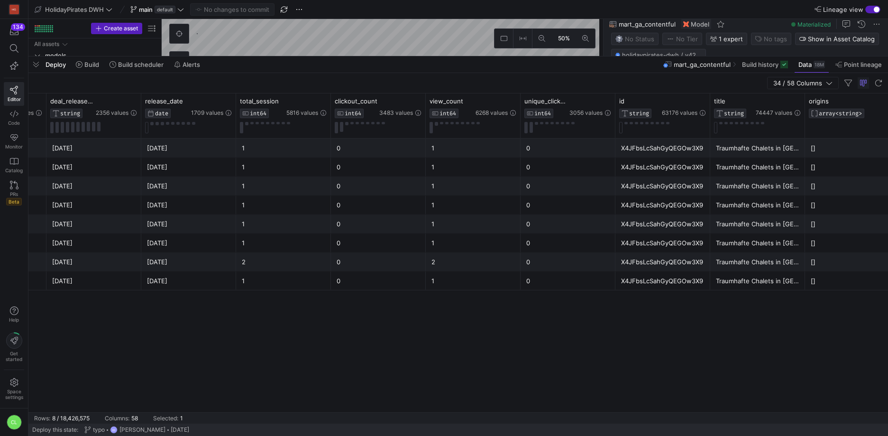
scroll to position [0, 1479]
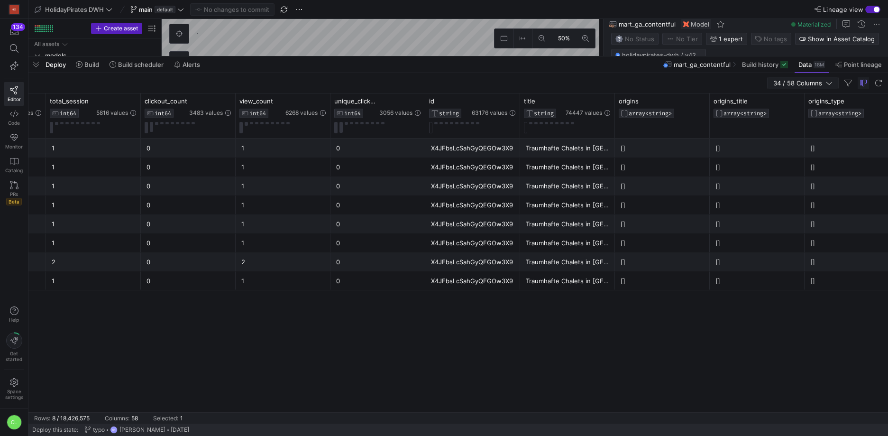
click at [830, 83] on icon "button" at bounding box center [829, 83] width 7 height 7
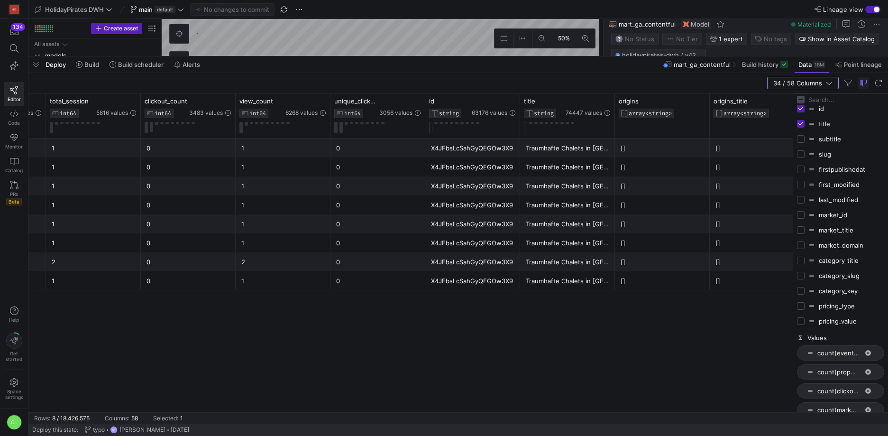
click at [800, 139] on input "Press SPACE to toggle visibility (hidden)" at bounding box center [801, 139] width 8 height 8
checkbox input "true"
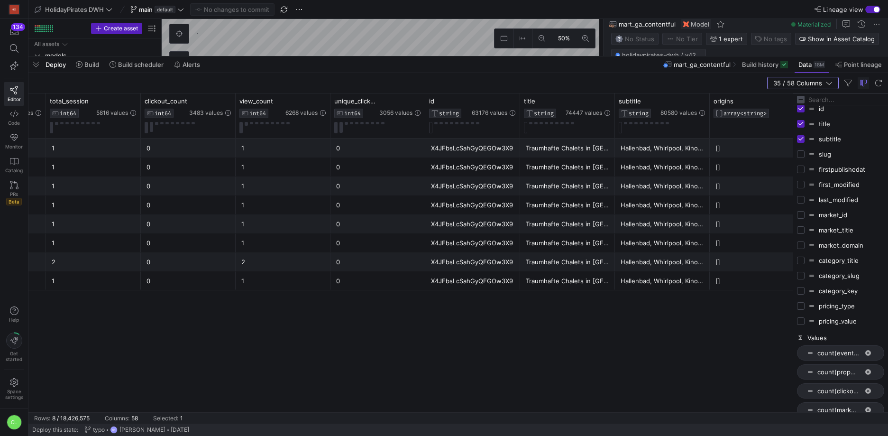
click at [803, 155] on input "Press SPACE to toggle visibility (hidden)" at bounding box center [801, 154] width 8 height 8
checkbox input "true"
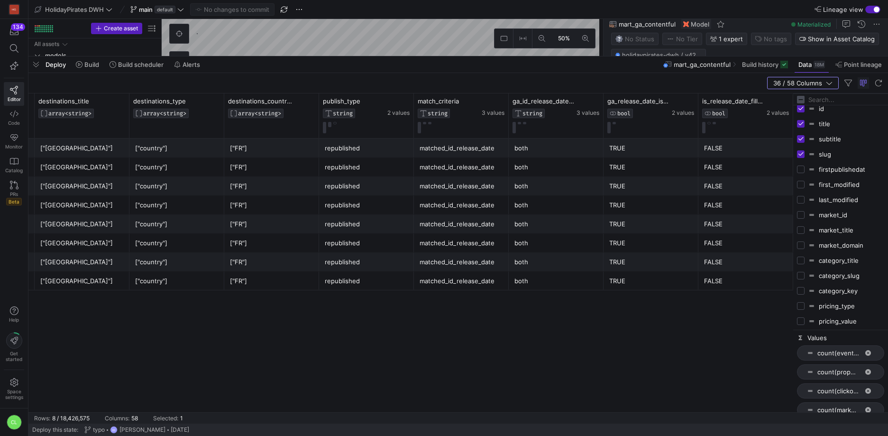
click at [512, 309] on div "[] ["Frankreich"] ["[GEOGRAPHIC_DATA]"] ["country"] ["FR"] republished matched_…" at bounding box center [410, 276] width 765 height 274
click at [474, 212] on div "matched_id_release_date" at bounding box center [461, 205] width 83 height 19
click at [518, 301] on div "[] ["Frankreich"] ["[GEOGRAPHIC_DATA]"] ["country"] ["FR"] republished matched_…" at bounding box center [410, 276] width 765 height 274
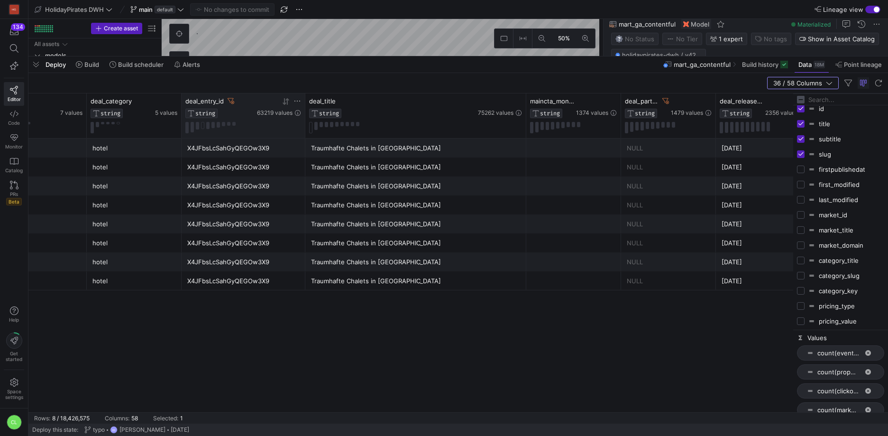
click at [231, 103] on icon at bounding box center [231, 101] width 7 height 6
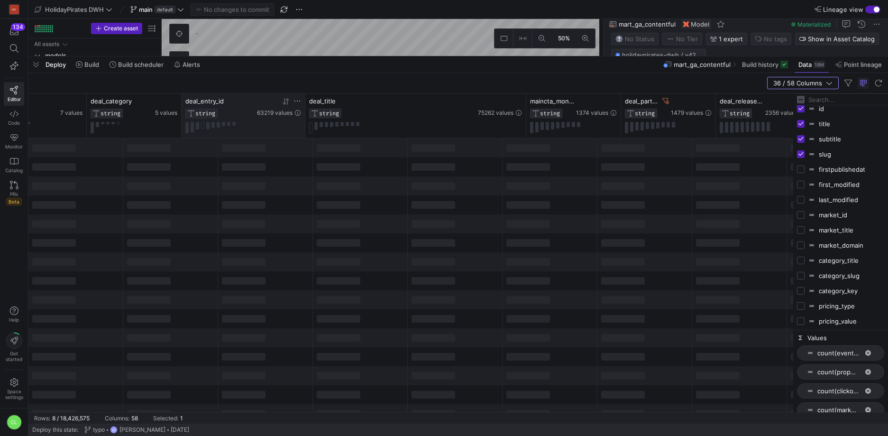
click at [296, 101] on icon at bounding box center [298, 101] width 8 height 8
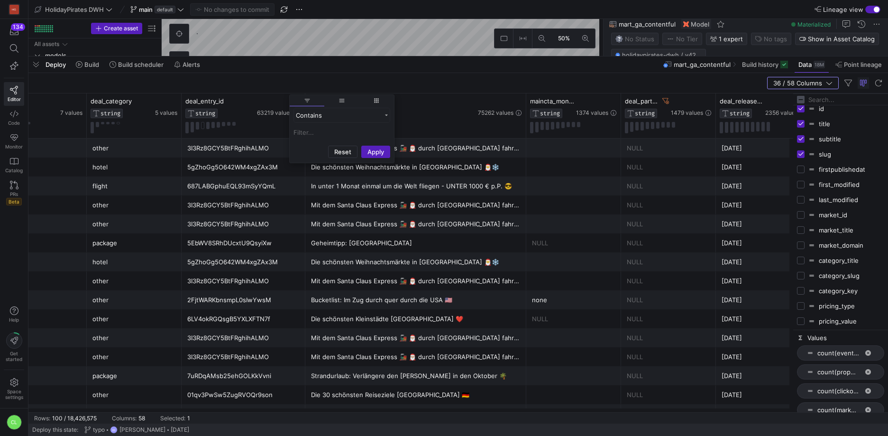
click at [329, 134] on input "Filter Value" at bounding box center [342, 132] width 97 height 11
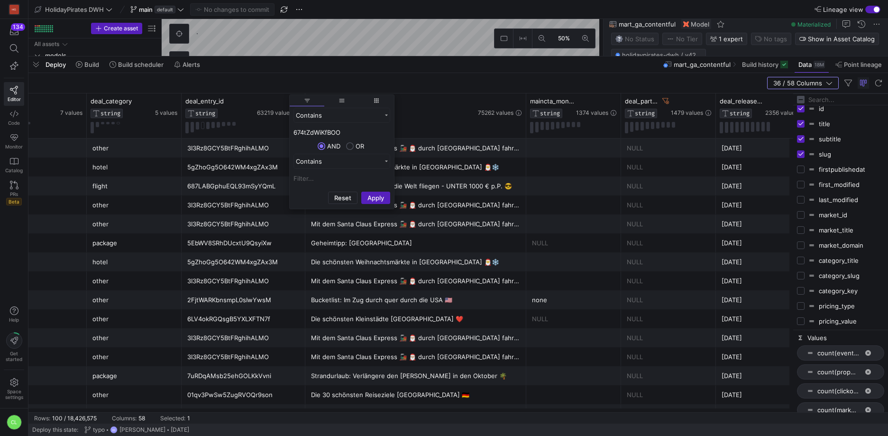
type input "674tZdWiKfBOO"
click at [361, 192] on button "Apply" at bounding box center [375, 198] width 29 height 12
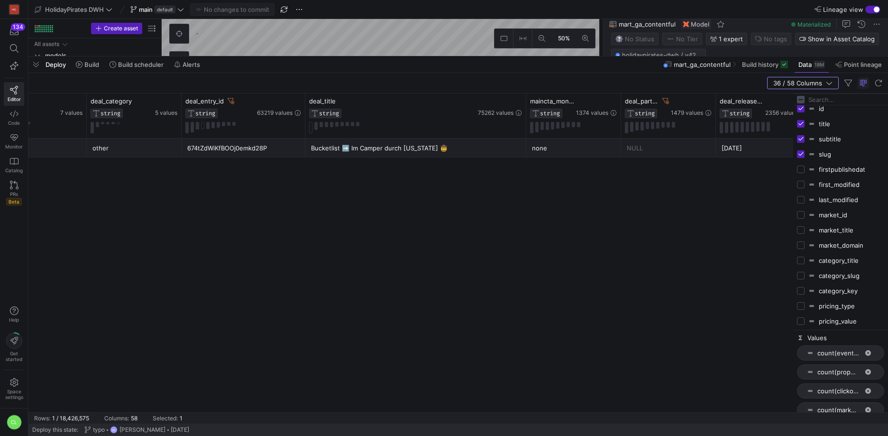
click at [265, 170] on div "Facebook Organic Social other 674tZdWiKfBOOj0emkd28P Bucketlist ➡️ Im Camper du…" at bounding box center [410, 276] width 765 height 274
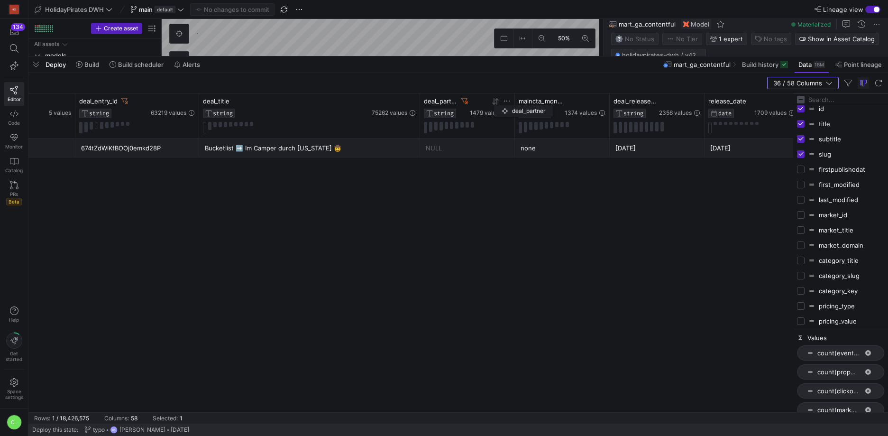
drag, startPoint x: 578, startPoint y: 101, endPoint x: 492, endPoint y: 104, distance: 85.9
click at [492, 104] on div at bounding box center [490, 101] width 41 height 8
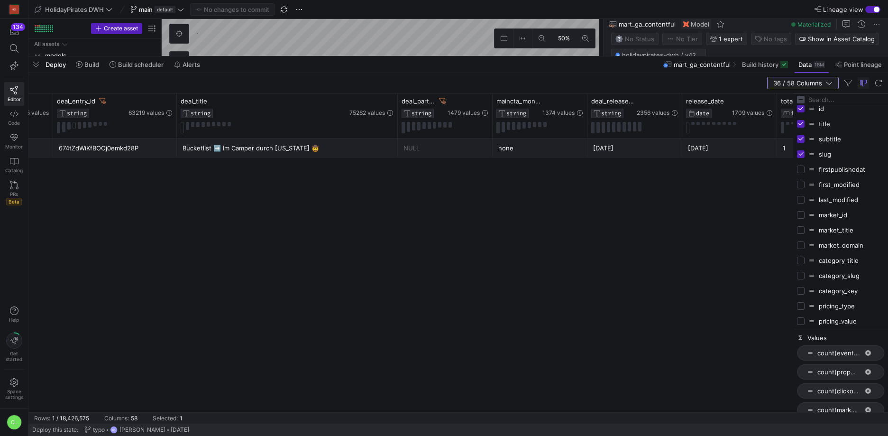
click at [832, 82] on icon "button" at bounding box center [830, 83] width 6 height 3
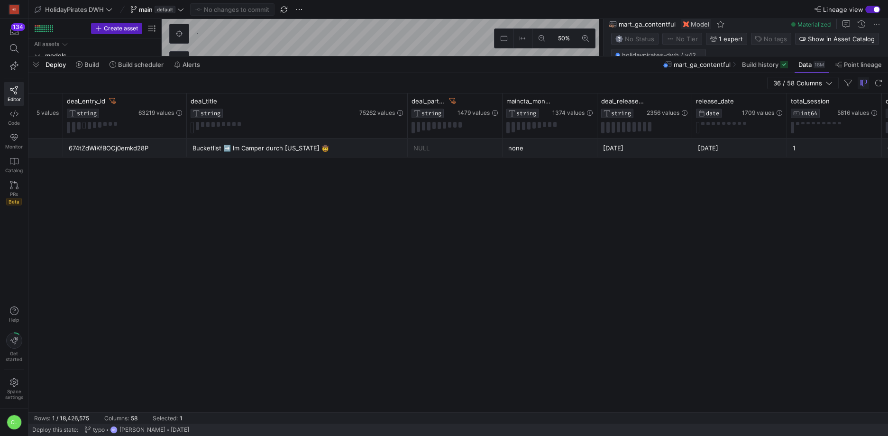
scroll to position [85, 0]
click at [134, 147] on div "674tZdWiKfBOOj0emkd28P" at bounding box center [125, 148] width 112 height 19
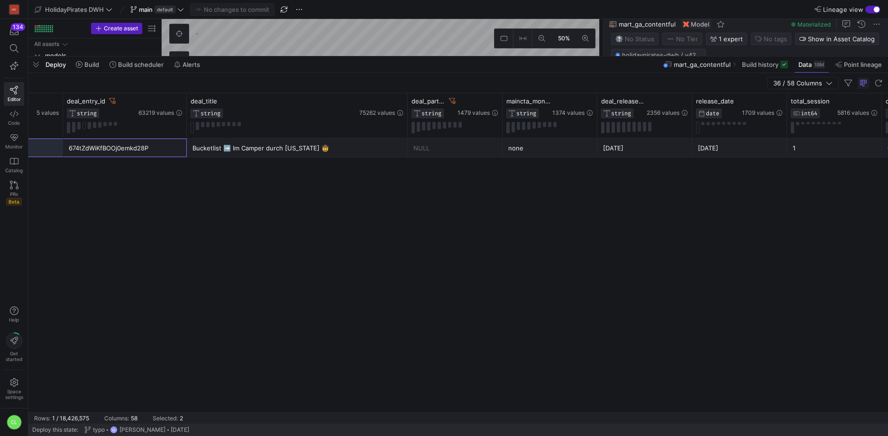
drag, startPoint x: 159, startPoint y: 147, endPoint x: 74, endPoint y: 147, distance: 84.9
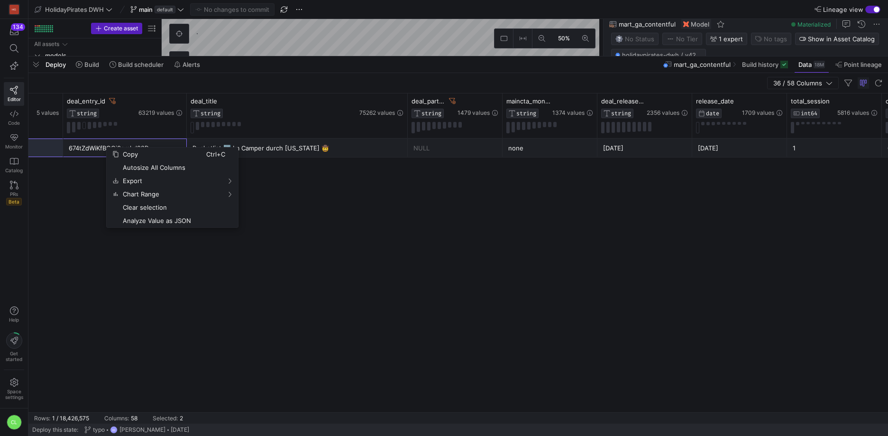
click at [95, 149] on div "674tZdWiKfBOOj0emkd28P" at bounding box center [125, 148] width 112 height 19
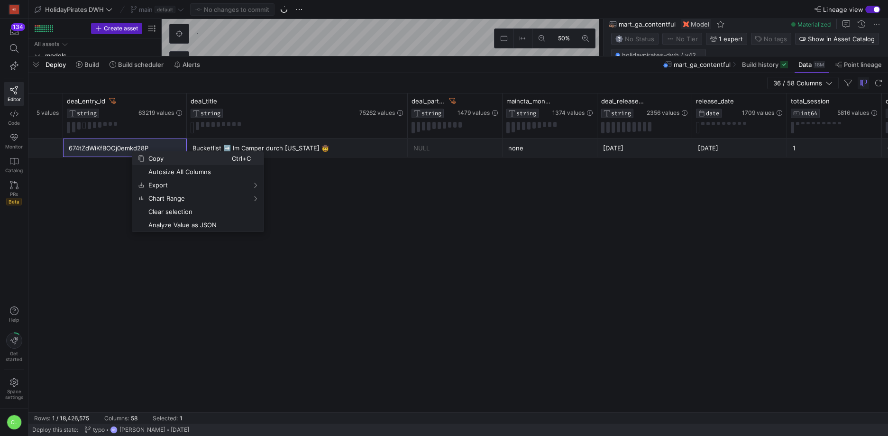
click at [146, 159] on span "Copy" at bounding box center [188, 158] width 87 height 13
